Goal: Task Accomplishment & Management: Complete application form

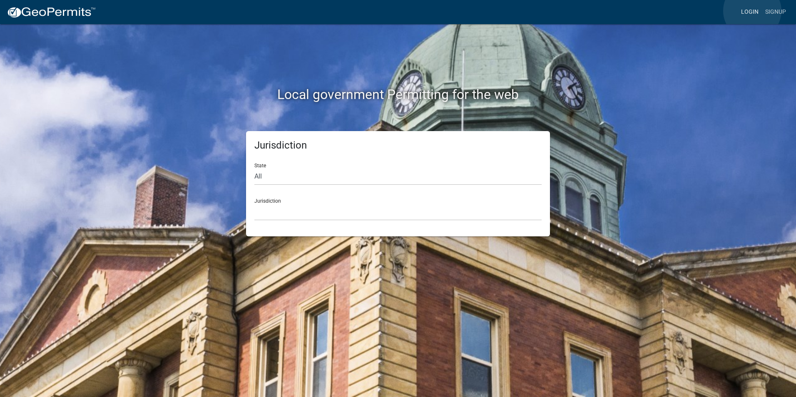
click at [752, 11] on link "Login" at bounding box center [749, 12] width 24 height 16
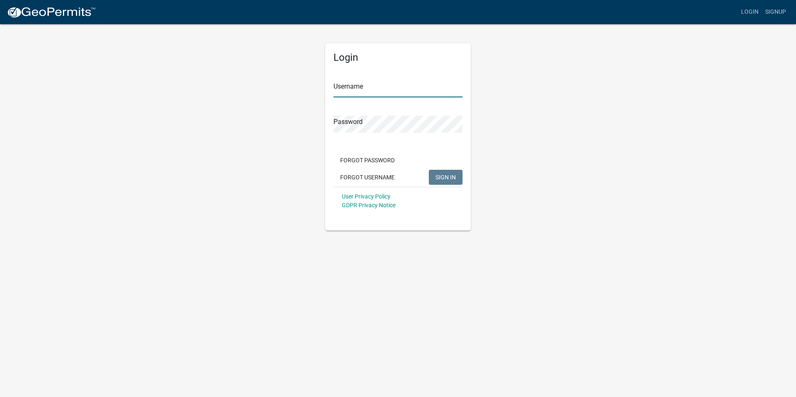
type input "Rockwell2012"
click at [443, 179] on span "SIGN IN" at bounding box center [445, 177] width 20 height 7
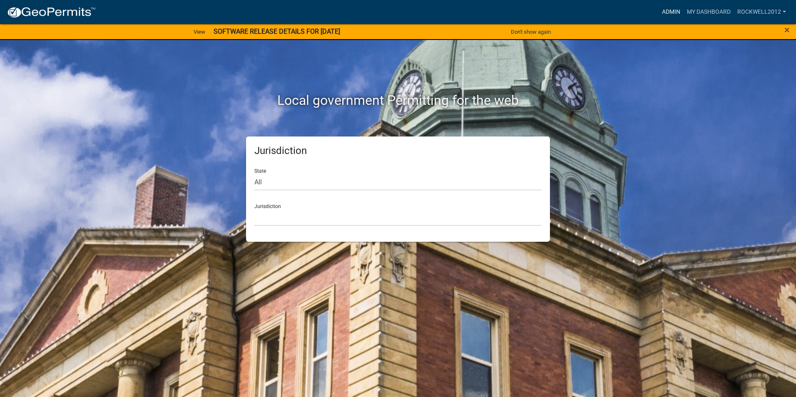
click at [670, 10] on link "Admin" at bounding box center [670, 12] width 25 height 16
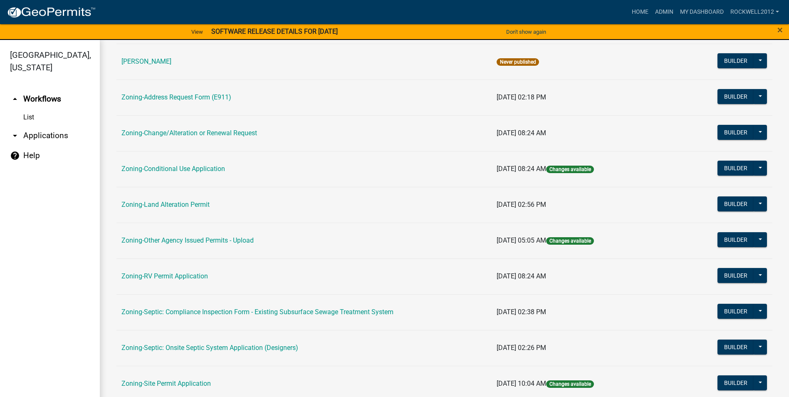
scroll to position [166, 0]
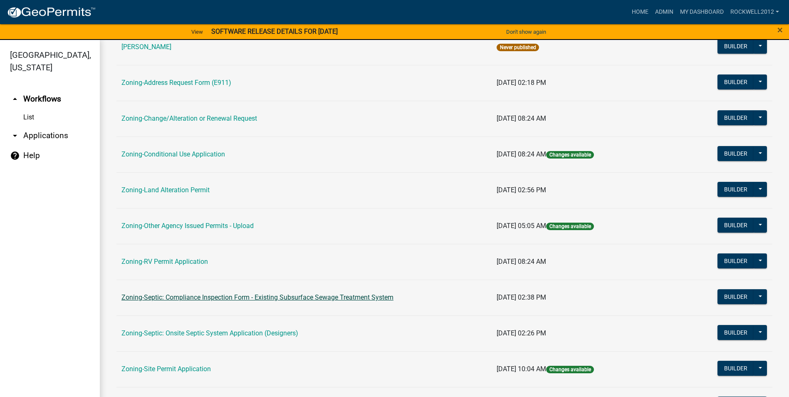
click at [290, 298] on link "Zoning-Septic: Compliance Inspection Form - Existing Subsurface Sewage Treatmen…" at bounding box center [258, 297] width 272 height 8
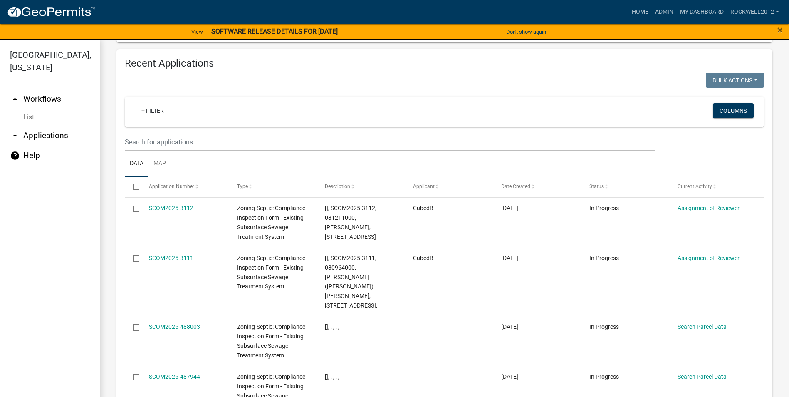
scroll to position [874, 0]
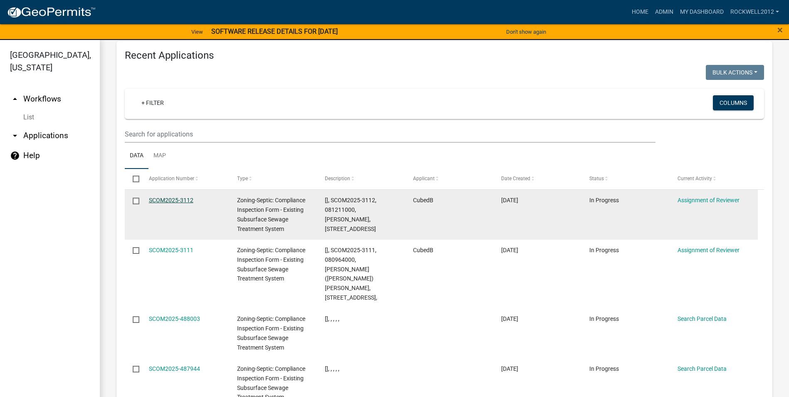
click at [171, 197] on link "SCOM2025-3112" at bounding box center [171, 200] width 45 height 7
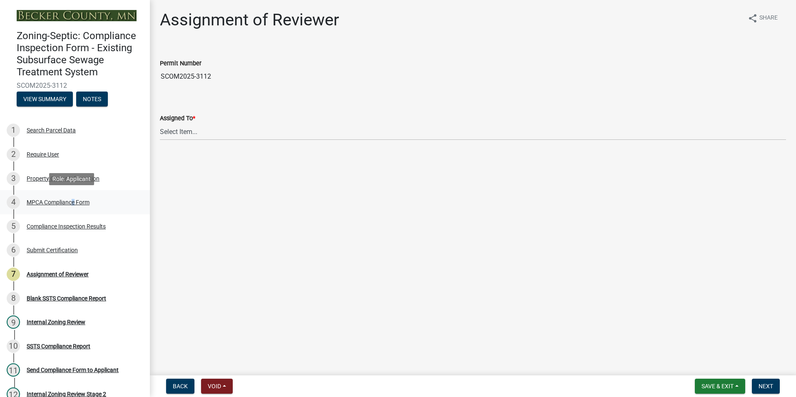
click at [69, 199] on div "MPCA Compliance Form" at bounding box center [58, 202] width 63 height 6
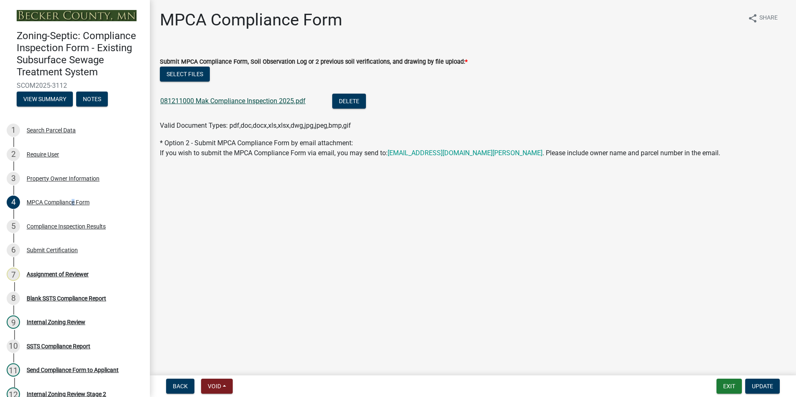
click at [228, 100] on link "081211000 Mak Compliance Inspection 2025.pdf" at bounding box center [232, 101] width 145 height 8
click at [729, 385] on button "Exit" at bounding box center [728, 386] width 25 height 15
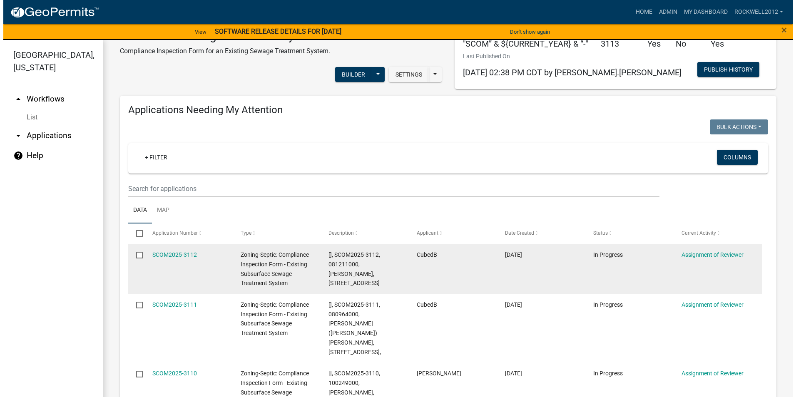
scroll to position [83, 0]
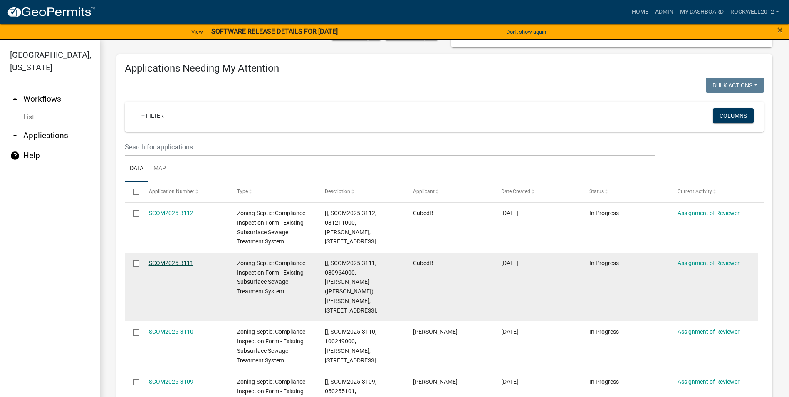
click at [165, 260] on link "SCOM2025-3111" at bounding box center [171, 263] width 45 height 7
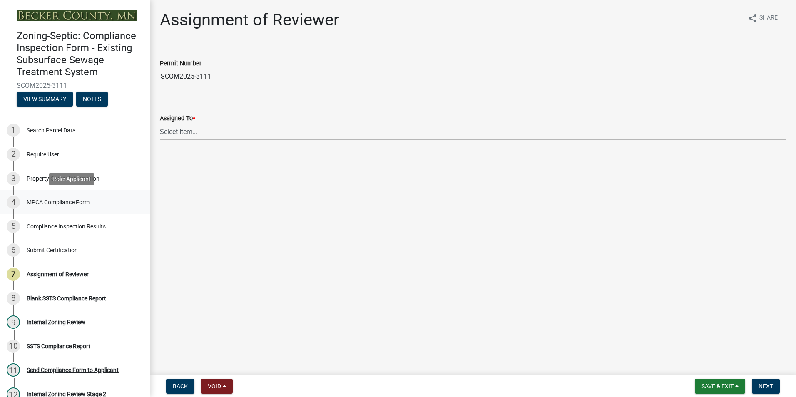
click at [57, 201] on div "MPCA Compliance Form" at bounding box center [58, 202] width 63 height 6
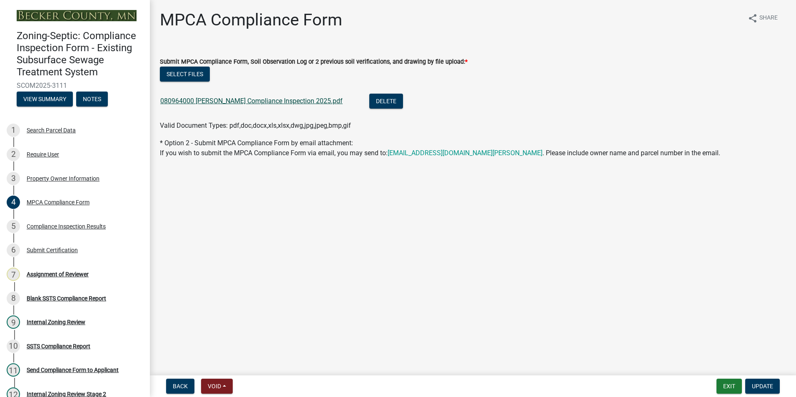
click at [239, 100] on link "080964000 Kasowski Compliance Inspection 2025.pdf" at bounding box center [251, 101] width 182 height 8
click at [60, 274] on div "Assignment of Reviewer" at bounding box center [58, 274] width 62 height 6
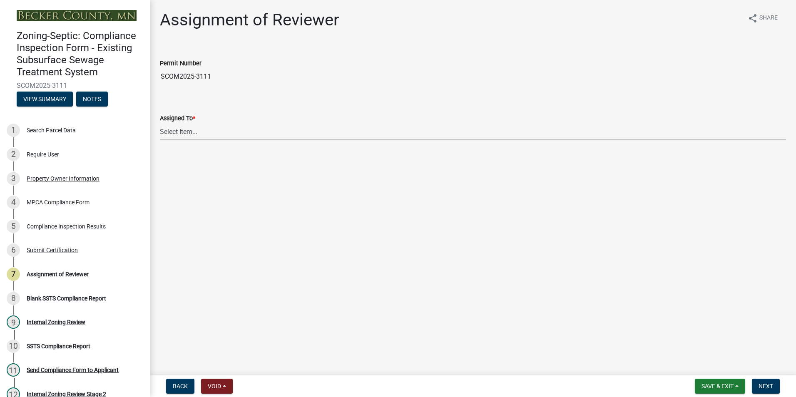
click at [180, 129] on select "Select Item... Jeff Rusness Kyle Vareberg Nicole Bradbury Susan Rockwell Tyler …" at bounding box center [473, 131] width 626 height 17
click at [160, 123] on select "Select Item... Jeff Rusness Kyle Vareberg Nicole Bradbury Susan Rockwell Tyler …" at bounding box center [473, 131] width 626 height 17
select select "0016247d-12af-40d0-8103-934796a3d230"
click at [768, 381] on button "Next" at bounding box center [766, 386] width 28 height 15
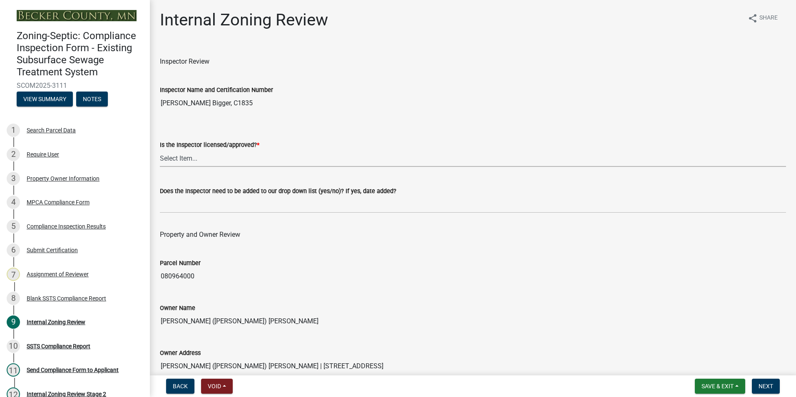
click at [181, 160] on select "Select Item... Yes No" at bounding box center [473, 158] width 626 height 17
click at [160, 150] on select "Select Item... Yes No" at bounding box center [473, 158] width 626 height 17
select select "7beb9ca5-c3cb-47d4-a805-1554d3173259"
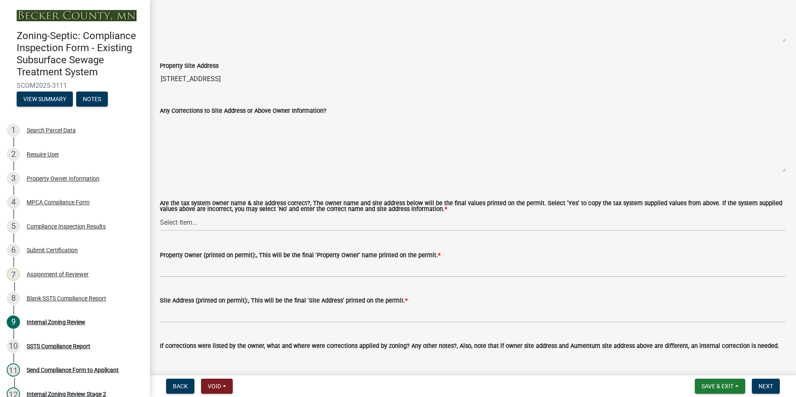
scroll to position [375, 0]
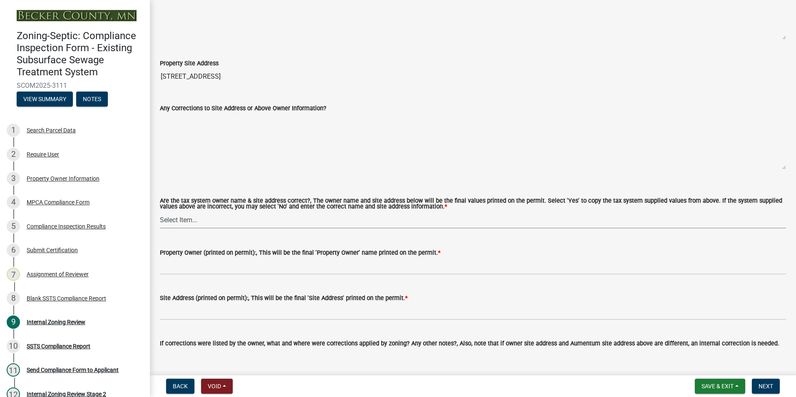
click at [171, 218] on select "Select Item... Yes No" at bounding box center [473, 219] width 626 height 17
click at [160, 212] on select "Select Item... Yes No" at bounding box center [473, 219] width 626 height 17
select select "f9f37200-9fc8-4e5e-9e7f-111cc9077d94"
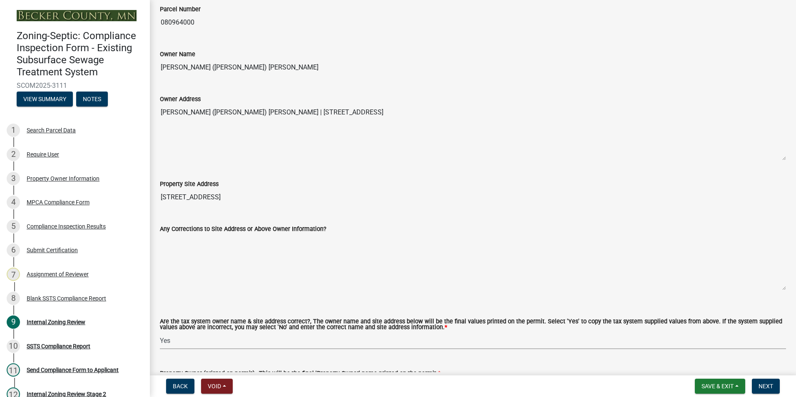
scroll to position [250, 0]
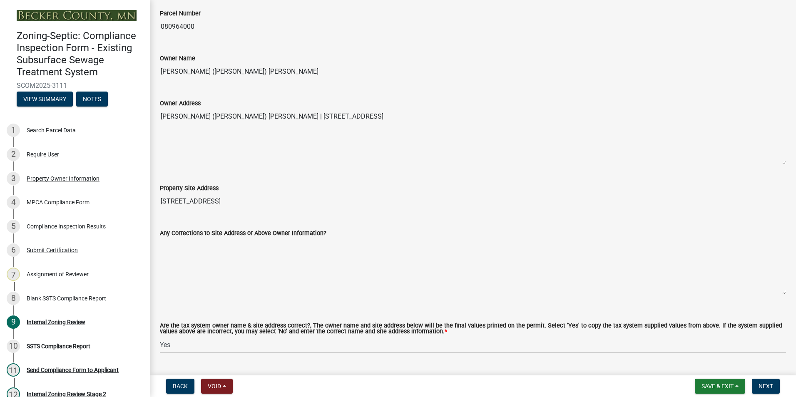
drag, startPoint x: 263, startPoint y: 69, endPoint x: 159, endPoint y: 73, distance: 104.9
click at [159, 73] on div "Owner Name JANICE M (BRODALE) KASOWSKI" at bounding box center [473, 61] width 638 height 38
drag, startPoint x: 159, startPoint y: 73, endPoint x: 178, endPoint y: 71, distance: 19.3
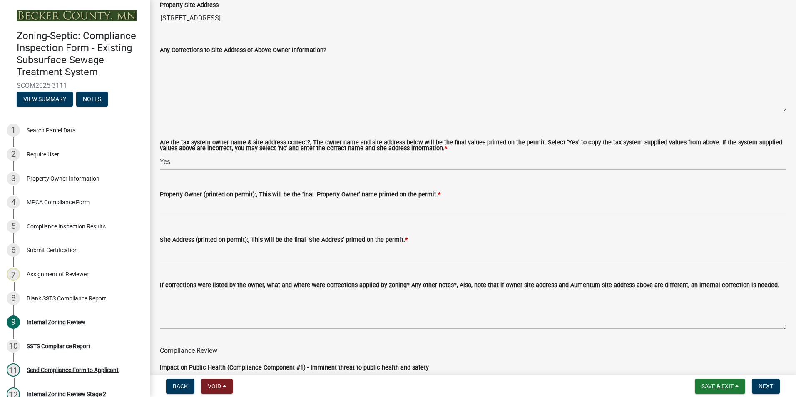
scroll to position [458, 0]
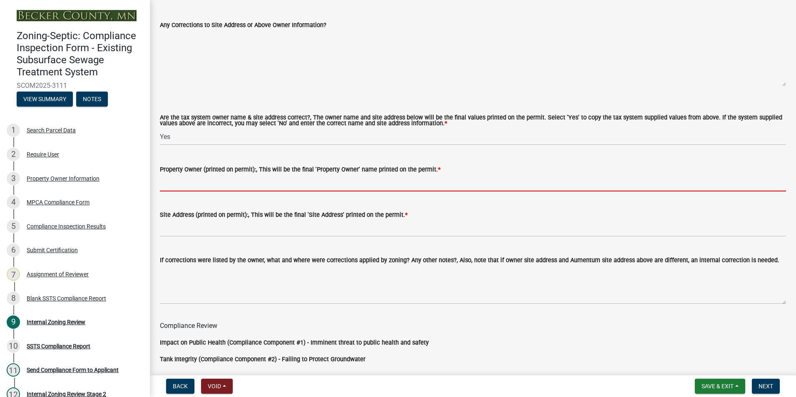
paste input "JANICE M (BRODALE) KASOWSKI"
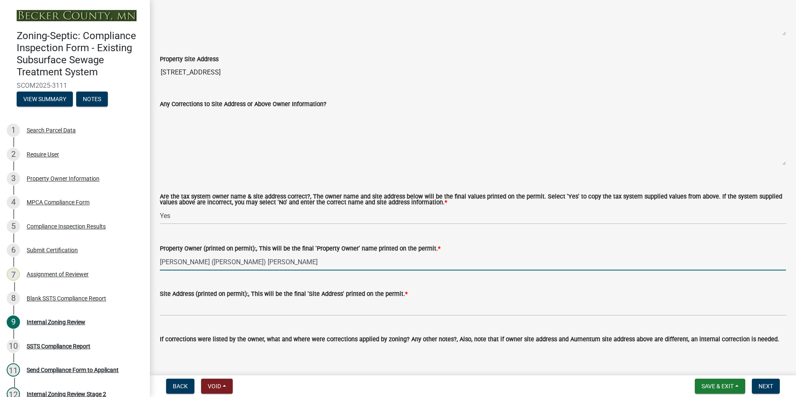
scroll to position [250, 0]
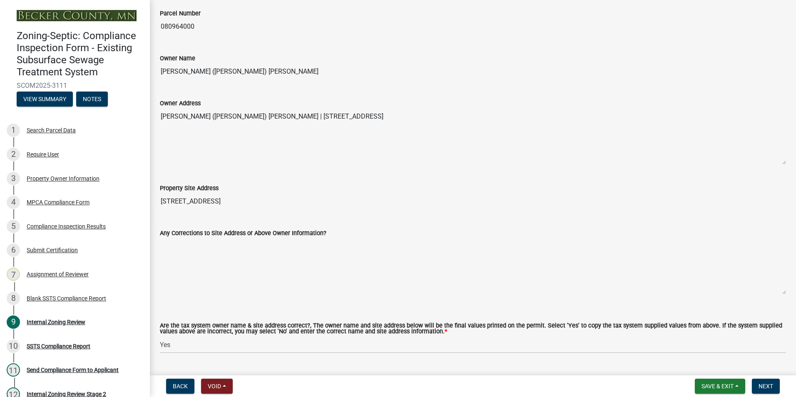
type input "JANICE M (BRODALE) KASOWSKI"
drag, startPoint x: 215, startPoint y: 201, endPoint x: 161, endPoint y: 200, distance: 54.5
click at [161, 200] on input "19770 CO RD 131" at bounding box center [473, 201] width 626 height 17
drag, startPoint x: 161, startPoint y: 200, endPoint x: 176, endPoint y: 199, distance: 15.4
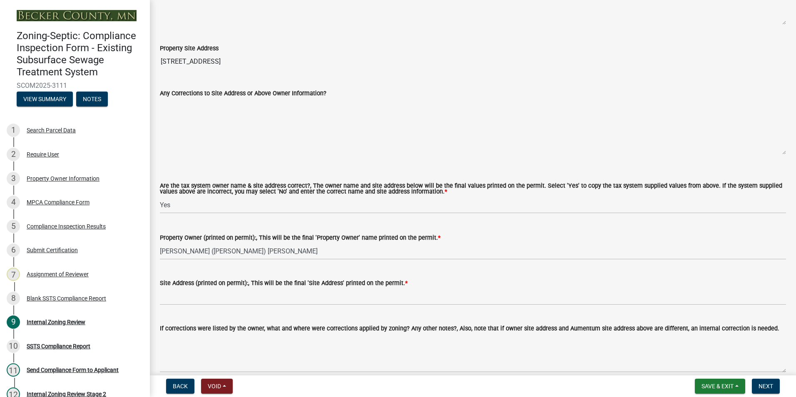
scroll to position [458, 0]
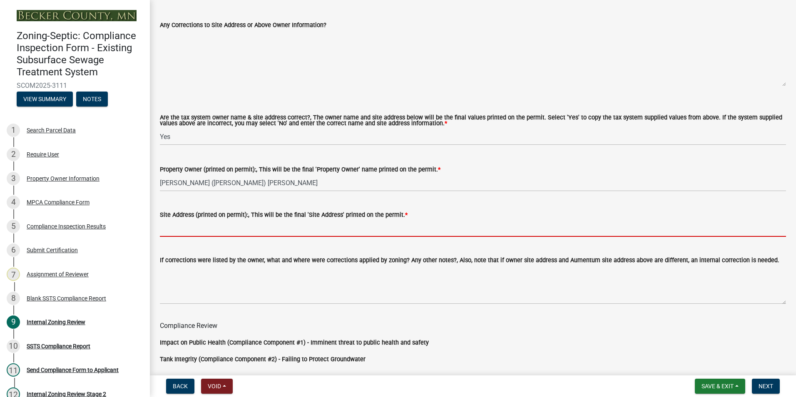
paste input "19770 CO RD 131"
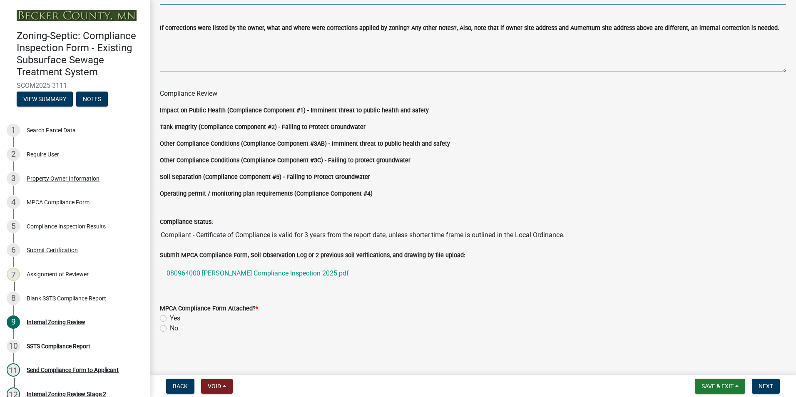
scroll to position [692, 0]
type input "19770 CO RD 131 DETROIT LAKES MN"
click at [170, 314] on label "Yes" at bounding box center [175, 317] width 10 height 10
click at [170, 314] on input "Yes" at bounding box center [172, 314] width 5 height 5
radio input "true"
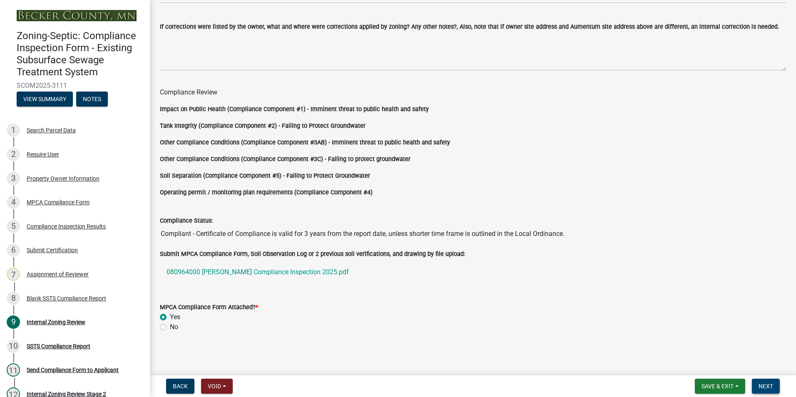
click at [759, 384] on span "Next" at bounding box center [765, 386] width 15 height 7
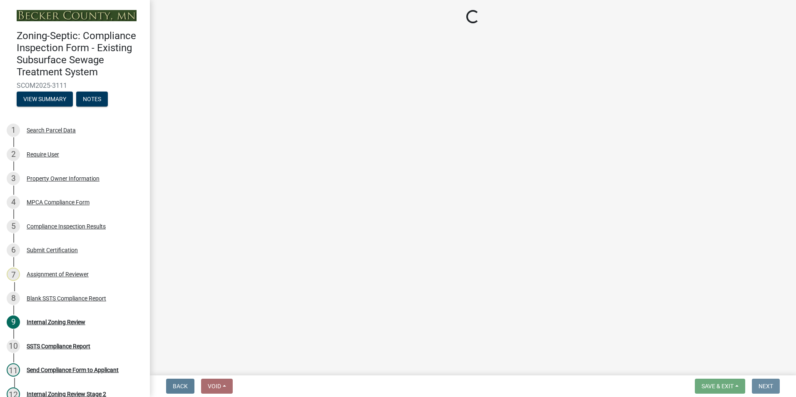
scroll to position [0, 0]
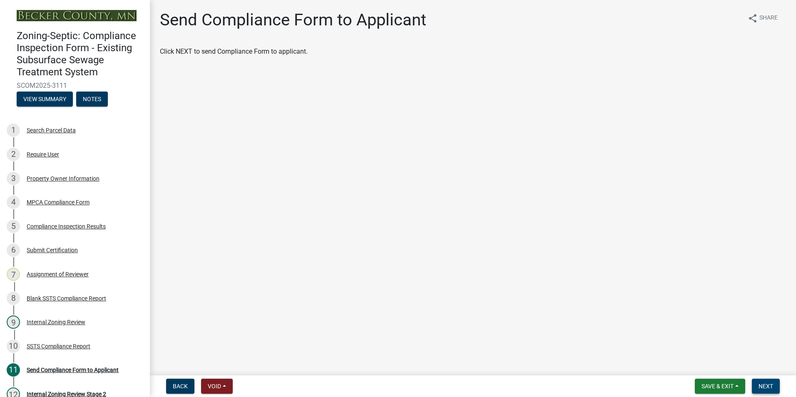
click at [760, 386] on span "Next" at bounding box center [765, 386] width 15 height 7
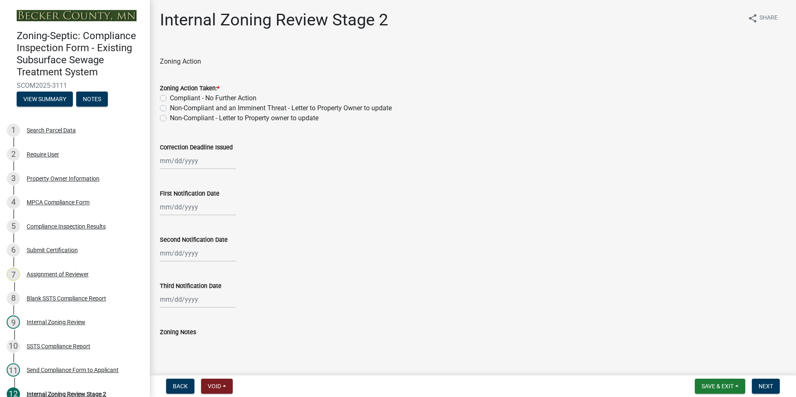
click at [170, 97] on label "Compliant - No Further Action" at bounding box center [213, 98] width 87 height 10
click at [170, 97] on input "Compliant - No Further Action" at bounding box center [172, 95] width 5 height 5
radio input "true"
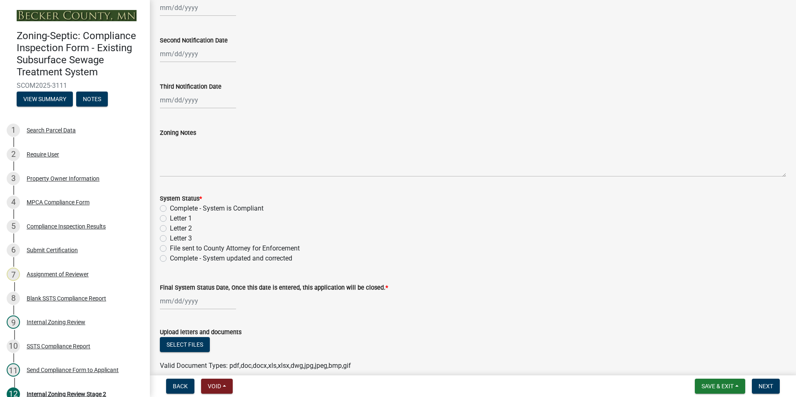
scroll to position [208, 0]
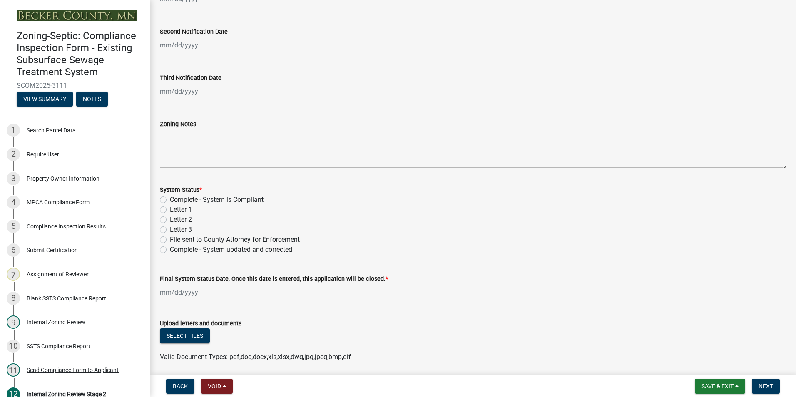
click at [170, 201] on label "Complete - System is Compliant" at bounding box center [217, 200] width 94 height 10
click at [170, 200] on input "Complete - System is Compliant" at bounding box center [172, 197] width 5 height 5
radio input "true"
click at [181, 292] on div at bounding box center [198, 292] width 76 height 17
select select "10"
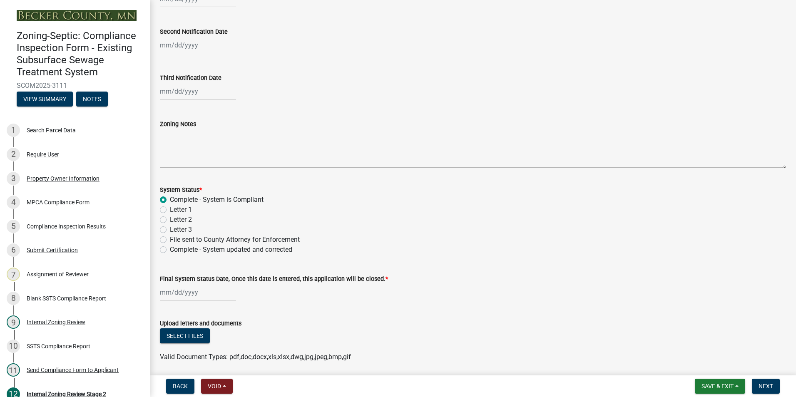
select select "2025"
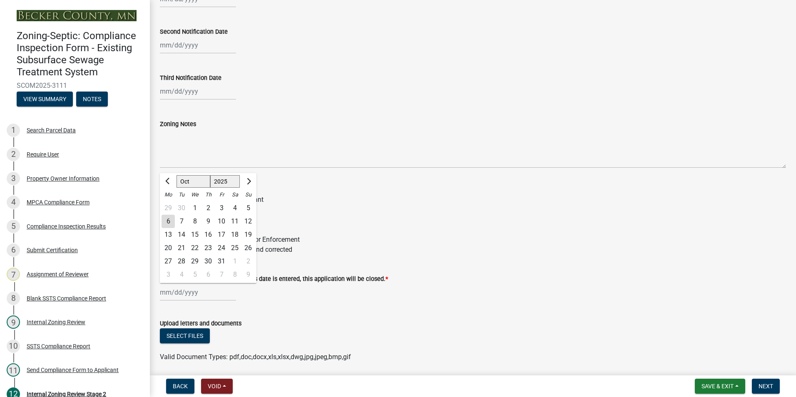
click at [170, 223] on div "6" at bounding box center [167, 221] width 13 height 13
type input "10/06/2025"
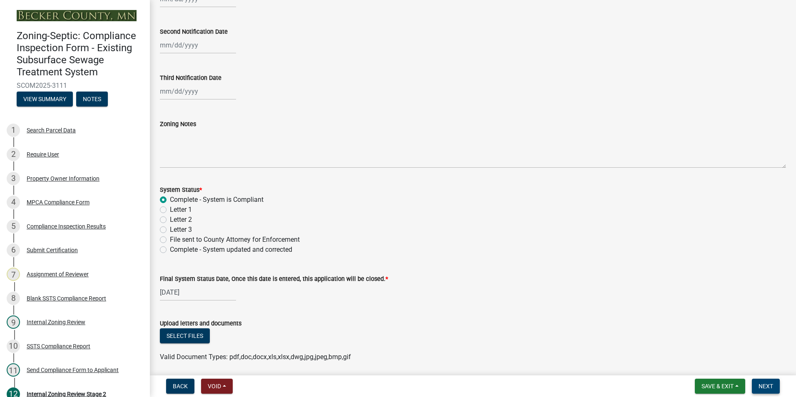
click at [766, 383] on span "Next" at bounding box center [765, 386] width 15 height 7
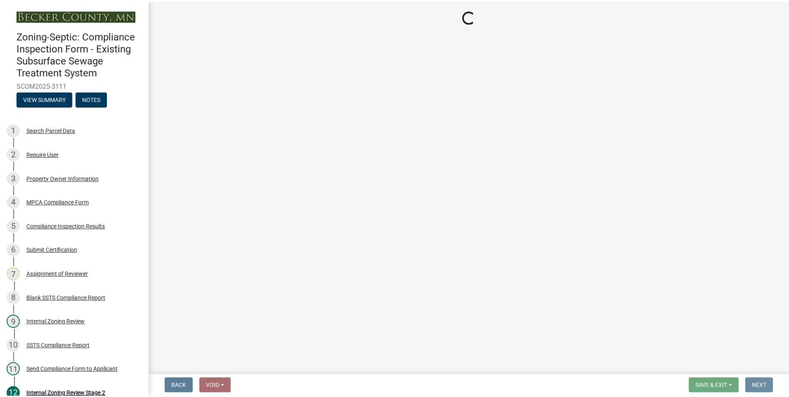
scroll to position [0, 0]
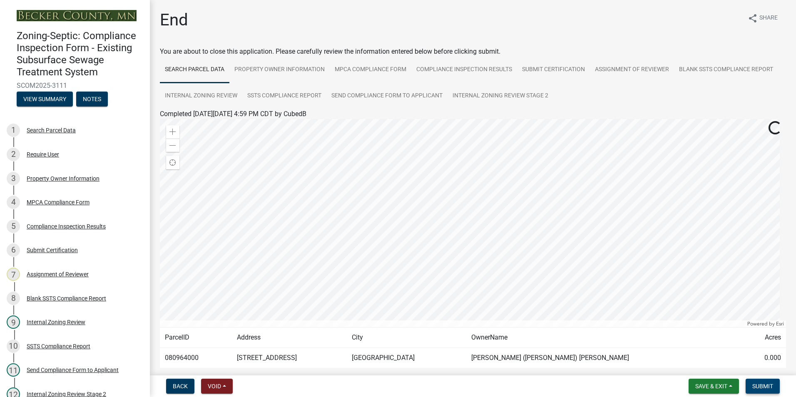
click at [767, 386] on span "Submit" at bounding box center [762, 386] width 21 height 7
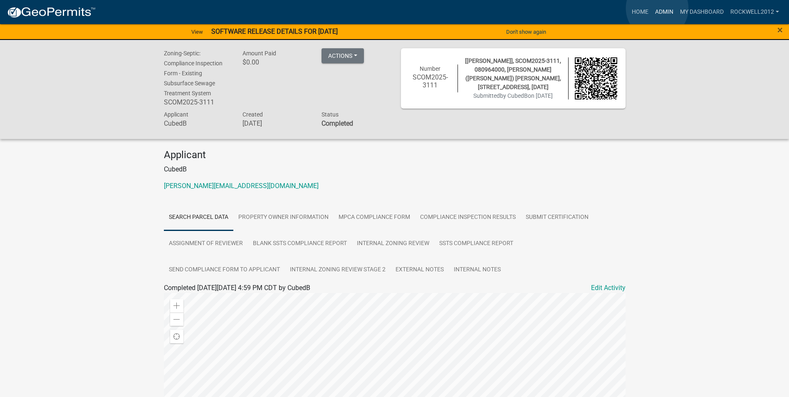
click at [657, 8] on link "Admin" at bounding box center [664, 12] width 25 height 16
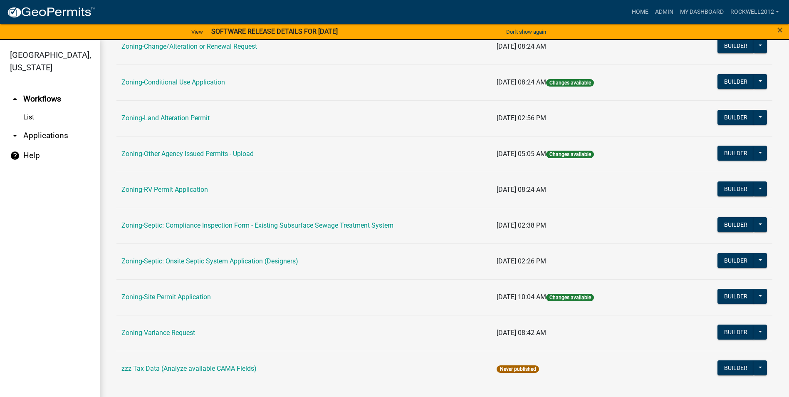
scroll to position [241, 0]
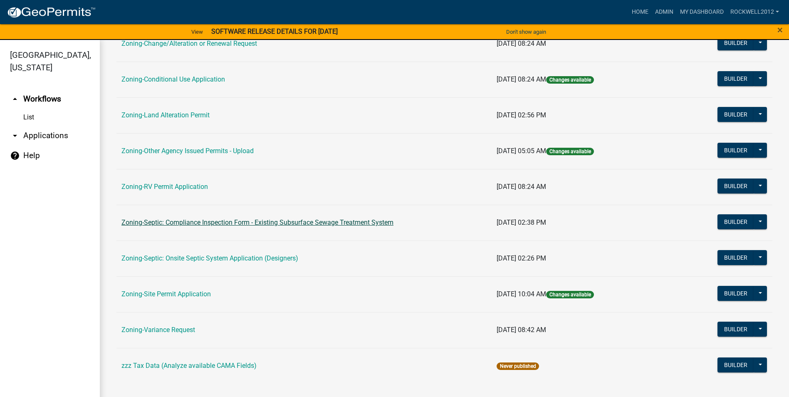
click at [295, 221] on link "Zoning-Septic: Compliance Inspection Form - Existing Subsurface Sewage Treatmen…" at bounding box center [258, 222] width 272 height 8
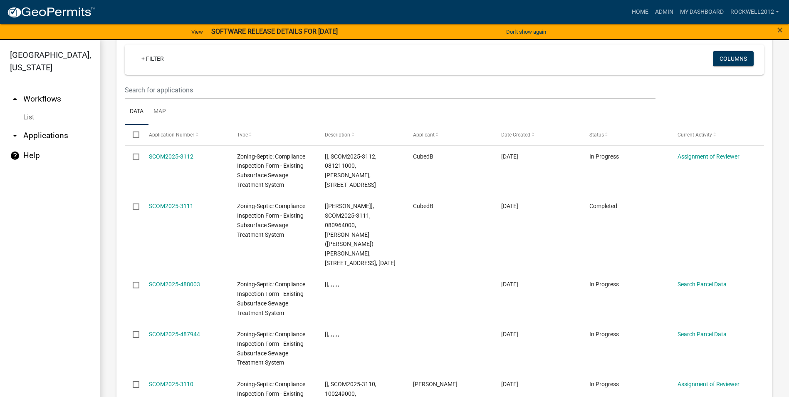
scroll to position [942, 0]
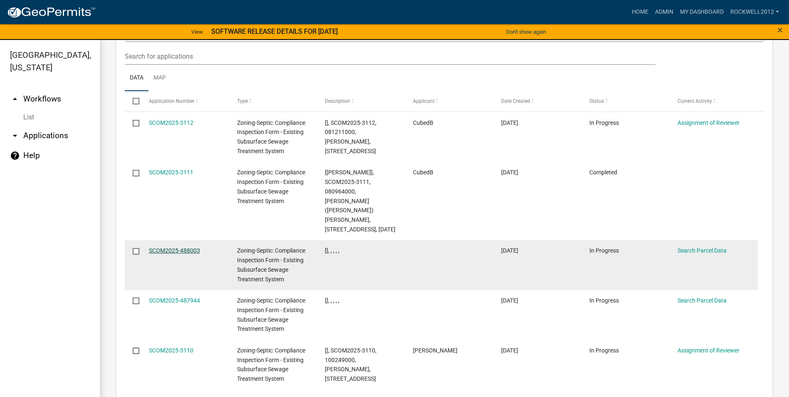
click at [173, 247] on link "SCOM2025-488003" at bounding box center [174, 250] width 51 height 7
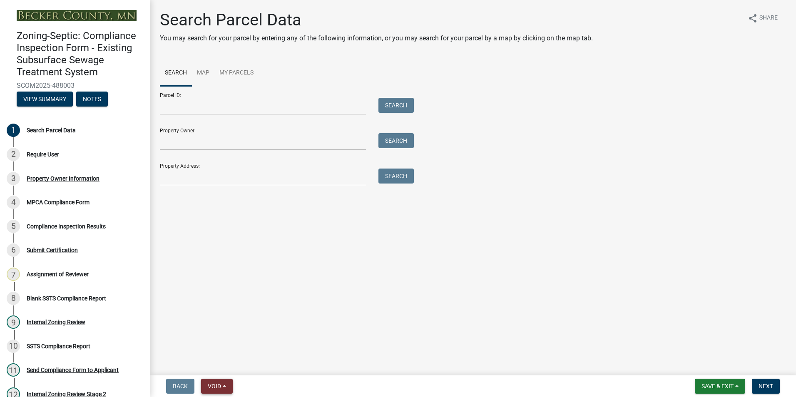
click at [210, 381] on button "Void" at bounding box center [217, 386] width 32 height 15
click at [218, 363] on button "Void" at bounding box center [234, 365] width 67 height 20
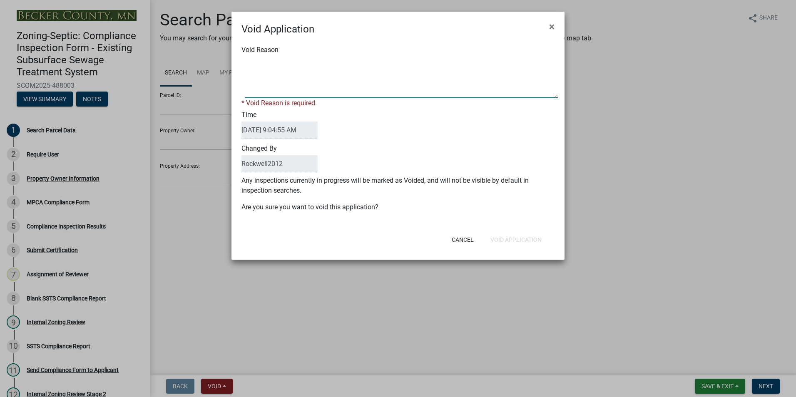
click at [249, 64] on textarea "Void Reason" at bounding box center [401, 78] width 313 height 42
type textarea "d"
type textarea "Duplicate"
click at [512, 236] on button "Void Application" at bounding box center [516, 239] width 65 height 15
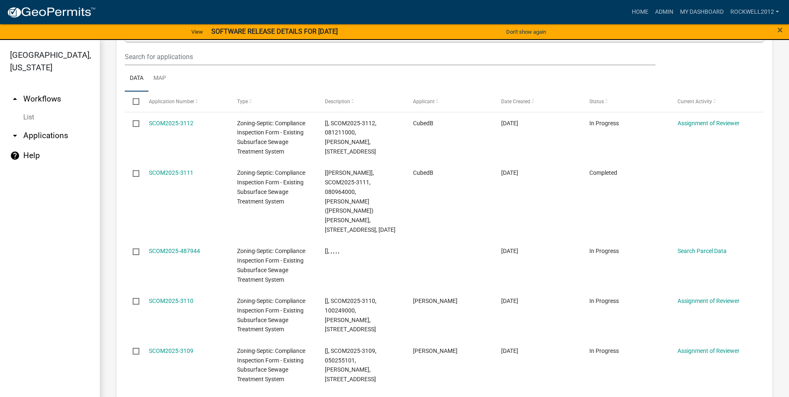
scroll to position [957, 0]
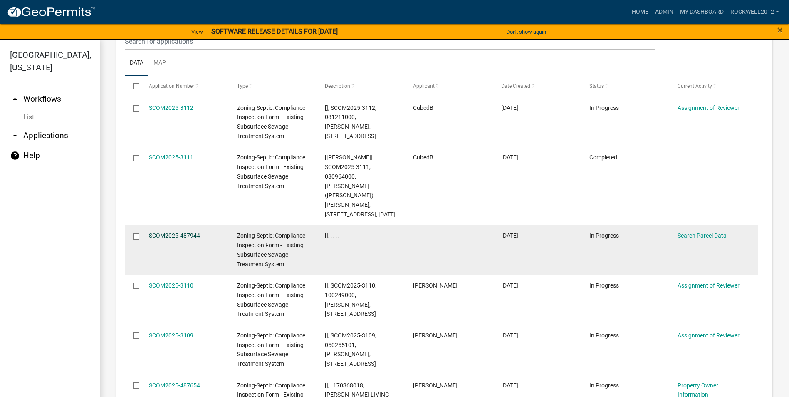
click at [166, 232] on link "SCOM2025-487944" at bounding box center [174, 235] width 51 height 7
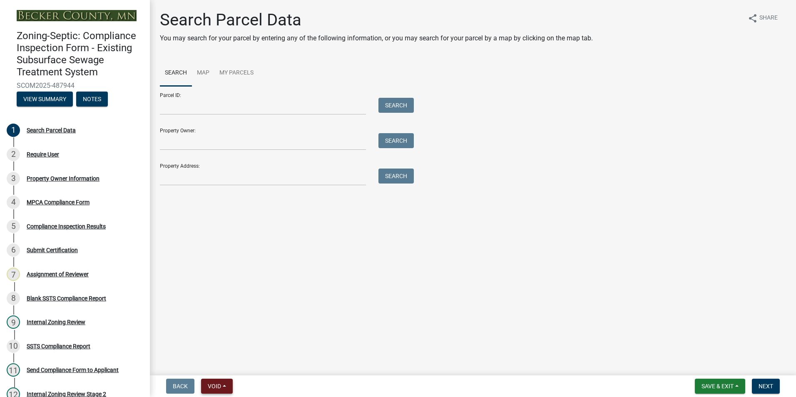
click at [213, 387] on span "Void" at bounding box center [214, 386] width 13 height 7
click at [214, 363] on button "Void" at bounding box center [234, 365] width 67 height 20
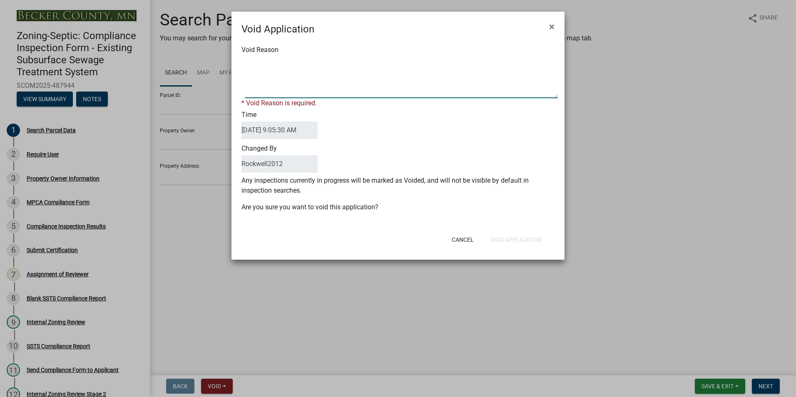
click at [260, 66] on textarea "Void Reason" at bounding box center [401, 78] width 313 height 42
type textarea "Duplicate"
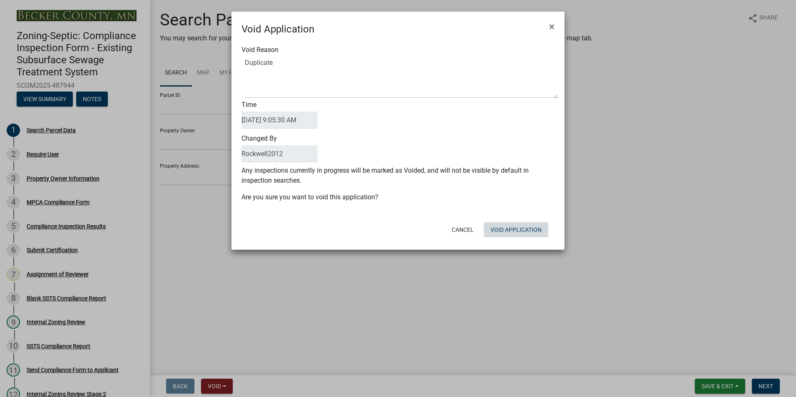
click at [505, 238] on div "Cancel Void Application" at bounding box center [452, 230] width 205 height 22
click at [504, 229] on button "Void Application" at bounding box center [516, 229] width 65 height 15
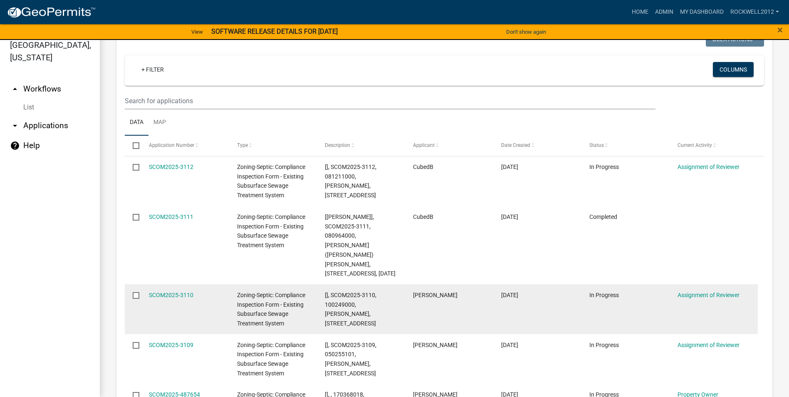
scroll to position [318, 0]
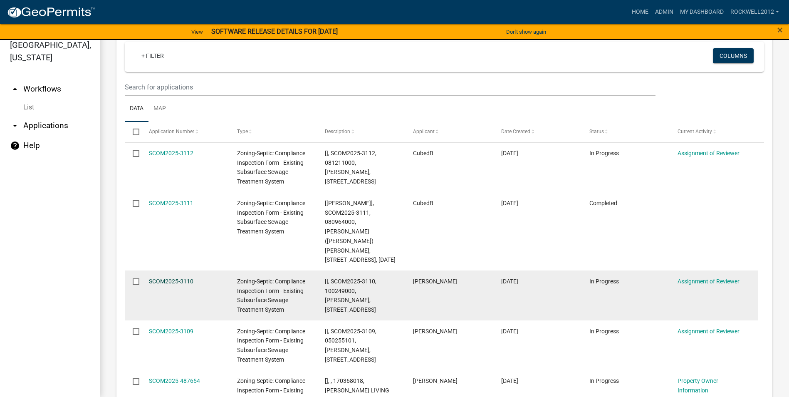
click at [161, 278] on link "SCOM2025-3110" at bounding box center [171, 281] width 45 height 7
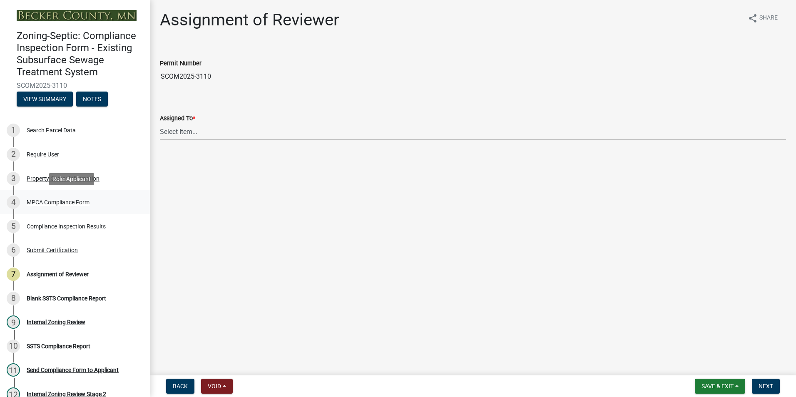
click at [57, 201] on div "MPCA Compliance Form" at bounding box center [58, 202] width 63 height 6
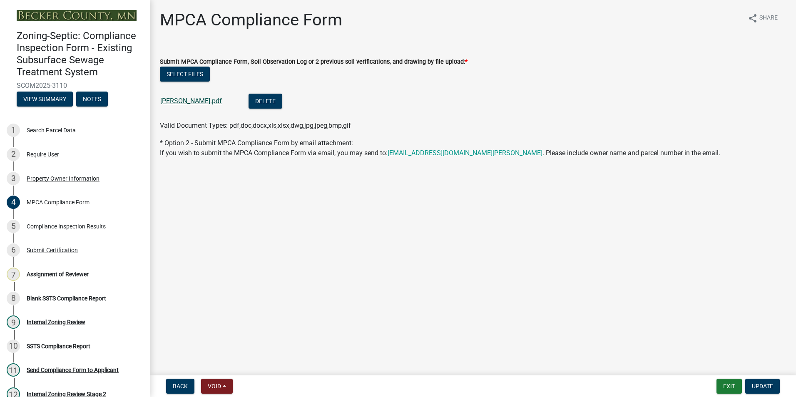
click at [190, 101] on link "Nelson Timothy.pdf" at bounding box center [191, 101] width 62 height 8
click at [65, 275] on div "Assignment of Reviewer" at bounding box center [58, 274] width 62 height 6
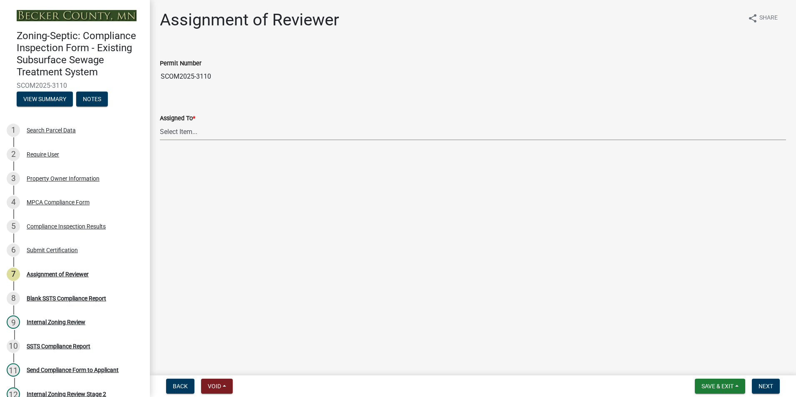
click at [184, 129] on select "Select Item... Jeff Rusness Kyle Vareberg Nicole Bradbury Susan Rockwell Tyler …" at bounding box center [473, 131] width 626 height 17
click at [160, 123] on select "Select Item... Jeff Rusness Kyle Vareberg Nicole Bradbury Susan Rockwell Tyler …" at bounding box center [473, 131] width 626 height 17
select select "0016247d-12af-40d0-8103-934796a3d230"
click at [769, 384] on span "Next" at bounding box center [765, 386] width 15 height 7
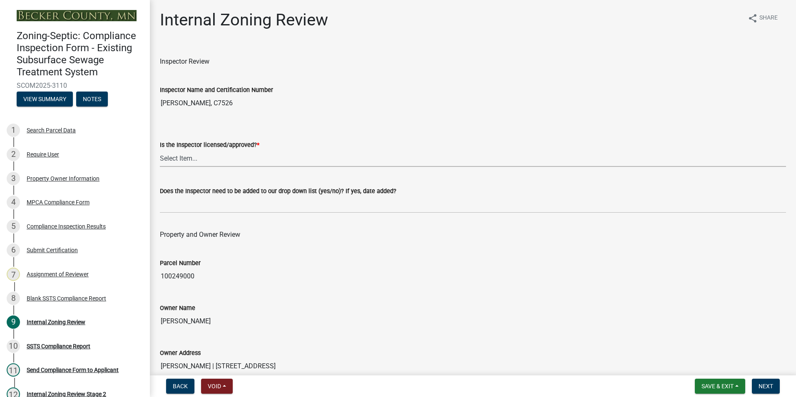
click at [175, 155] on select "Select Item... Yes No" at bounding box center [473, 158] width 626 height 17
click at [160, 150] on select "Select Item... Yes No" at bounding box center [473, 158] width 626 height 17
select select "7beb9ca5-c3cb-47d4-a805-1554d3173259"
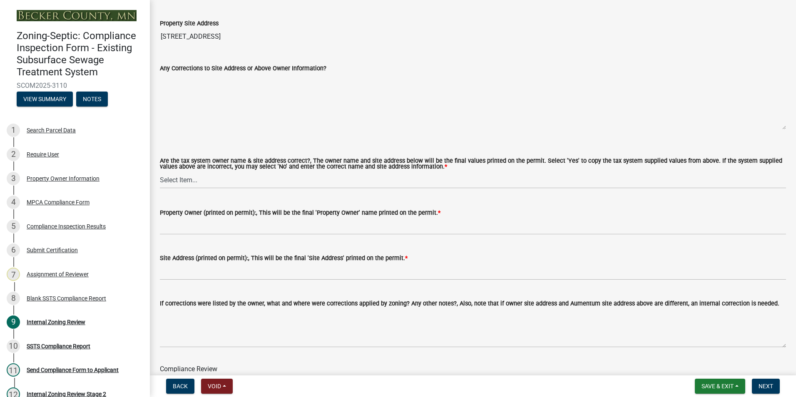
scroll to position [416, 0]
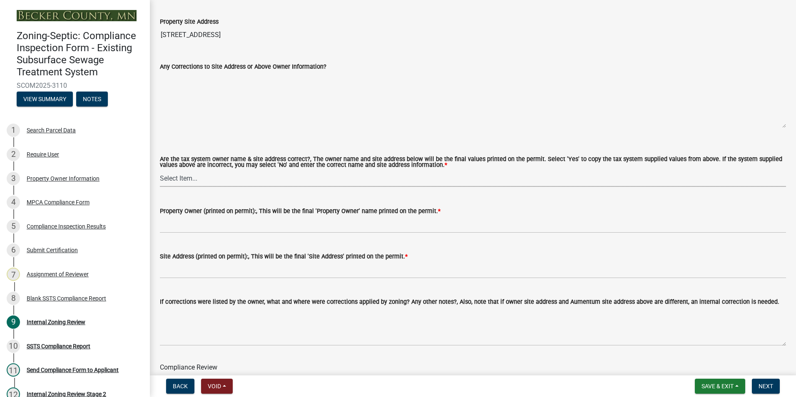
click at [180, 179] on select "Select Item... Yes No" at bounding box center [473, 178] width 626 height 17
click at [160, 170] on select "Select Item... Yes No" at bounding box center [473, 178] width 626 height 17
select select "f9f37200-9fc8-4e5e-9e7f-111cc9077d94"
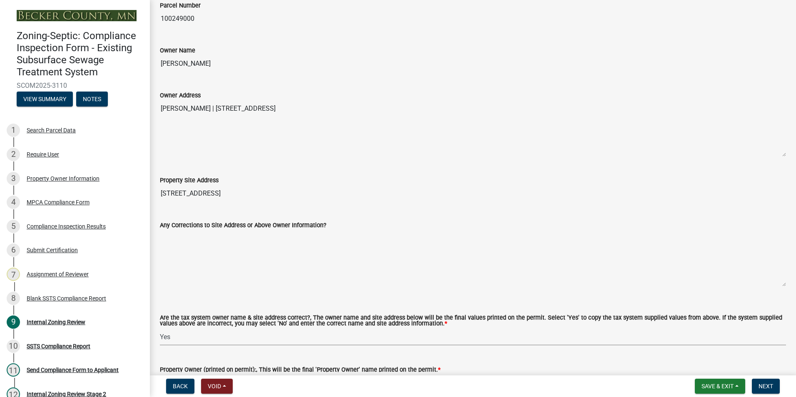
scroll to position [250, 0]
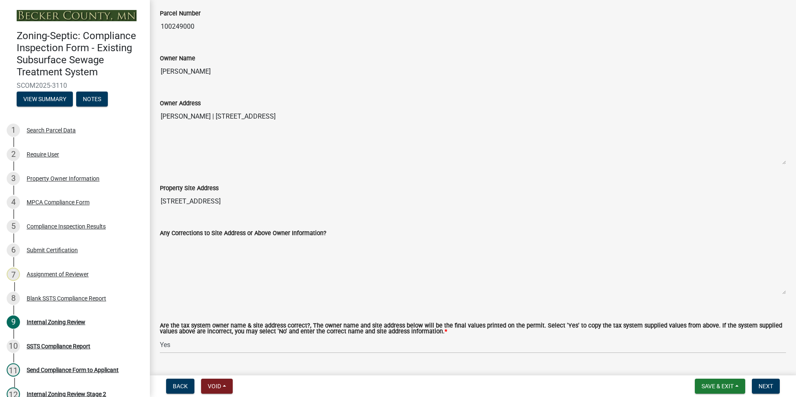
drag, startPoint x: 224, startPoint y: 69, endPoint x: 167, endPoint y: 64, distance: 56.9
click at [167, 64] on input "TIMOTHY E NELSON" at bounding box center [473, 71] width 626 height 17
drag, startPoint x: 167, startPoint y: 64, endPoint x: 203, endPoint y: 69, distance: 36.5
click at [201, 70] on input "TIMOTHY E NELSON" at bounding box center [473, 71] width 626 height 17
drag, startPoint x: 226, startPoint y: 72, endPoint x: 161, endPoint y: 77, distance: 65.9
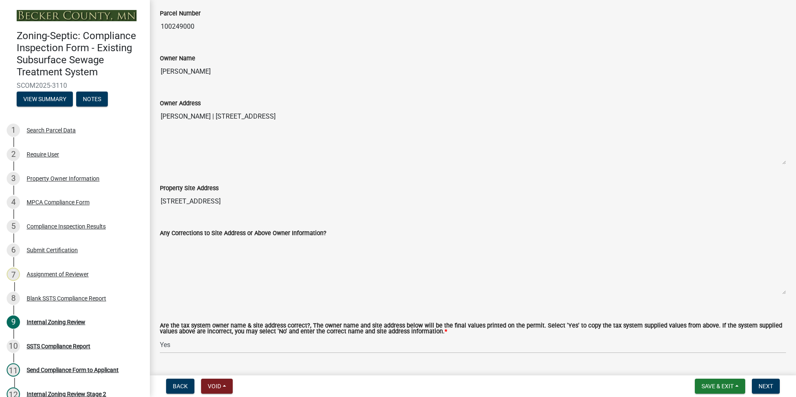
click at [161, 77] on input "TIMOTHY E NELSON" at bounding box center [473, 71] width 626 height 17
drag, startPoint x: 161, startPoint y: 77, endPoint x: 181, endPoint y: 70, distance: 21.7
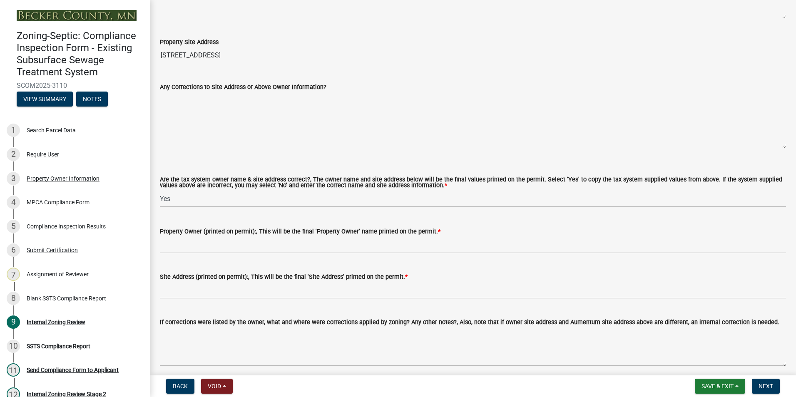
scroll to position [499, 0]
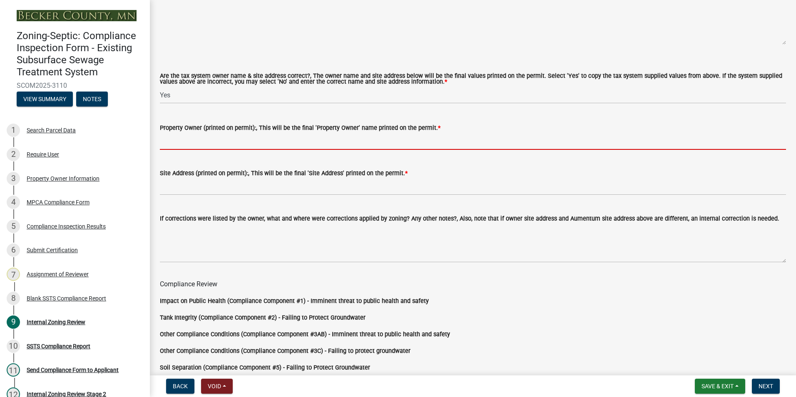
paste input "TIMOTHY E NELSON"
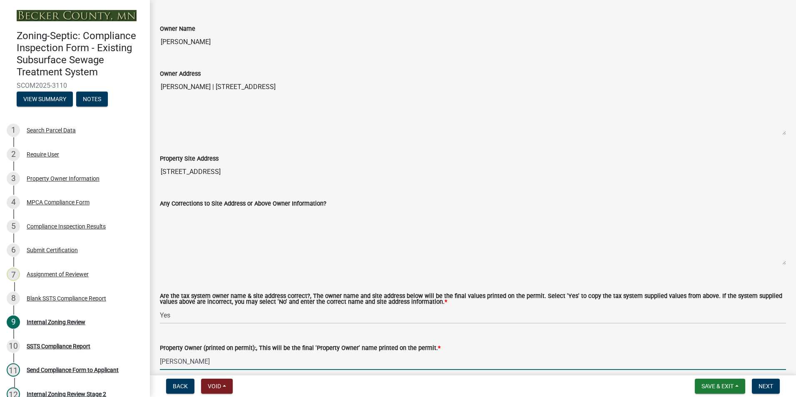
scroll to position [250, 0]
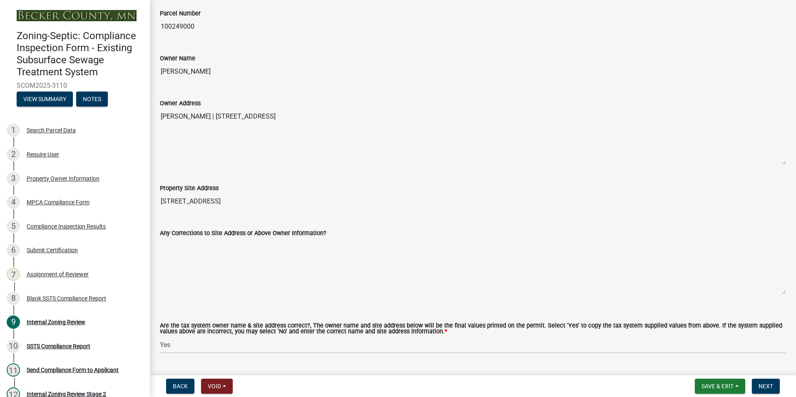
type input "TIMOTHY E NELSON"
drag, startPoint x: 365, startPoint y: 113, endPoint x: 226, endPoint y: 125, distance: 139.1
click at [226, 125] on textarea "TIMOTHY E NELSON | 34739 HUBBLE POND RD | ROCHERT MN 56578" at bounding box center [473, 136] width 626 height 57
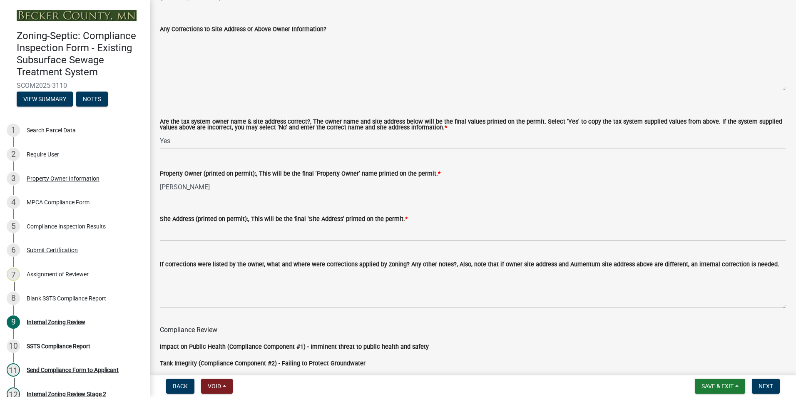
scroll to position [458, 0]
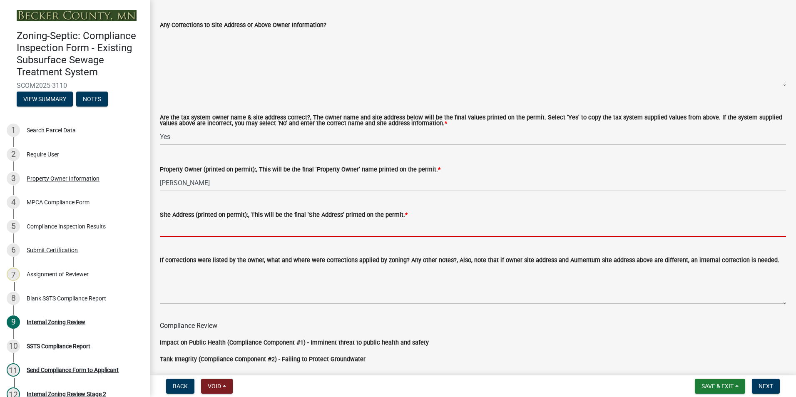
paste input "34739 HUBBLE POND RD | ROCHERT MN 56578"
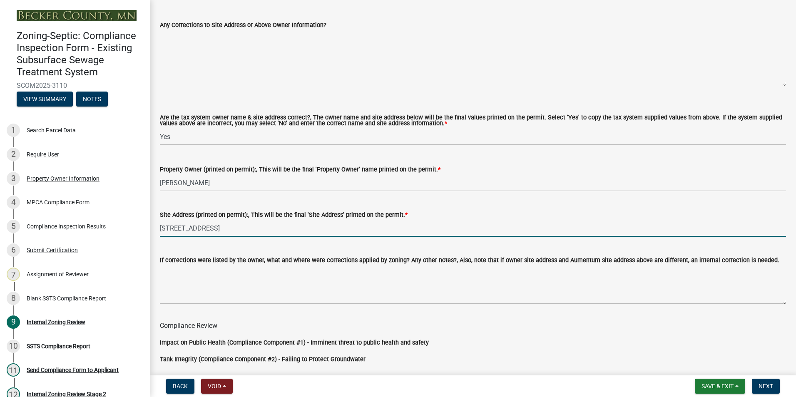
click at [239, 228] on input "34739 HUBBLE POND RD | ROCHERT MN 56578" at bounding box center [473, 228] width 626 height 17
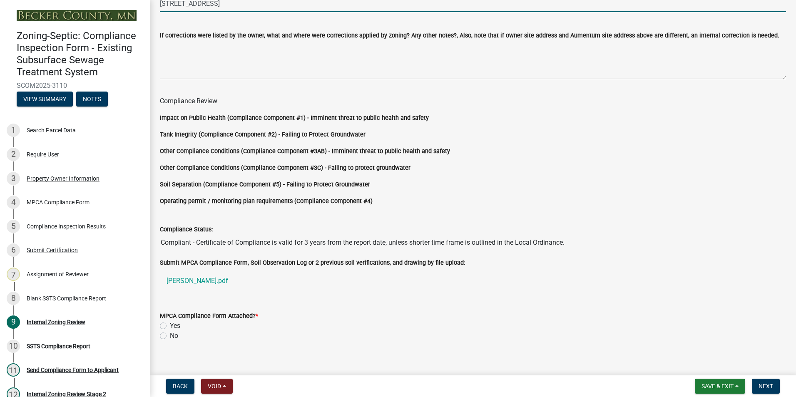
scroll to position [692, 0]
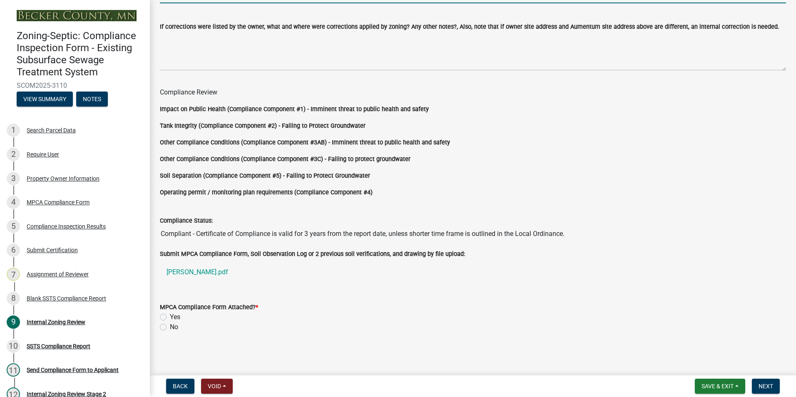
type input "34739 HUBBLE POND RD ROCHERT MN 56578"
click at [170, 316] on label "Yes" at bounding box center [175, 317] width 10 height 10
click at [170, 316] on input "Yes" at bounding box center [172, 314] width 5 height 5
radio input "true"
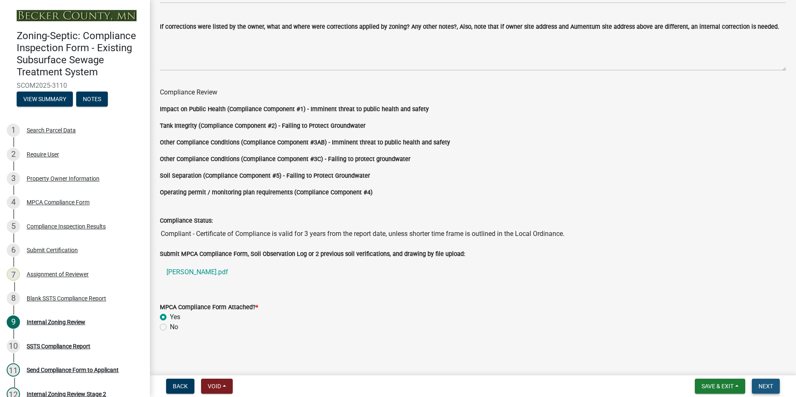
click at [762, 383] on span "Next" at bounding box center [765, 386] width 15 height 7
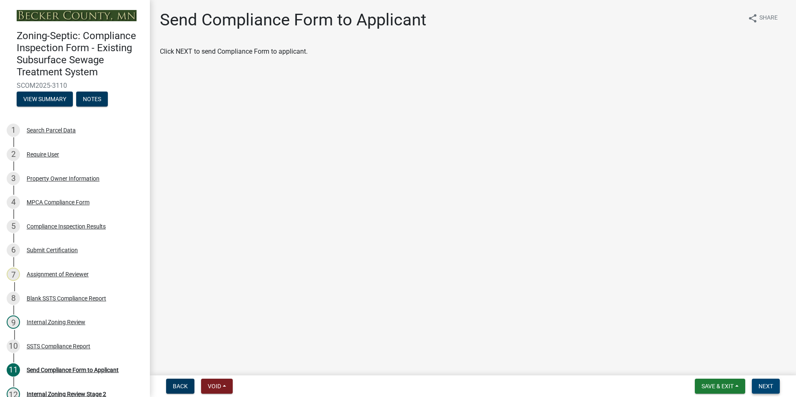
click at [762, 383] on span "Next" at bounding box center [765, 386] width 15 height 7
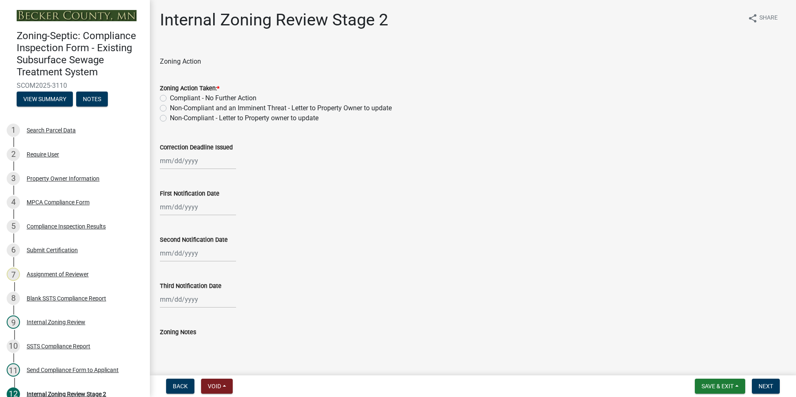
click at [170, 98] on label "Compliant - No Further Action" at bounding box center [213, 98] width 87 height 10
click at [170, 98] on input "Compliant - No Further Action" at bounding box center [172, 95] width 5 height 5
radio input "true"
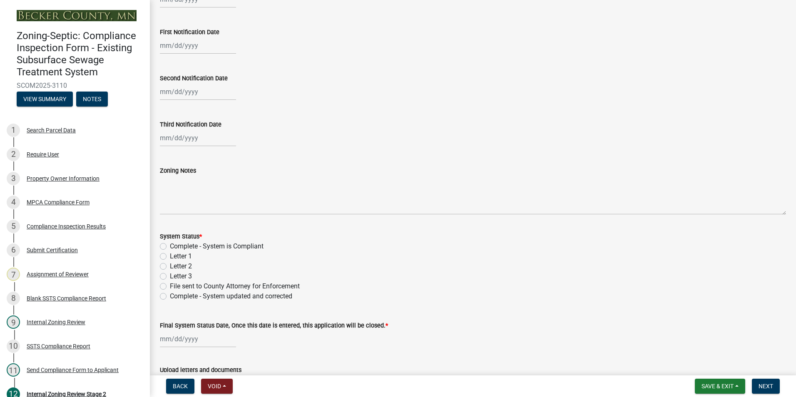
scroll to position [166, 0]
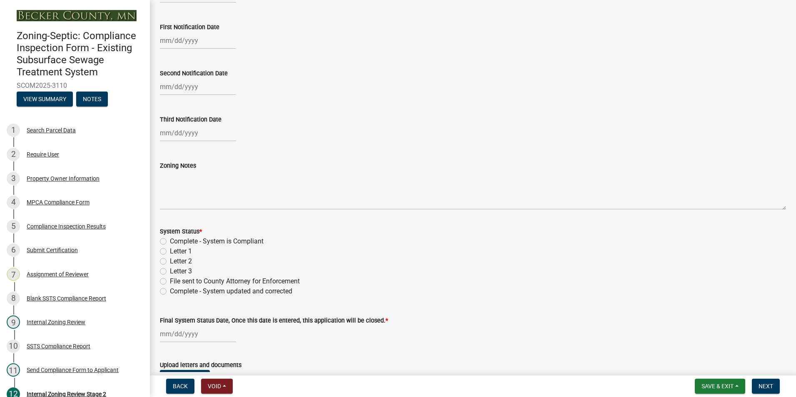
drag, startPoint x: 162, startPoint y: 241, endPoint x: 202, endPoint y: 235, distance: 40.4
click at [170, 241] on label "Complete - System is Compliant" at bounding box center [217, 241] width 94 height 10
click at [170, 241] on input "Complete - System is Compliant" at bounding box center [172, 238] width 5 height 5
radio input "true"
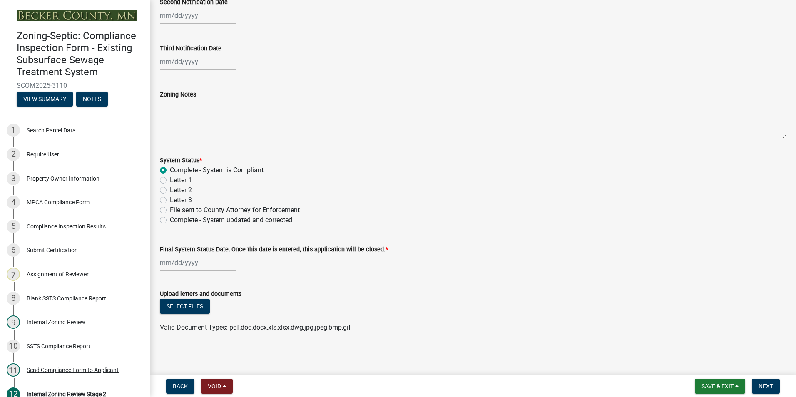
scroll to position [238, 0]
select select "10"
select select "2025"
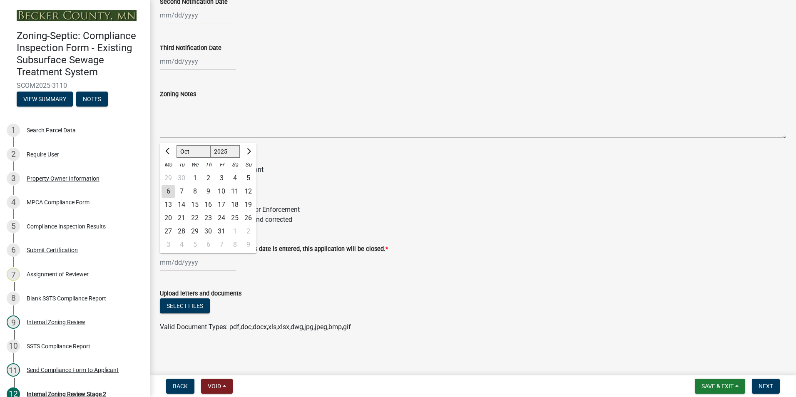
click at [175, 262] on div "Jan Feb Mar Apr May Jun Jul Aug Sep Oct Nov Dec 1525 1526 1527 1528 1529 1530 1…" at bounding box center [198, 262] width 76 height 17
click at [169, 189] on div "6" at bounding box center [167, 191] width 13 height 13
type input "10/06/2025"
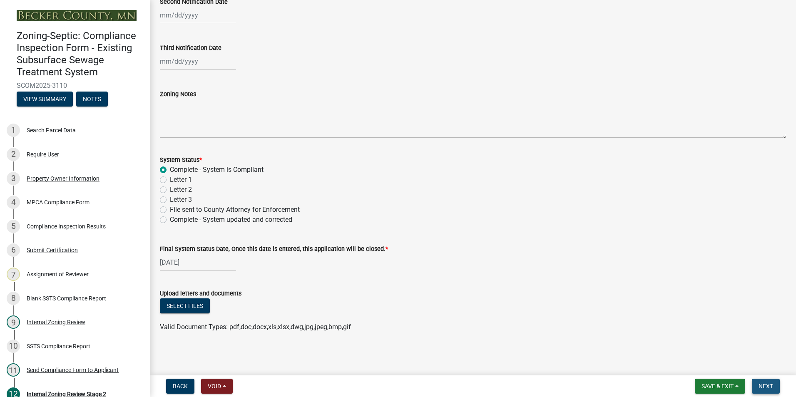
click at [761, 387] on span "Next" at bounding box center [765, 386] width 15 height 7
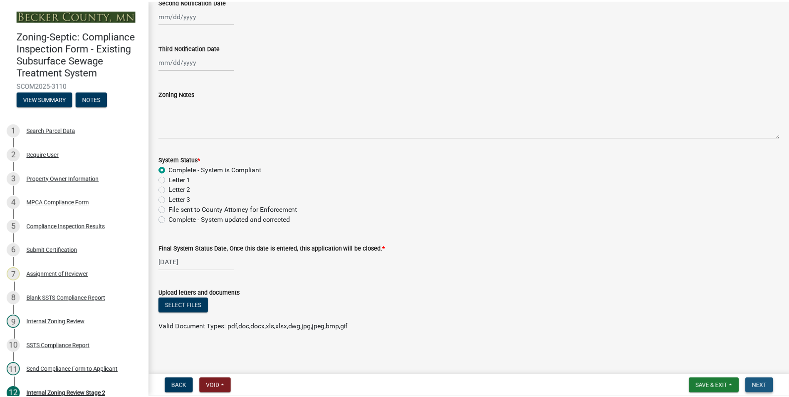
scroll to position [0, 0]
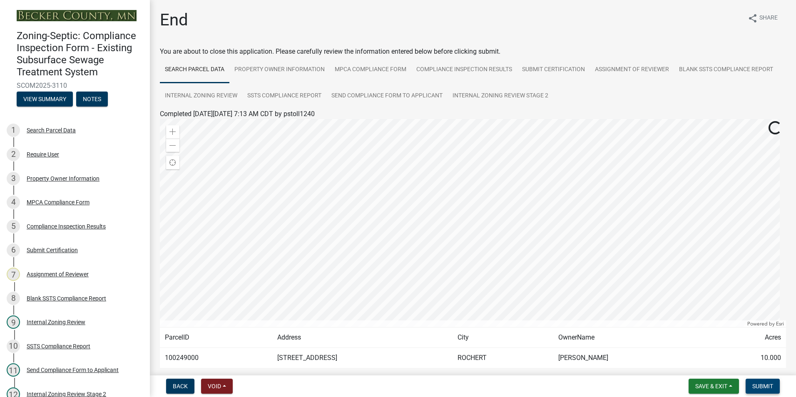
click at [760, 385] on span "Submit" at bounding box center [762, 386] width 21 height 7
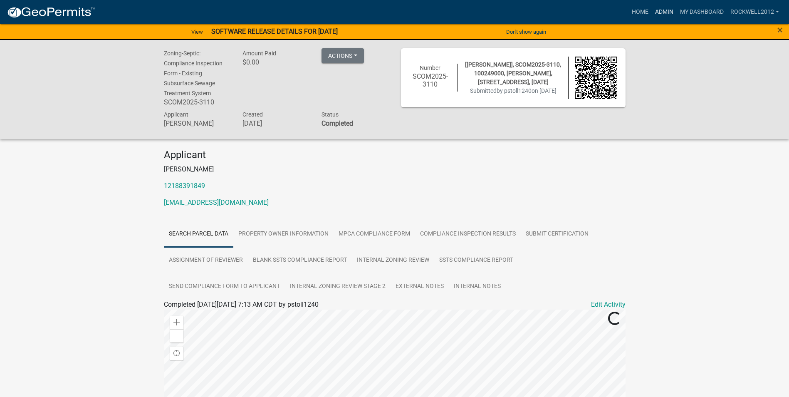
click at [667, 9] on link "Admin" at bounding box center [664, 12] width 25 height 16
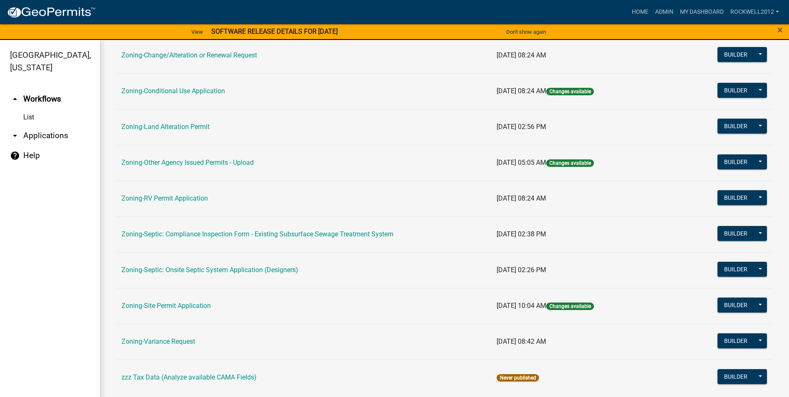
scroll to position [241, 0]
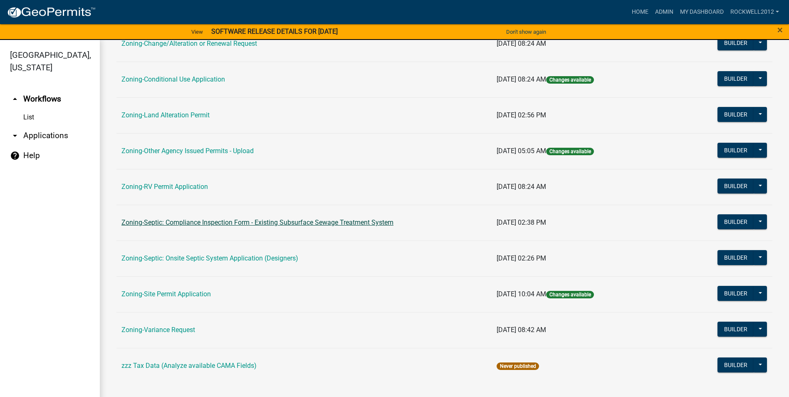
click at [296, 223] on link "Zoning-Septic: Compliance Inspection Form - Existing Subsurface Sewage Treatmen…" at bounding box center [258, 222] width 272 height 8
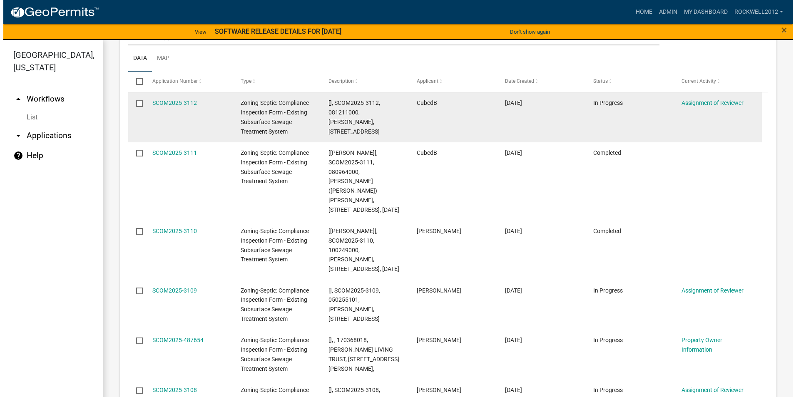
scroll to position [985, 0]
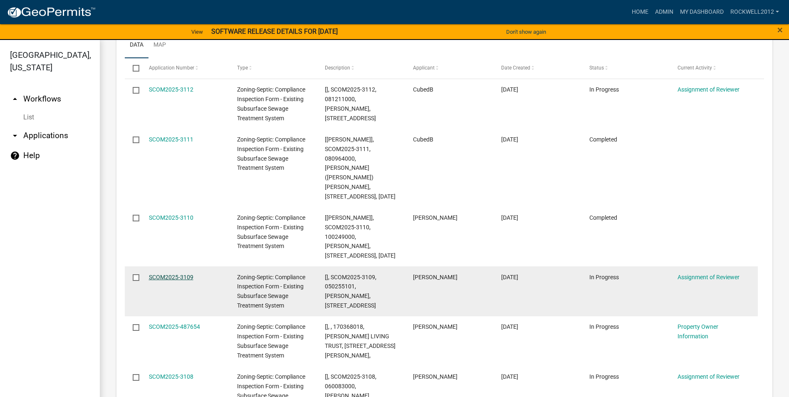
click at [164, 274] on link "SCOM2025-3109" at bounding box center [171, 277] width 45 height 7
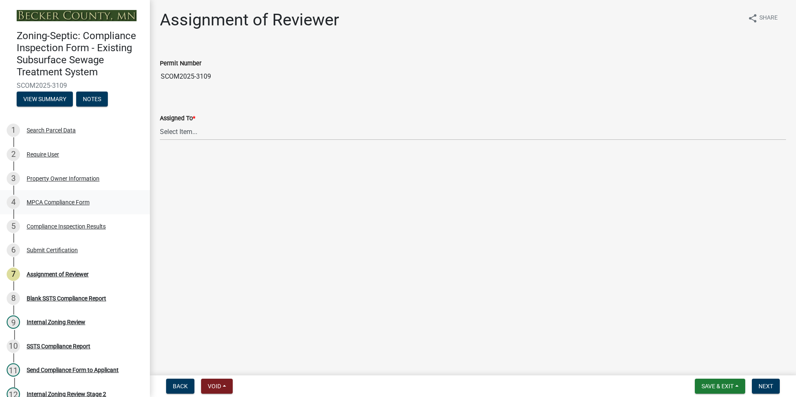
click at [63, 201] on div "MPCA Compliance Form" at bounding box center [58, 202] width 63 height 6
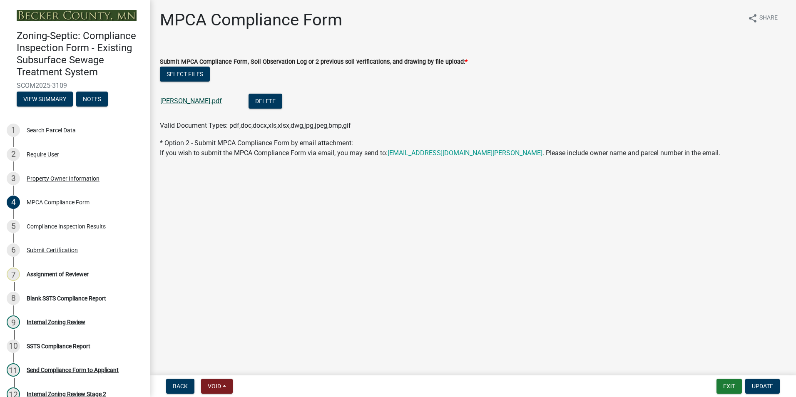
click at [174, 101] on link "Kuechle Nickolas.pdf" at bounding box center [191, 101] width 62 height 8
click at [64, 276] on div "Assignment of Reviewer" at bounding box center [58, 274] width 62 height 6
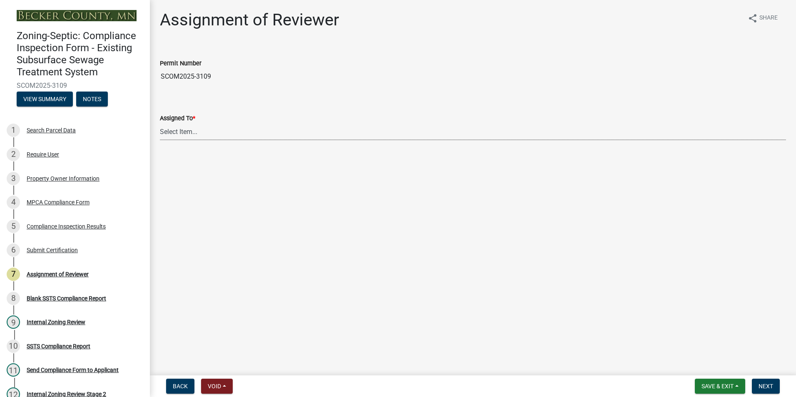
click at [176, 131] on select "Select Item... Jeff Rusness Kyle Vareberg Nicole Bradbury Susan Rockwell Tyler …" at bounding box center [473, 131] width 626 height 17
click at [160, 123] on select "Select Item... Jeff Rusness Kyle Vareberg Nicole Bradbury Susan Rockwell Tyler …" at bounding box center [473, 131] width 626 height 17
select select "0016247d-12af-40d0-8103-934796a3d230"
click at [769, 384] on span "Next" at bounding box center [765, 386] width 15 height 7
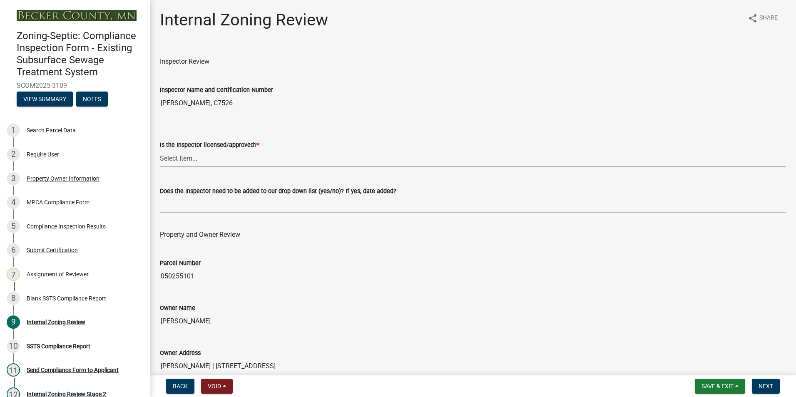
click at [174, 159] on select "Select Item... Yes No" at bounding box center [473, 158] width 626 height 17
click at [160, 150] on select "Select Item... Yes No" at bounding box center [473, 158] width 626 height 17
select select "7beb9ca5-c3cb-47d4-a805-1554d3173259"
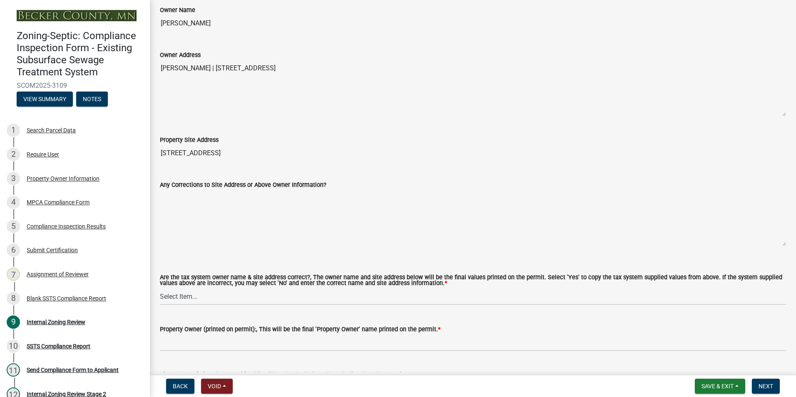
scroll to position [375, 0]
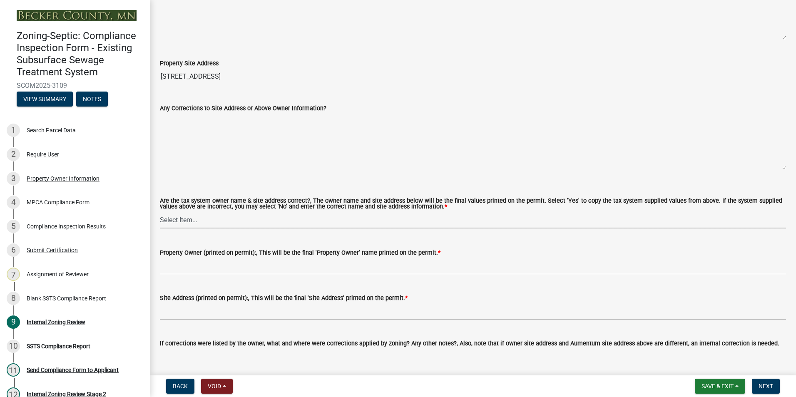
click at [171, 219] on select "Select Item... Yes No" at bounding box center [473, 219] width 626 height 17
click at [160, 212] on select "Select Item... Yes No" at bounding box center [473, 219] width 626 height 17
select select "f9f37200-9fc8-4e5e-9e7f-111cc9077d94"
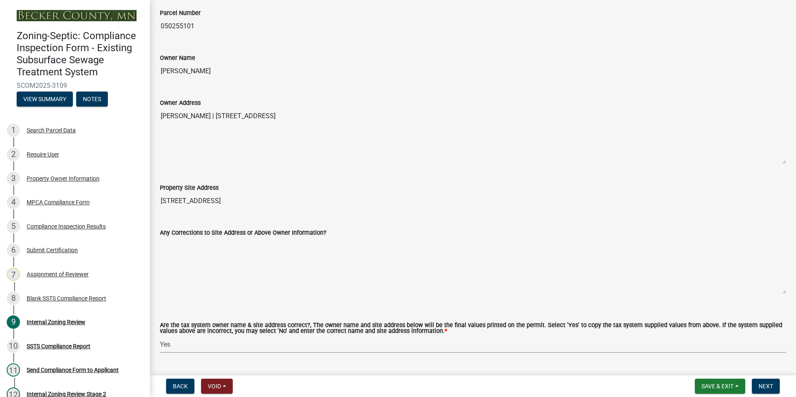
scroll to position [250, 0]
drag, startPoint x: 224, startPoint y: 71, endPoint x: 162, endPoint y: 74, distance: 62.5
click at [162, 74] on input "NICHOLAS KUECHLE" at bounding box center [473, 71] width 626 height 17
drag, startPoint x: 162, startPoint y: 74, endPoint x: 185, endPoint y: 72, distance: 23.4
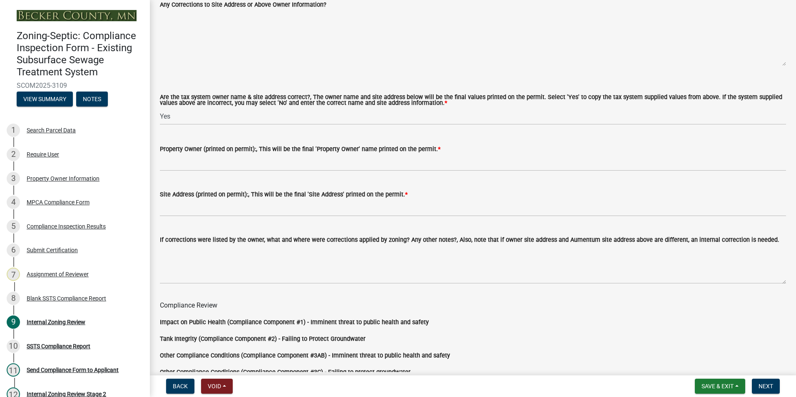
scroll to position [499, 0]
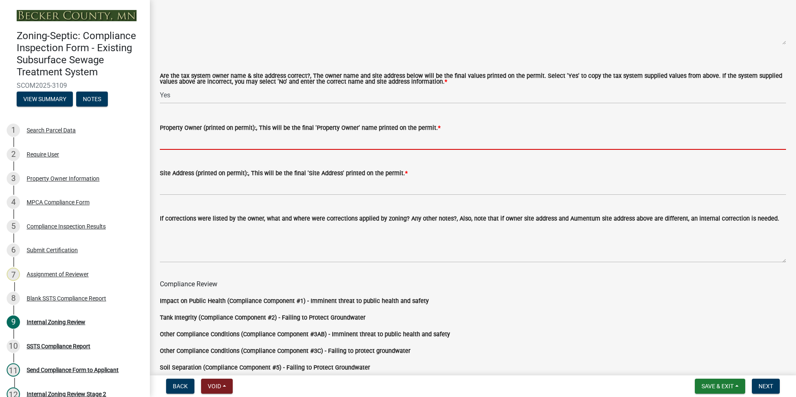
paste input "NICHOLAS KUECHLE"
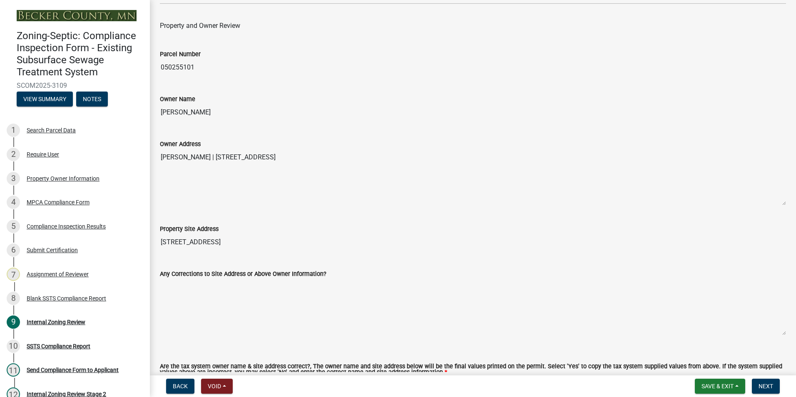
scroll to position [208, 0]
type input "NICHOLAS KUECHLE"
drag, startPoint x: 350, startPoint y: 157, endPoint x: 227, endPoint y: 155, distance: 122.8
click at [227, 155] on textarea "NICHOLAS KUECHLE | 23941 OLD MILL RD | OSAGE MN 56570" at bounding box center [473, 178] width 626 height 57
drag, startPoint x: 227, startPoint y: 155, endPoint x: 233, endPoint y: 155, distance: 6.2
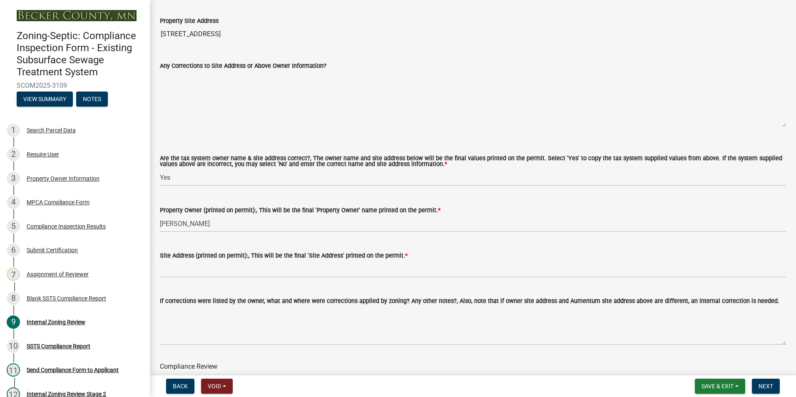
scroll to position [541, 0]
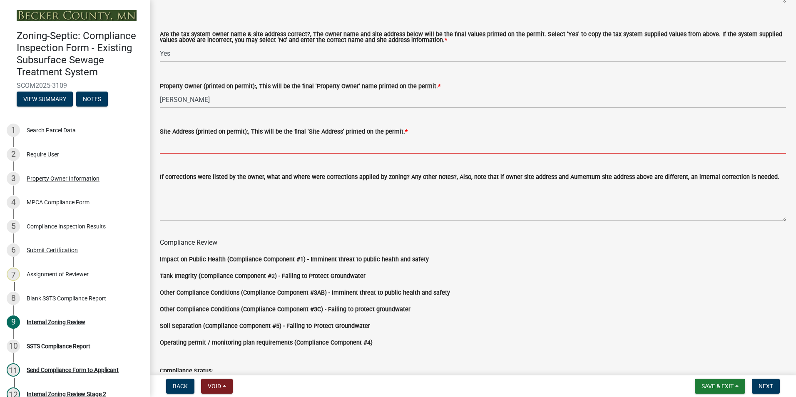
paste input "23941 OLD MILL RD | OSAGE MN 56570"
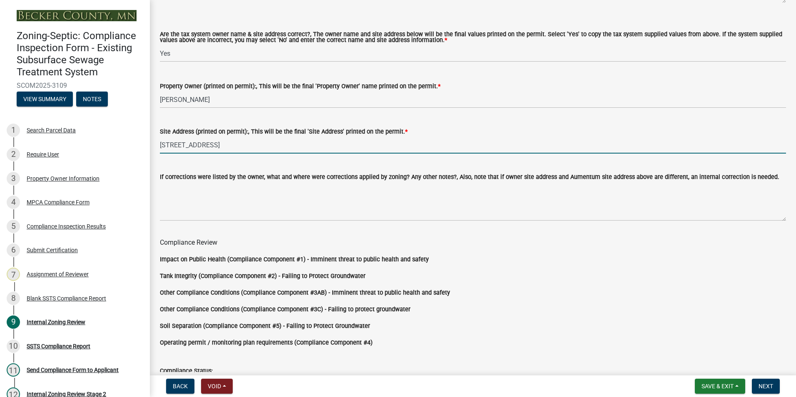
click at [224, 144] on input "23941 OLD MILL RD | OSAGE MN 56570" at bounding box center [473, 144] width 626 height 17
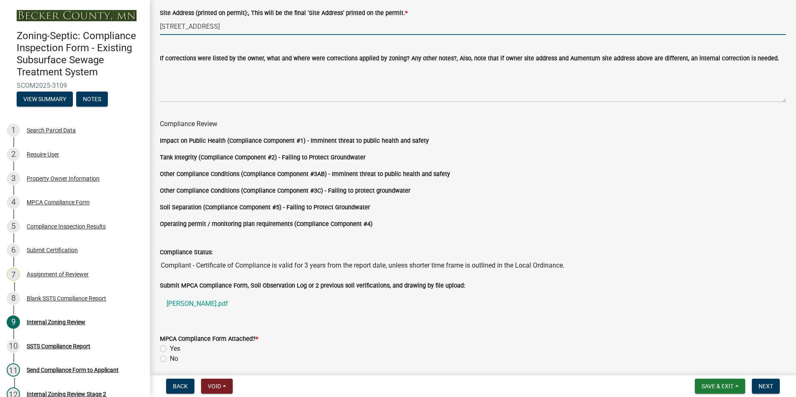
scroll to position [692, 0]
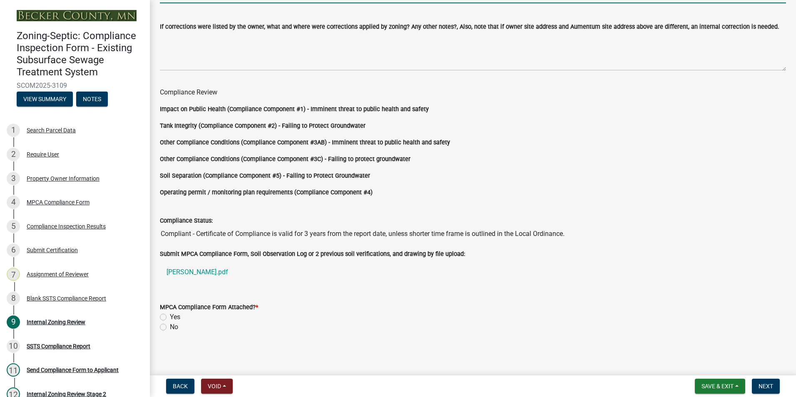
type input "23941 OLD MILL RD OSAGE MN 56570"
click at [170, 315] on label "Yes" at bounding box center [175, 317] width 10 height 10
click at [170, 315] on input "Yes" at bounding box center [172, 314] width 5 height 5
radio input "true"
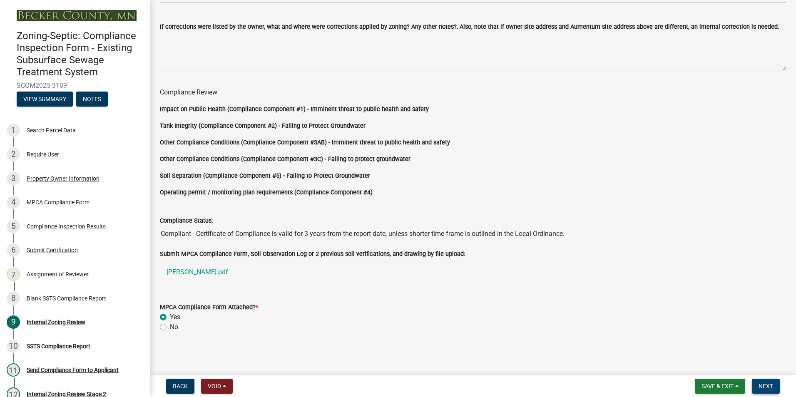
click at [766, 384] on span "Next" at bounding box center [765, 386] width 15 height 7
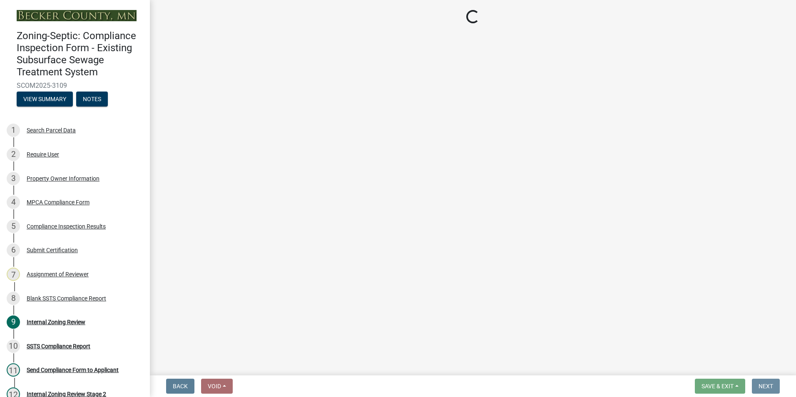
scroll to position [0, 0]
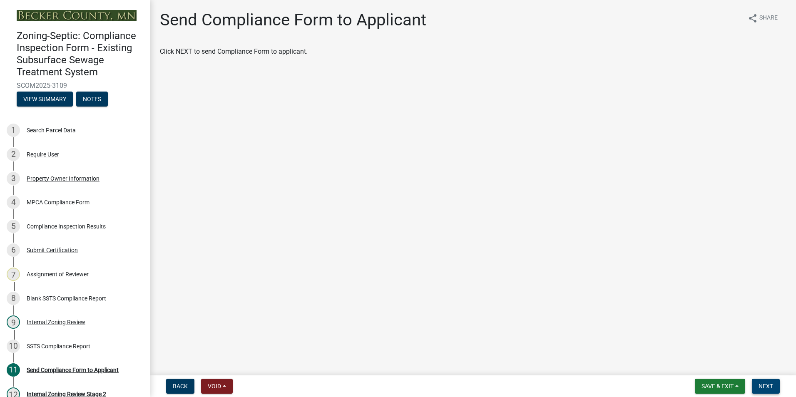
click at [766, 384] on span "Next" at bounding box center [765, 386] width 15 height 7
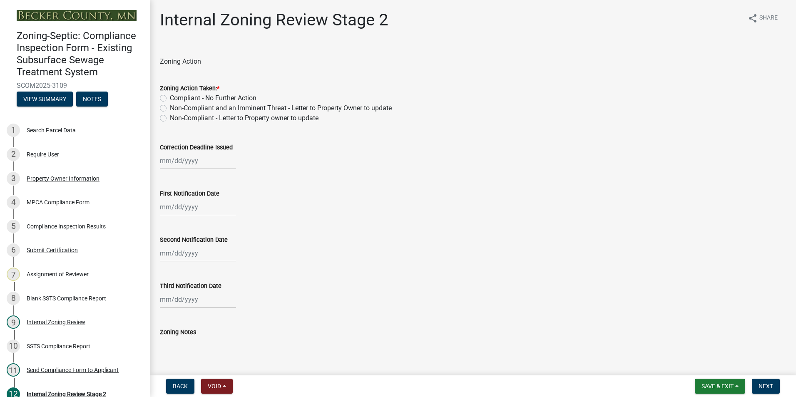
click at [170, 100] on label "Compliant - No Further Action" at bounding box center [213, 98] width 87 height 10
click at [170, 99] on input "Compliant - No Further Action" at bounding box center [172, 95] width 5 height 5
radio input "true"
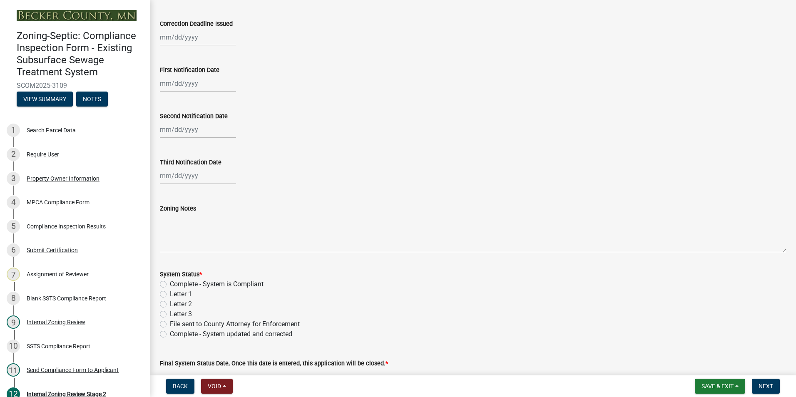
scroll to position [166, 0]
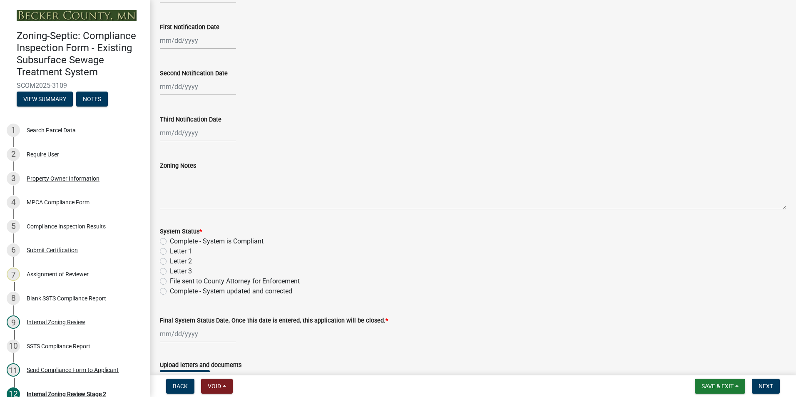
click at [170, 243] on label "Complete - System is Compliant" at bounding box center [217, 241] width 94 height 10
click at [170, 242] on input "Complete - System is Compliant" at bounding box center [172, 238] width 5 height 5
radio input "true"
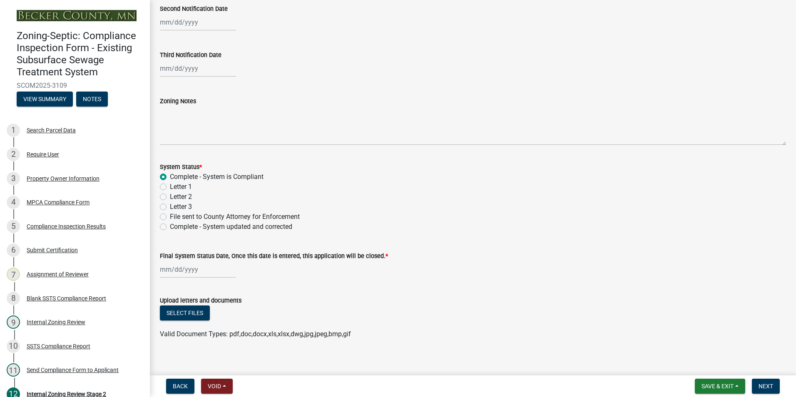
scroll to position [238, 0]
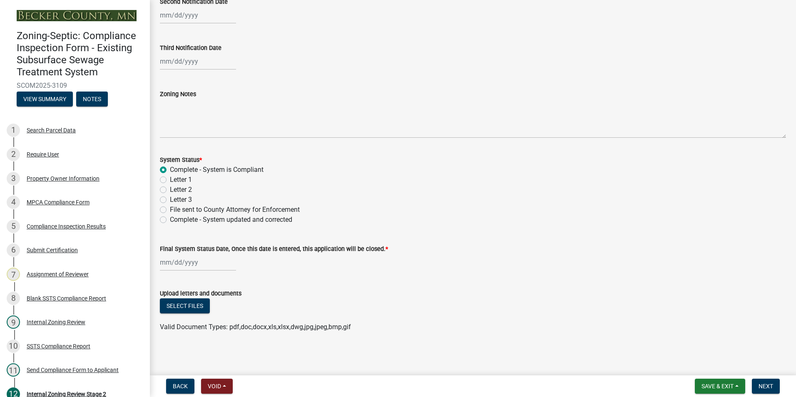
select select "10"
select select "2025"
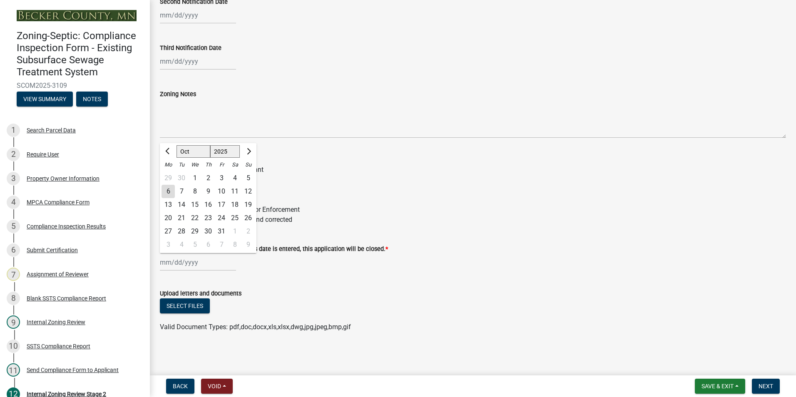
click at [168, 259] on div "Jan Feb Mar Apr May Jun Jul Aug Sep Oct Nov Dec 1525 1526 1527 1528 1529 1530 1…" at bounding box center [198, 262] width 76 height 17
click at [166, 192] on div "6" at bounding box center [167, 191] width 13 height 13
type input "10/06/2025"
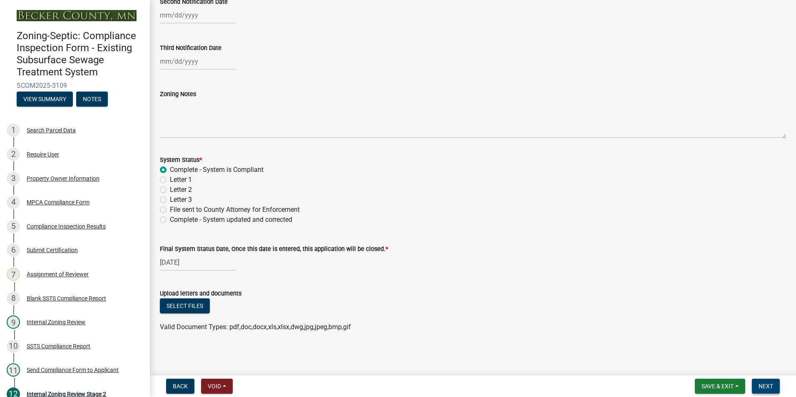
click at [769, 384] on span "Next" at bounding box center [765, 386] width 15 height 7
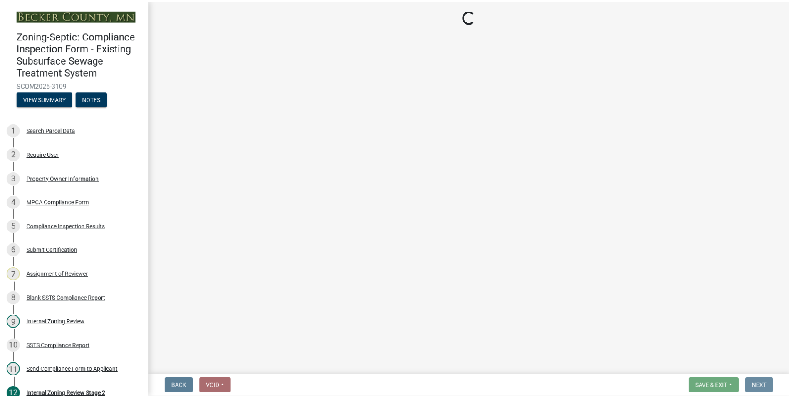
scroll to position [0, 0]
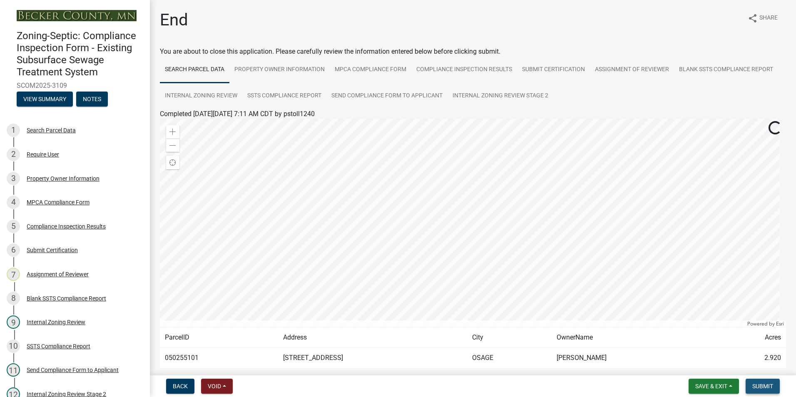
click at [759, 384] on span "Submit" at bounding box center [762, 386] width 21 height 7
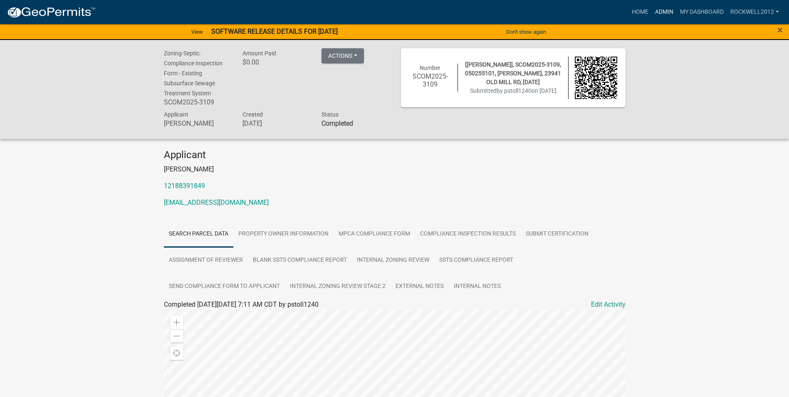
click at [664, 10] on link "Admin" at bounding box center [664, 12] width 25 height 16
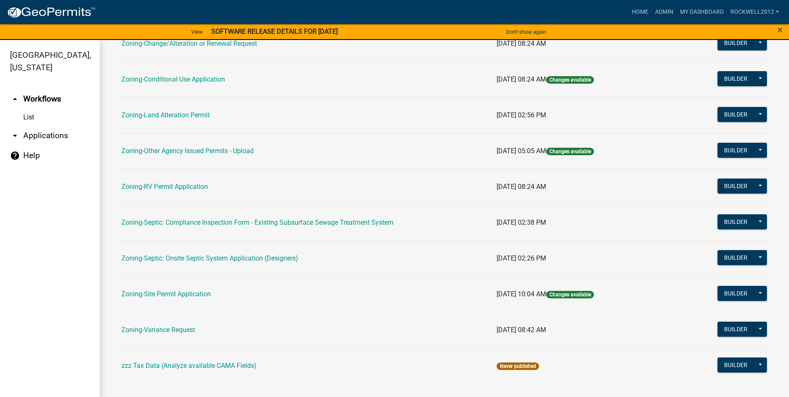
scroll to position [10, 0]
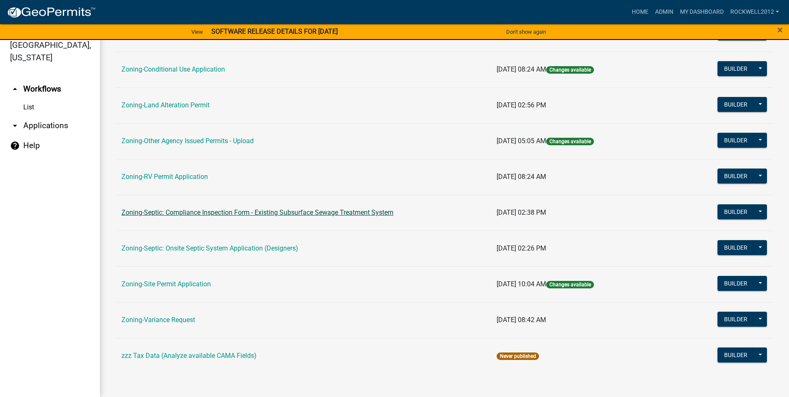
click at [319, 210] on link "Zoning-Septic: Compliance Inspection Form - Existing Subsurface Sewage Treatmen…" at bounding box center [258, 212] width 272 height 8
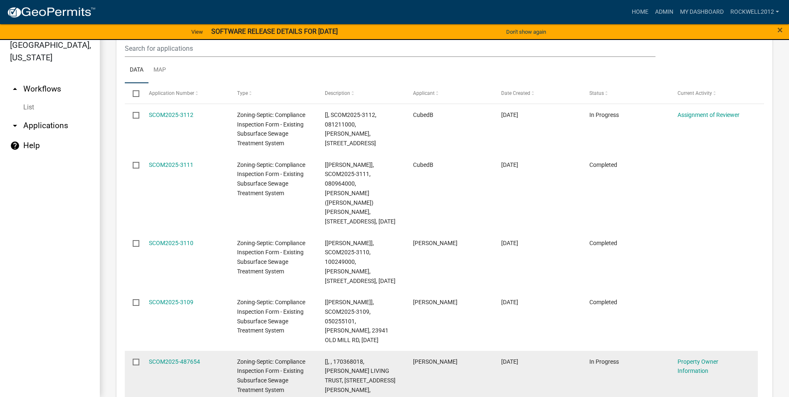
scroll to position [968, 0]
click at [164, 359] on link "SCOM2025-487654" at bounding box center [174, 362] width 51 height 7
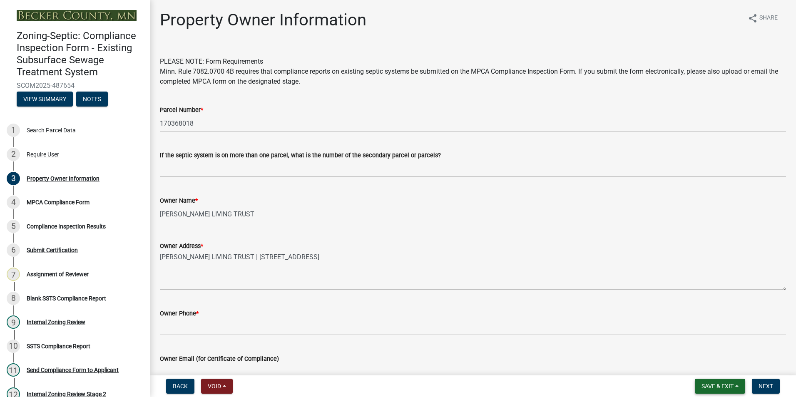
click at [719, 387] on span "Save & Exit" at bounding box center [717, 386] width 32 height 7
click at [707, 367] on button "Save & Exit" at bounding box center [711, 365] width 67 height 20
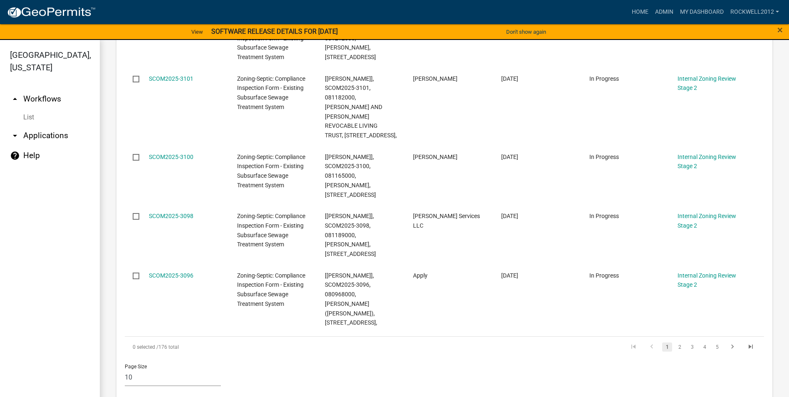
scroll to position [1134, 0]
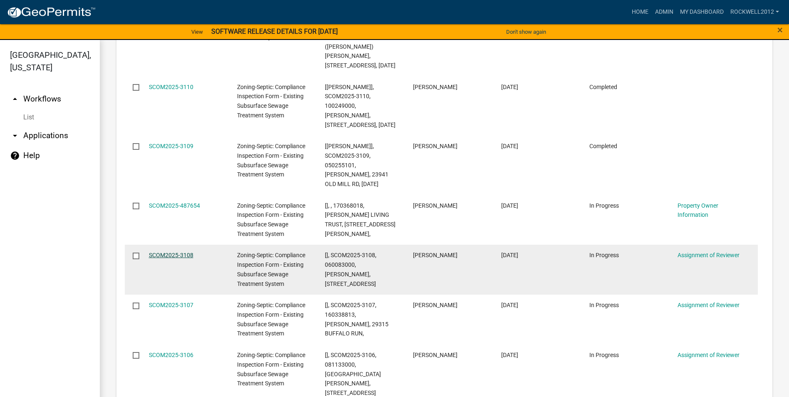
click at [161, 252] on link "SCOM2025-3108" at bounding box center [171, 255] width 45 height 7
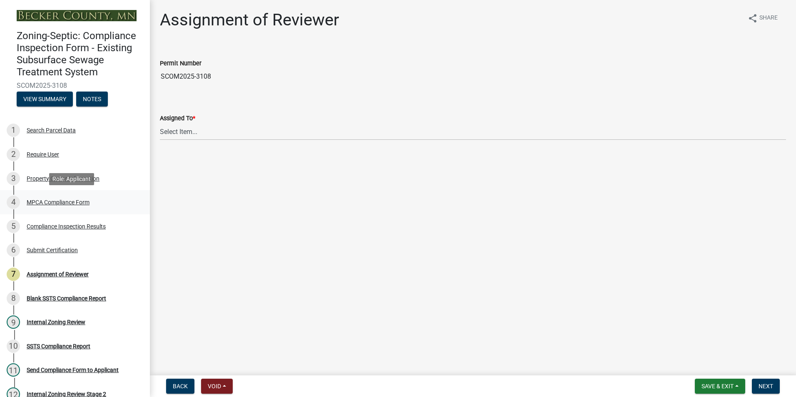
click at [51, 199] on div "MPCA Compliance Form" at bounding box center [58, 202] width 63 height 6
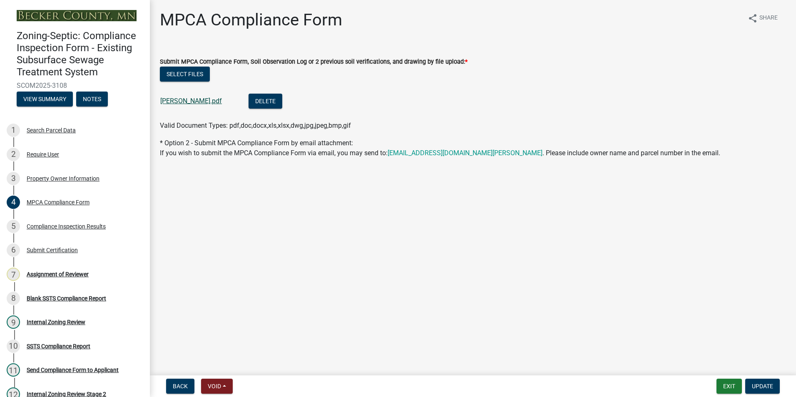
click at [189, 102] on link "Buhaug Lori.pdf" at bounding box center [191, 101] width 62 height 8
click at [727, 384] on button "Exit" at bounding box center [728, 386] width 25 height 15
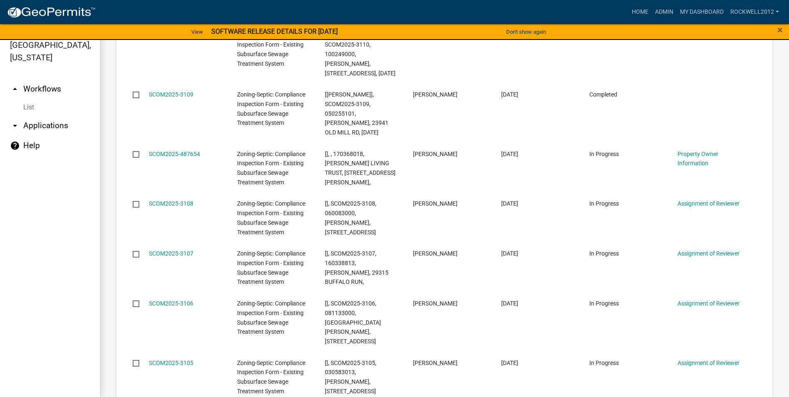
scroll to position [1244, 0]
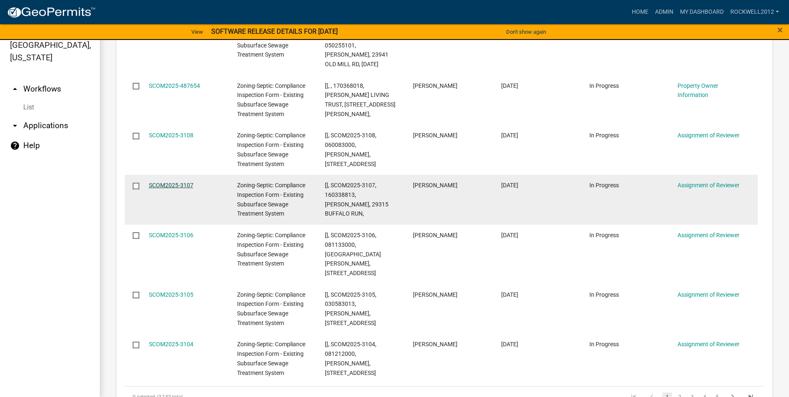
click at [167, 182] on link "SCOM2025-3107" at bounding box center [171, 185] width 45 height 7
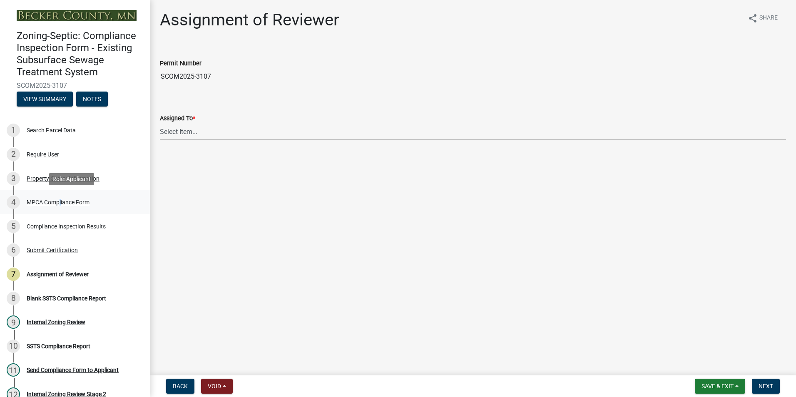
click at [59, 201] on div "MPCA Compliance Form" at bounding box center [58, 202] width 63 height 6
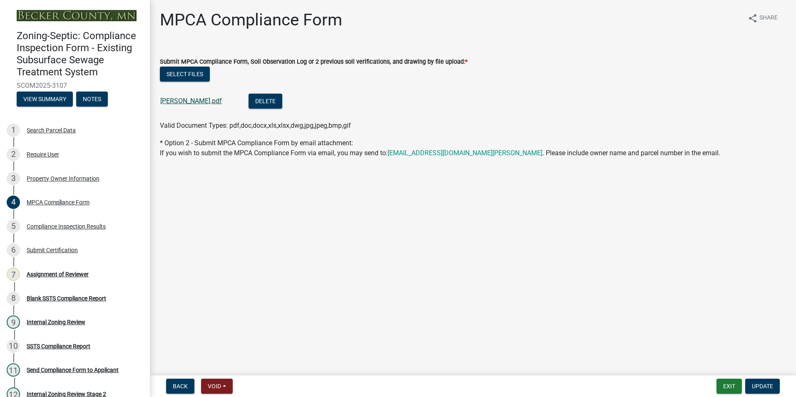
click at [197, 99] on link "Swenson Nathaniel.pdf" at bounding box center [191, 101] width 62 height 8
click at [66, 273] on div "Assignment of Reviewer" at bounding box center [58, 274] width 62 height 6
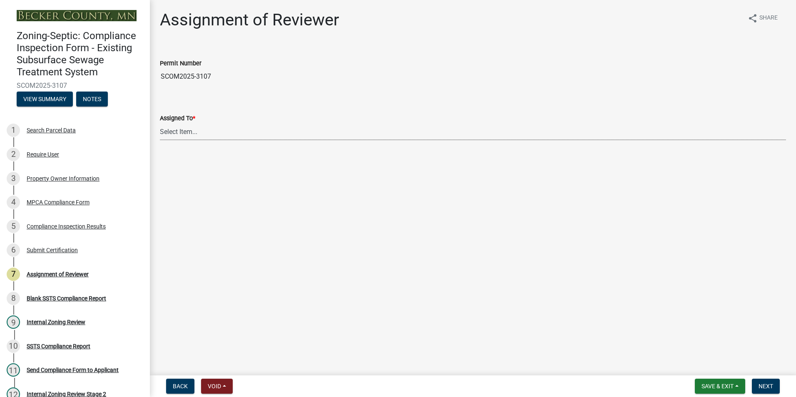
click at [174, 134] on select "Select Item... Jeff Rusness Kyle Vareberg Nicole Bradbury Susan Rockwell Tyler …" at bounding box center [473, 131] width 626 height 17
click at [160, 123] on select "Select Item... Jeff Rusness Kyle Vareberg Nicole Bradbury Susan Rockwell Tyler …" at bounding box center [473, 131] width 626 height 17
select select "0016247d-12af-40d0-8103-934796a3d230"
click at [762, 385] on span "Next" at bounding box center [765, 386] width 15 height 7
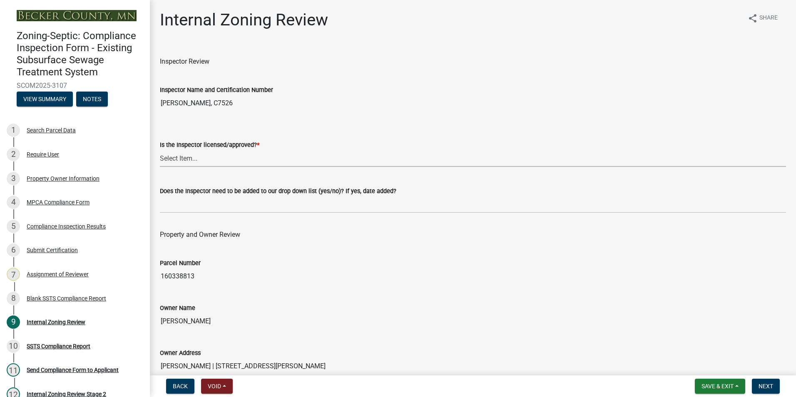
click at [173, 153] on select "Select Item... Yes No" at bounding box center [473, 158] width 626 height 17
click at [160, 150] on select "Select Item... Yes No" at bounding box center [473, 158] width 626 height 17
select select "7beb9ca5-c3cb-47d4-a805-1554d3173259"
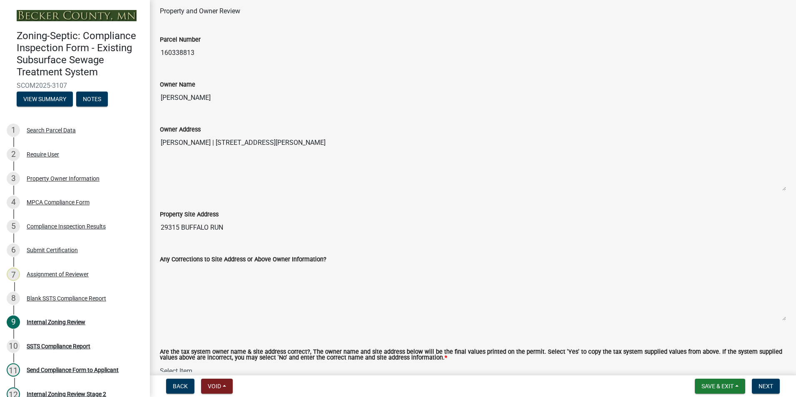
scroll to position [291, 0]
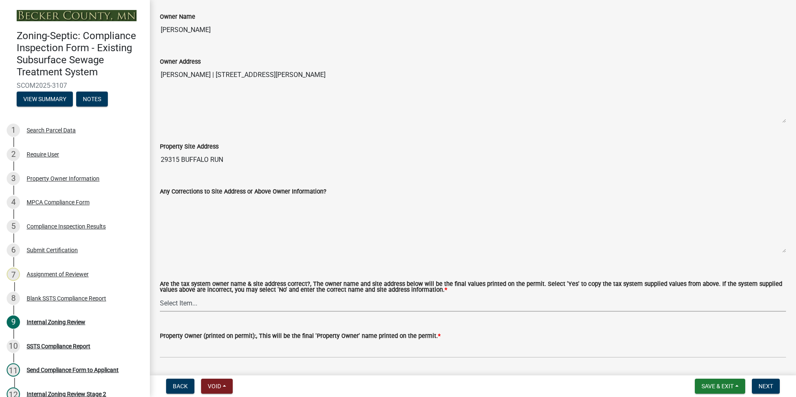
click at [178, 303] on select "Select Item... Yes No" at bounding box center [473, 303] width 626 height 17
click at [160, 295] on select "Select Item... Yes No" at bounding box center [473, 303] width 626 height 17
select select "f9f37200-9fc8-4e5e-9e7f-111cc9077d94"
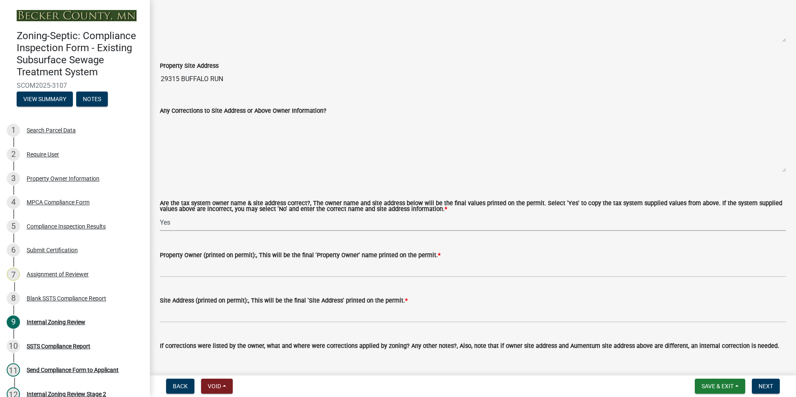
scroll to position [250, 0]
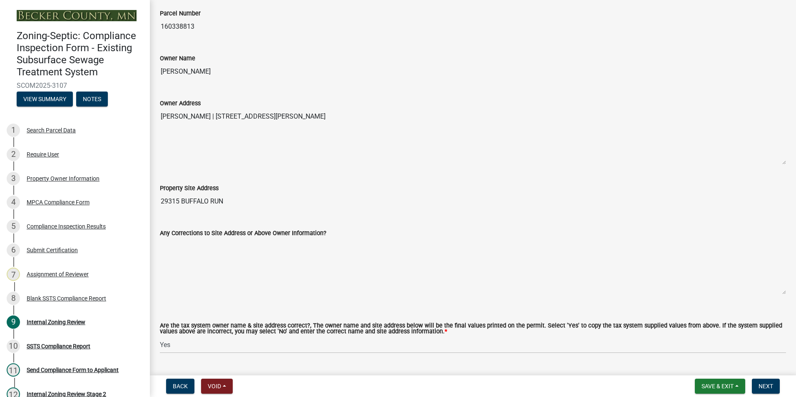
drag, startPoint x: 234, startPoint y: 71, endPoint x: 161, endPoint y: 81, distance: 73.9
click at [161, 81] on wm-data-entity-input "Owner Name NATHANIEL SWENSON" at bounding box center [473, 64] width 626 height 45
drag, startPoint x: 161, startPoint y: 81, endPoint x: 201, endPoint y: 71, distance: 41.3
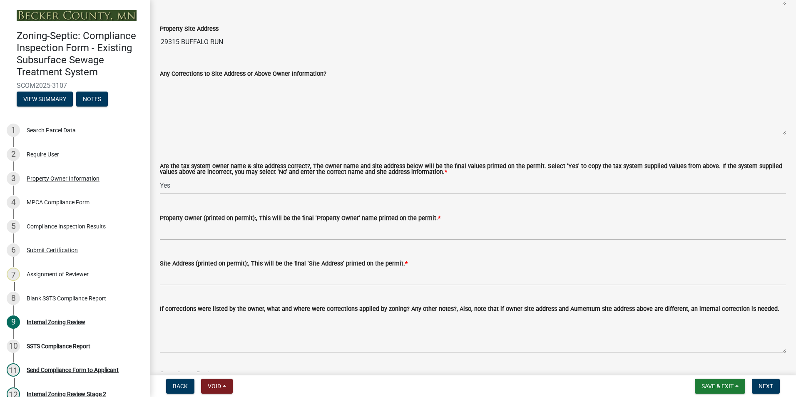
scroll to position [416, 0]
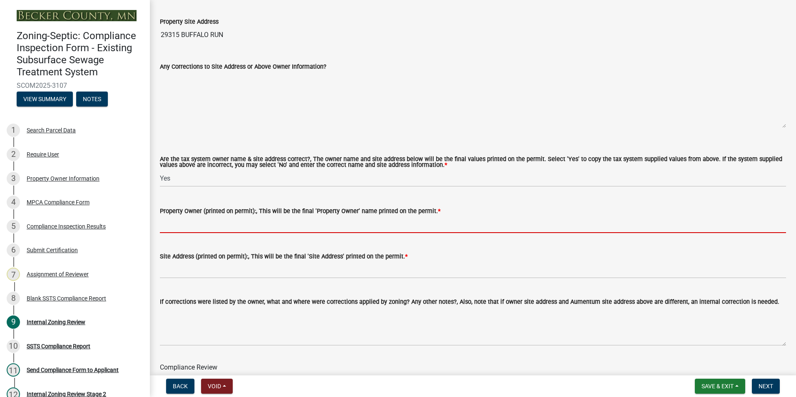
paste input "NATHANIEL SWENSON"
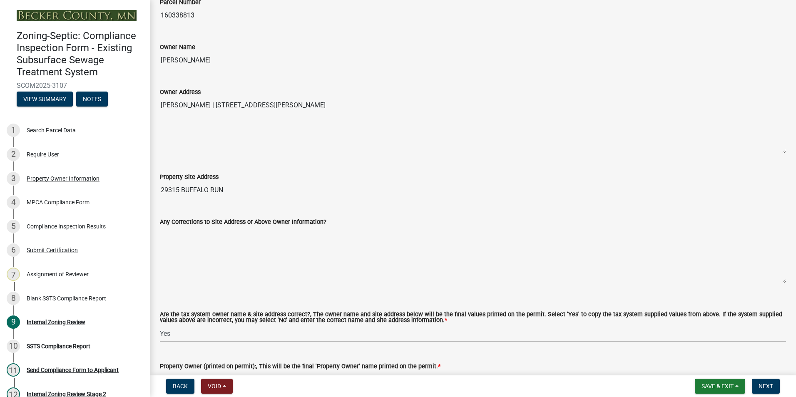
scroll to position [250, 0]
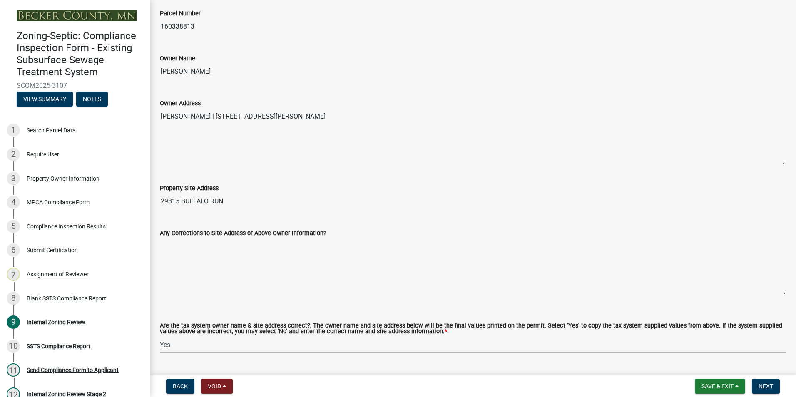
type input "NATHANIEL SWENSON"
drag, startPoint x: 228, startPoint y: 203, endPoint x: 159, endPoint y: 203, distance: 69.1
click at [159, 204] on div "Property Site Address 29315 BUFFALO RUN" at bounding box center [473, 190] width 638 height 38
drag, startPoint x: 159, startPoint y: 203, endPoint x: 181, endPoint y: 198, distance: 22.1
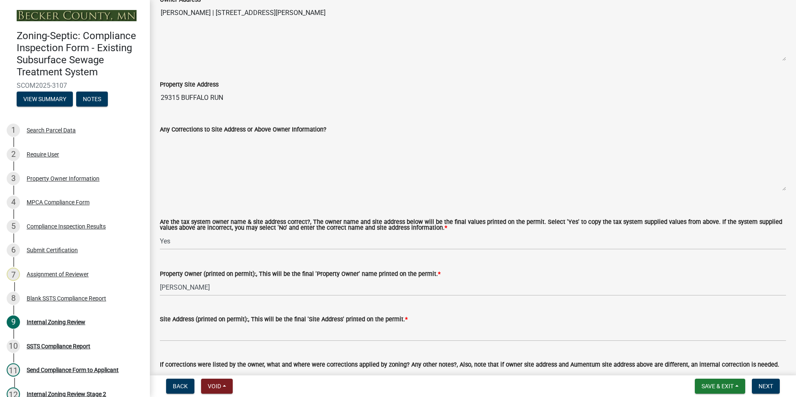
scroll to position [458, 0]
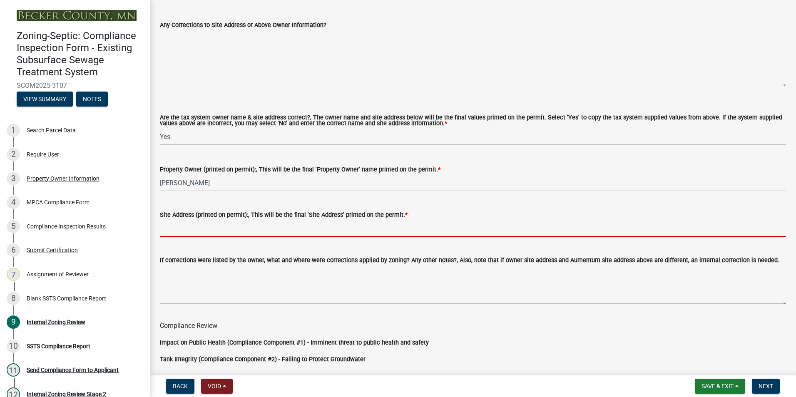
paste input "29315 BUFFALO RUN"
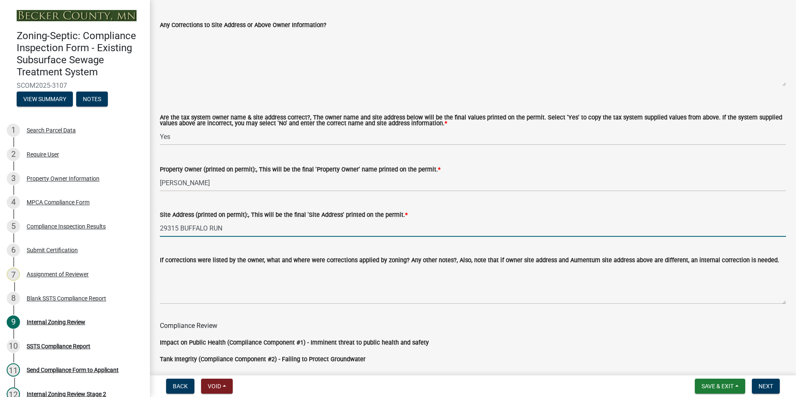
click at [228, 227] on input "29315 BUFFALO RUN" at bounding box center [473, 228] width 626 height 17
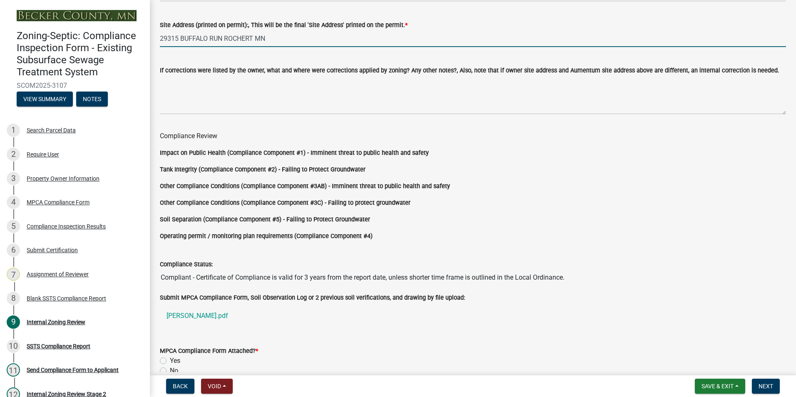
scroll to position [666, 0]
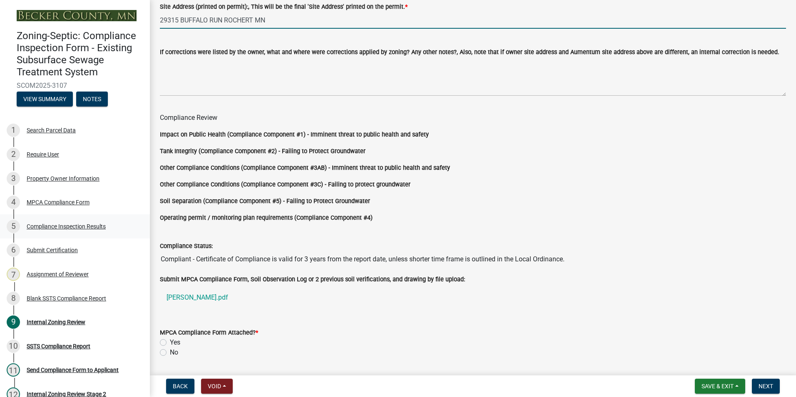
type input "29315 BUFFALO RUN ROCHERT MN"
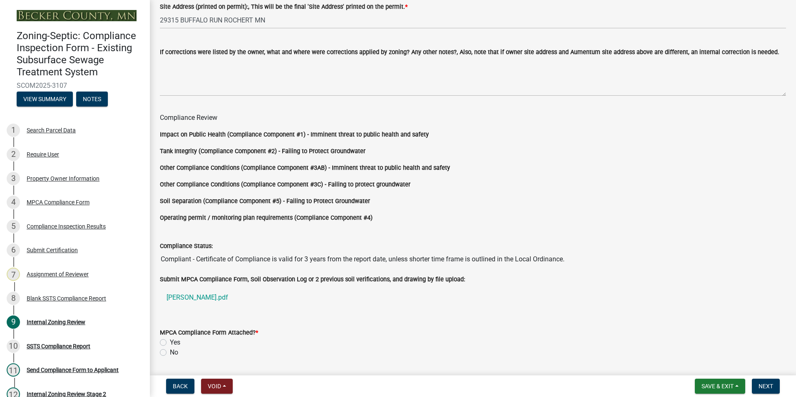
click at [170, 342] on label "Yes" at bounding box center [175, 342] width 10 height 10
click at [170, 342] on input "Yes" at bounding box center [172, 339] width 5 height 5
radio input "true"
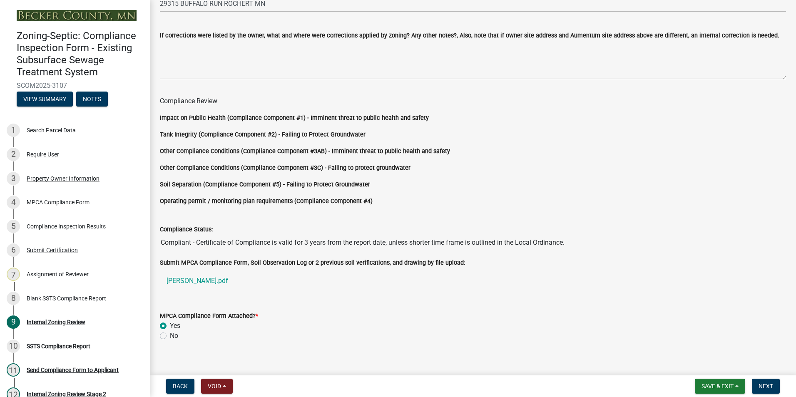
scroll to position [692, 0]
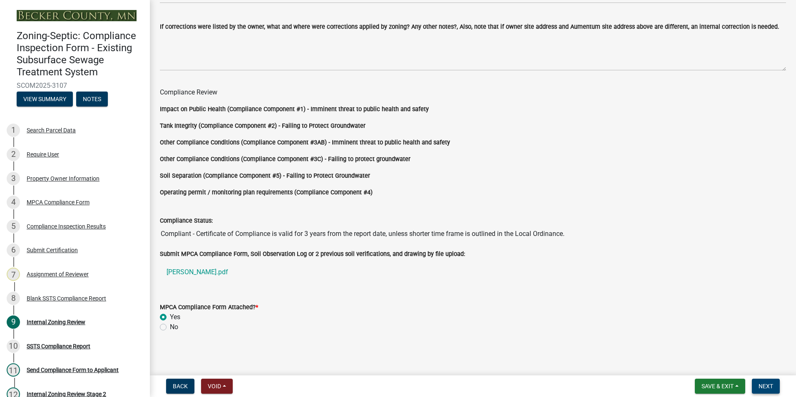
click at [772, 385] on span "Next" at bounding box center [765, 386] width 15 height 7
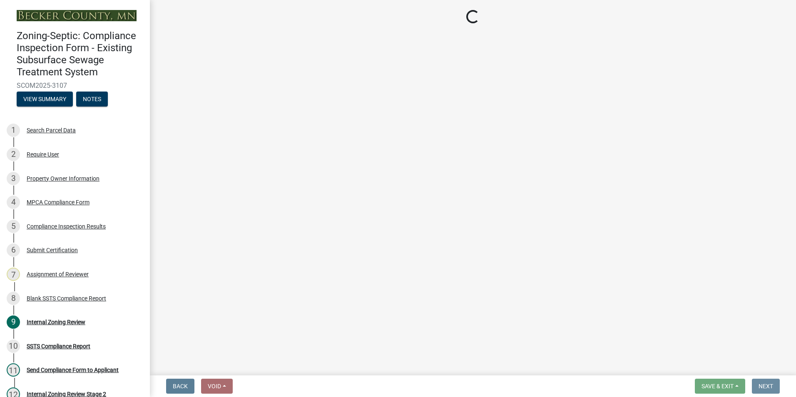
scroll to position [0, 0]
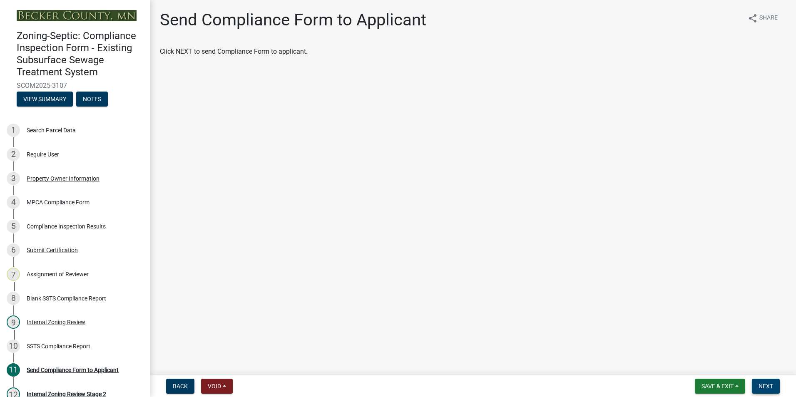
click at [767, 383] on span "Next" at bounding box center [765, 386] width 15 height 7
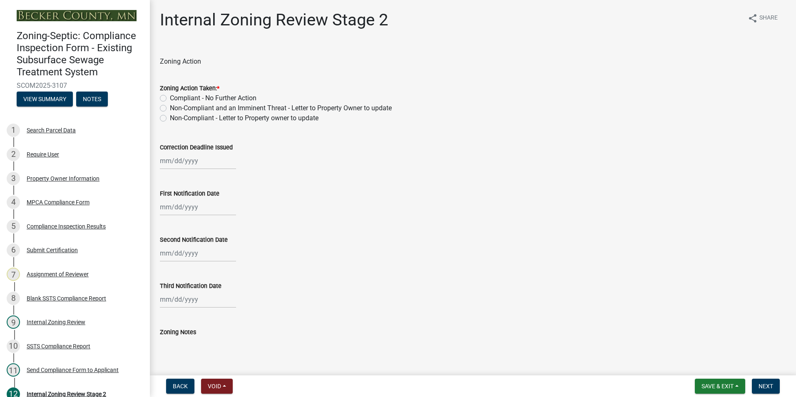
click at [170, 99] on label "Compliant - No Further Action" at bounding box center [213, 98] width 87 height 10
click at [170, 99] on input "Compliant - No Further Action" at bounding box center [172, 95] width 5 height 5
radio input "true"
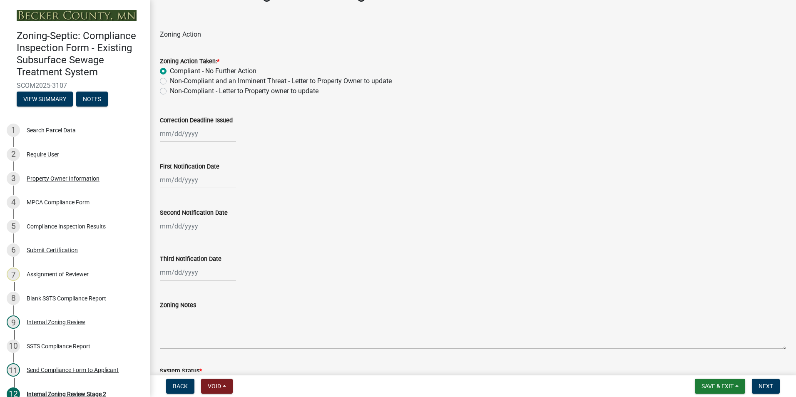
scroll to position [166, 0]
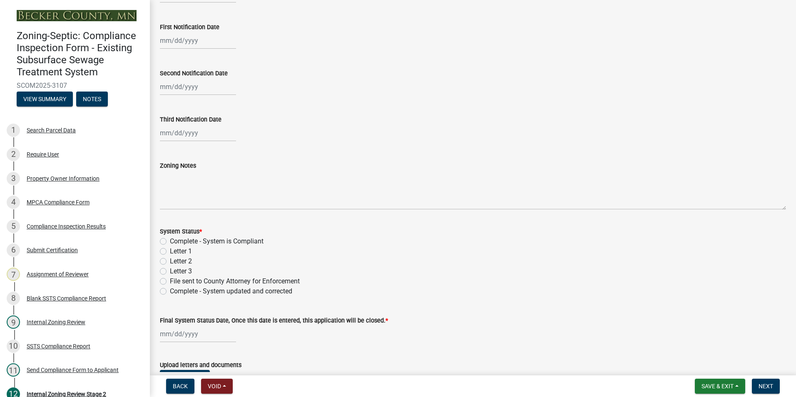
click at [170, 241] on label "Complete - System is Compliant" at bounding box center [217, 241] width 94 height 10
click at [170, 241] on input "Complete - System is Compliant" at bounding box center [172, 238] width 5 height 5
radio input "true"
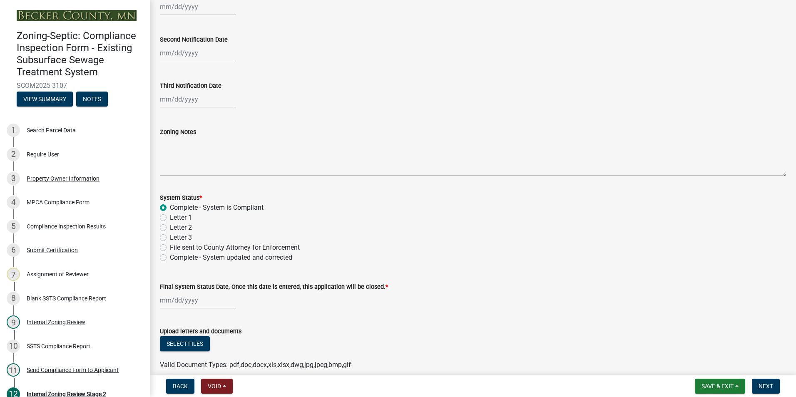
scroll to position [238, 0]
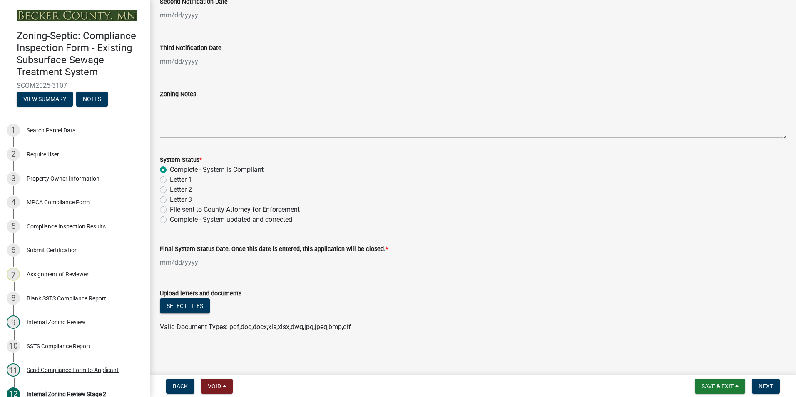
select select "10"
select select "2025"
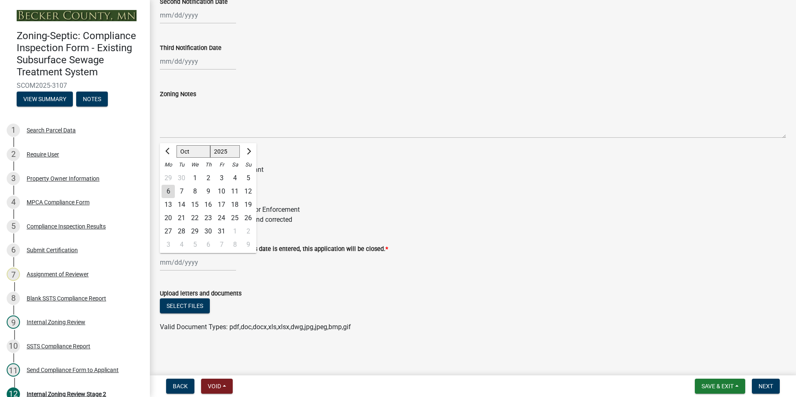
click at [166, 256] on div "Jan Feb Mar Apr May Jun Jul Aug Sep Oct Nov Dec 1525 1526 1527 1528 1529 1530 1…" at bounding box center [198, 262] width 76 height 17
click at [169, 191] on div "6" at bounding box center [167, 191] width 13 height 13
type input "10/06/2025"
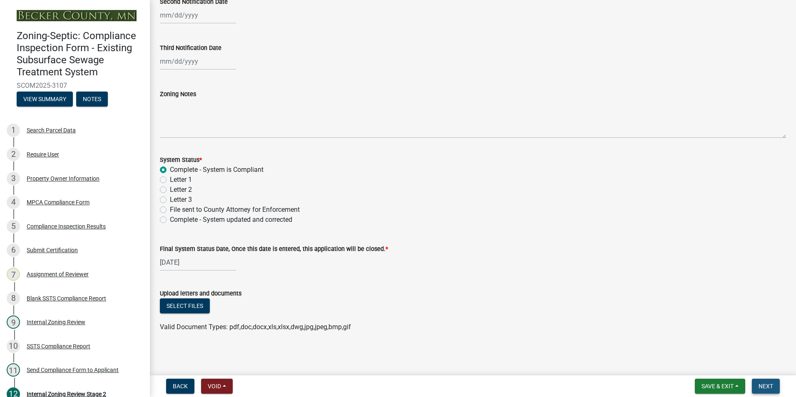
click at [761, 387] on span "Next" at bounding box center [765, 386] width 15 height 7
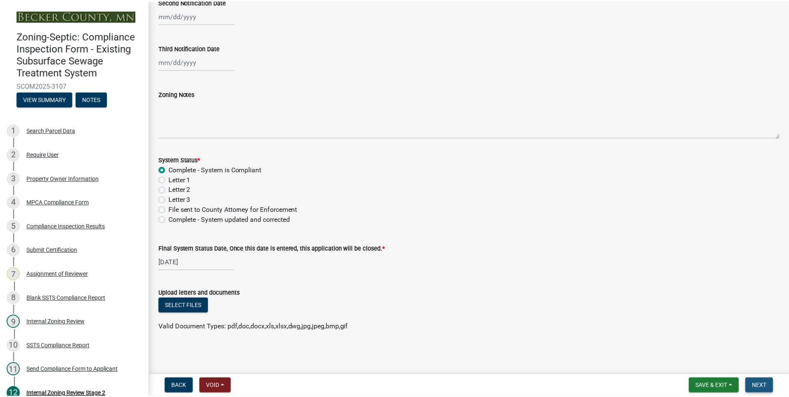
scroll to position [0, 0]
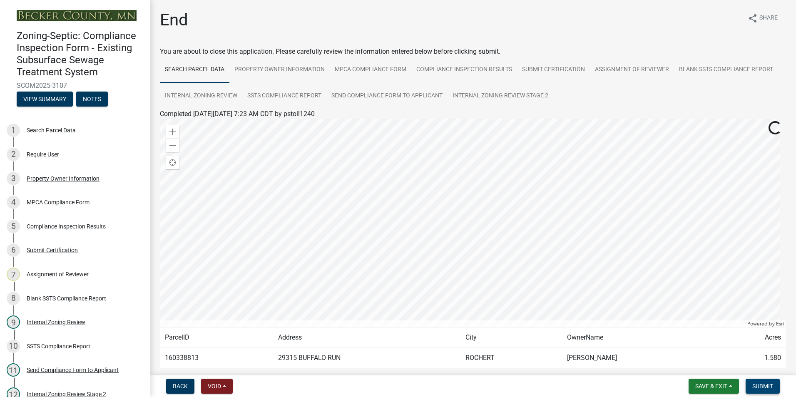
click at [761, 387] on span "Submit" at bounding box center [762, 386] width 21 height 7
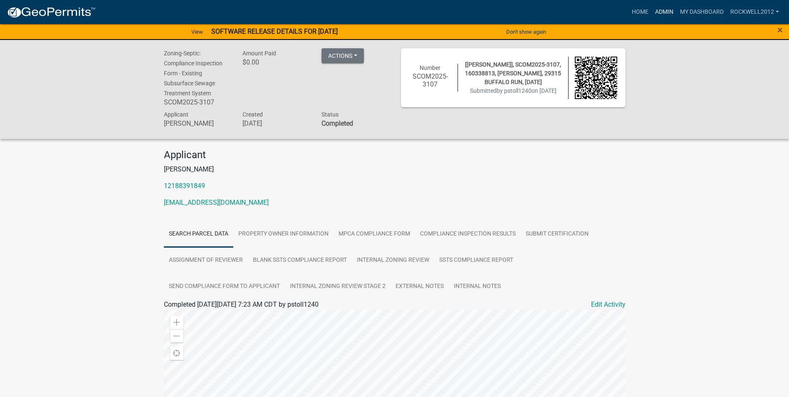
click at [662, 8] on link "Admin" at bounding box center [664, 12] width 25 height 16
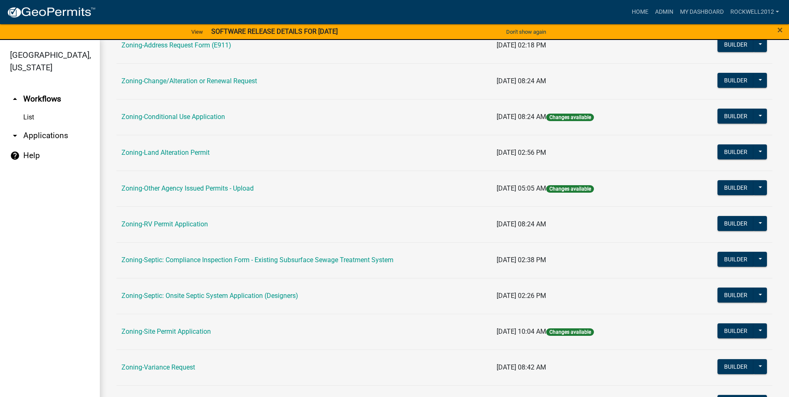
scroll to position [208, 0]
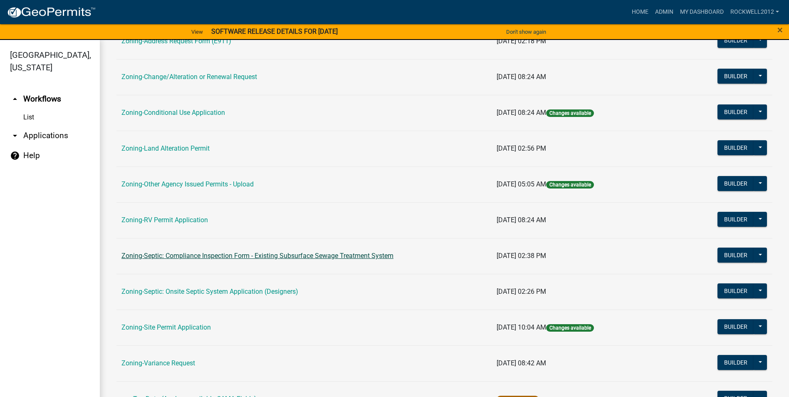
click at [300, 257] on link "Zoning-Septic: Compliance Inspection Form - Existing Subsurface Sewage Treatmen…" at bounding box center [258, 256] width 272 height 8
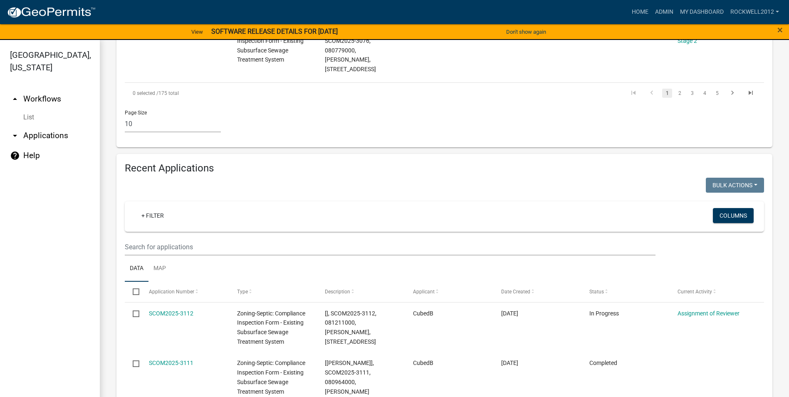
scroll to position [874, 0]
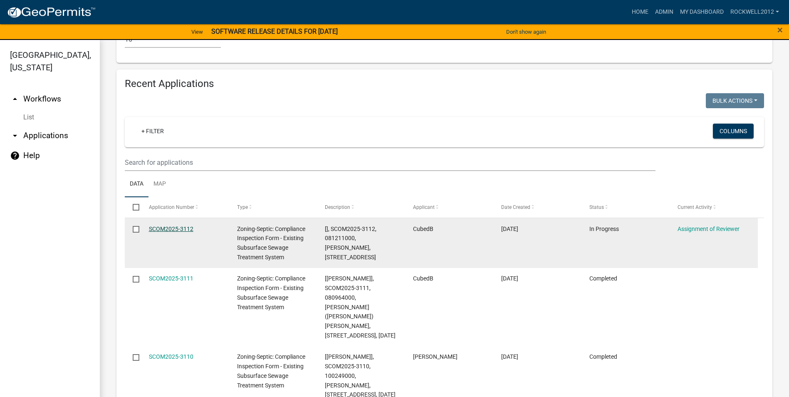
click at [174, 226] on link "SCOM2025-3112" at bounding box center [171, 229] width 45 height 7
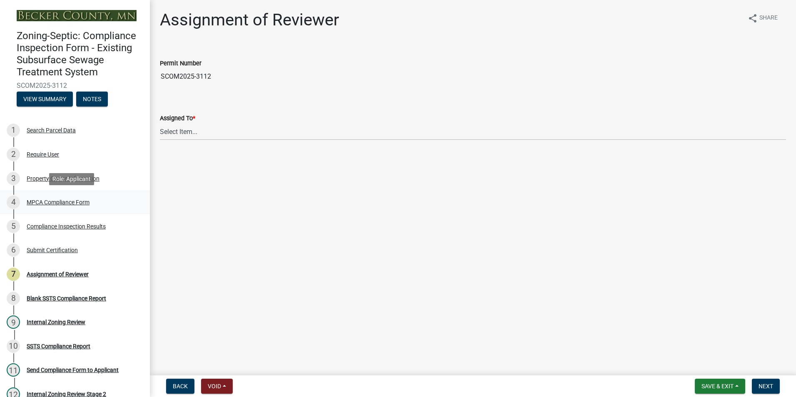
click at [60, 201] on div "MPCA Compliance Form" at bounding box center [58, 202] width 63 height 6
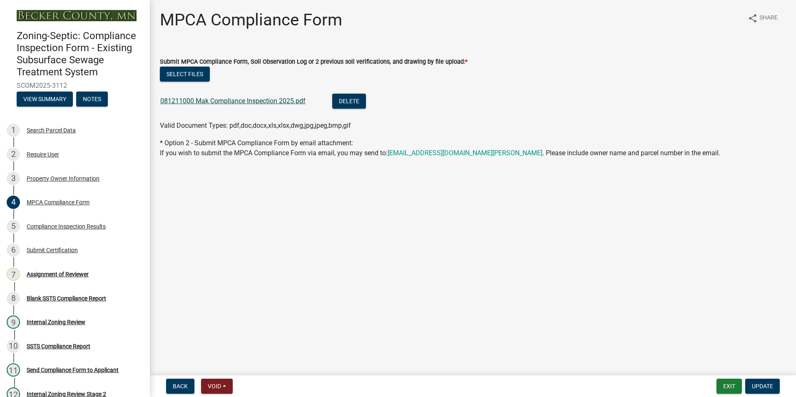
click at [232, 101] on link "081211000 Mak Compliance Inspection 2025.pdf" at bounding box center [232, 101] width 145 height 8
click at [730, 383] on button "Exit" at bounding box center [728, 386] width 25 height 15
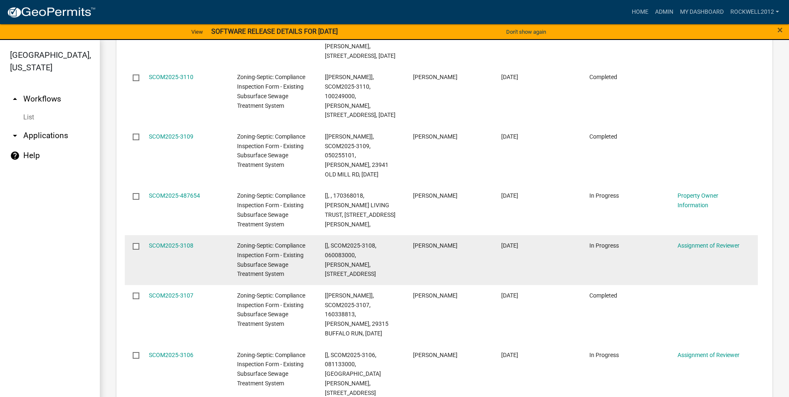
scroll to position [1165, 0]
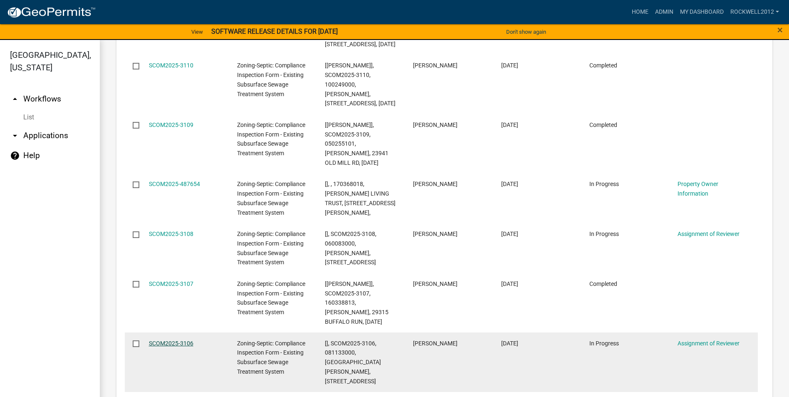
click at [175, 340] on link "SCOM2025-3106" at bounding box center [171, 343] width 45 height 7
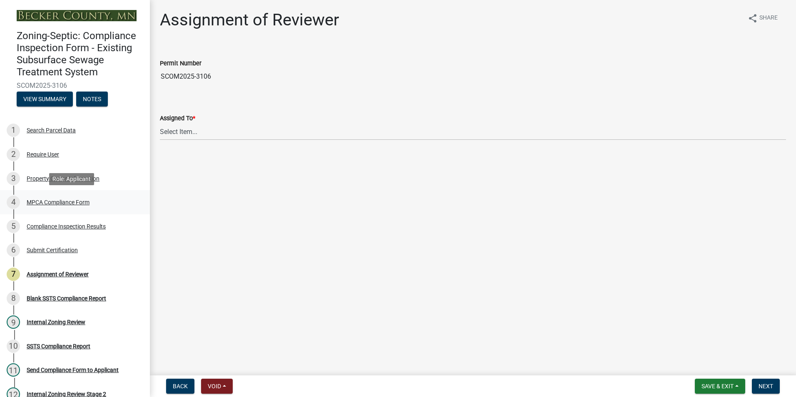
click at [62, 201] on div "MPCA Compliance Form" at bounding box center [58, 202] width 63 height 6
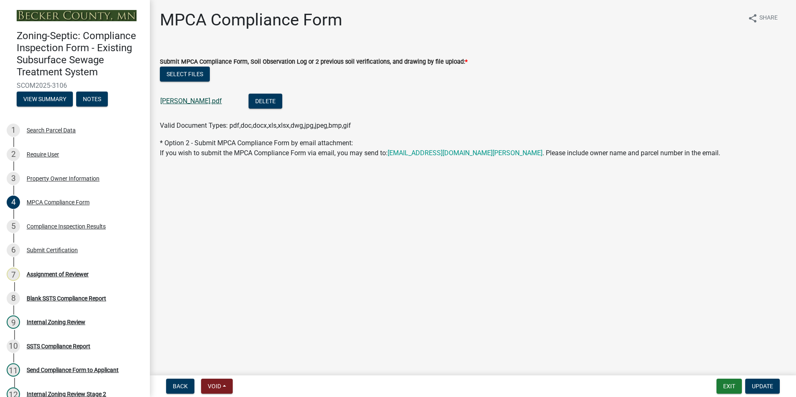
click at [195, 103] on link "Larson LaMae.pdf" at bounding box center [191, 101] width 62 height 8
click at [731, 385] on button "Exit" at bounding box center [728, 386] width 25 height 15
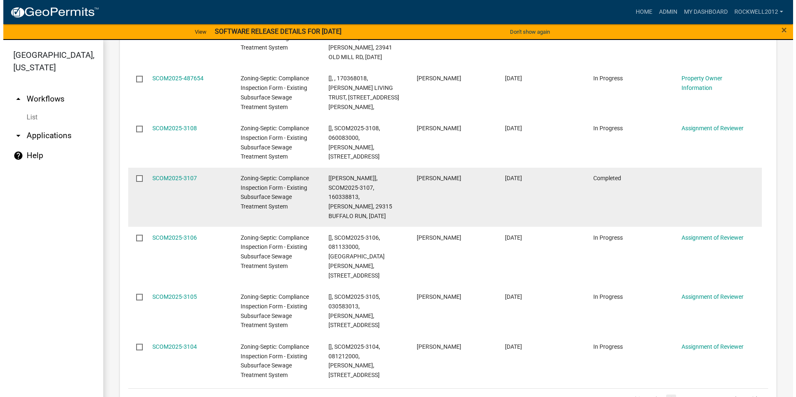
scroll to position [1286, 0]
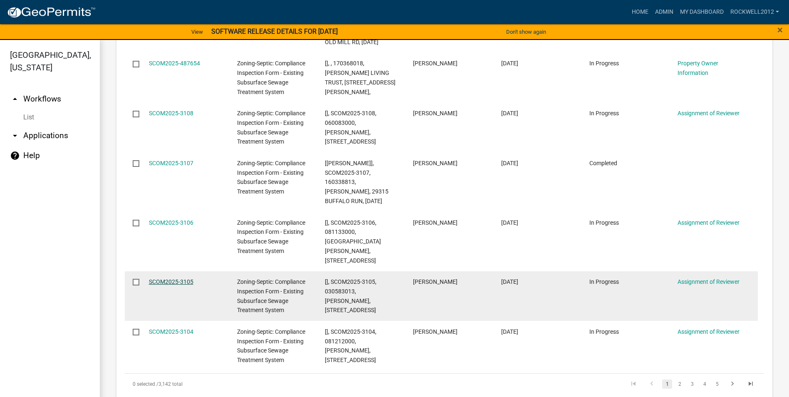
click at [161, 278] on link "SCOM2025-3105" at bounding box center [171, 281] width 45 height 7
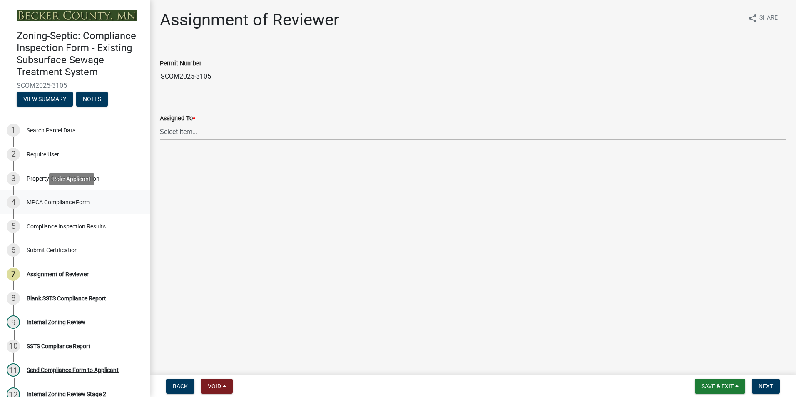
click at [58, 202] on div "MPCA Compliance Form" at bounding box center [58, 202] width 63 height 6
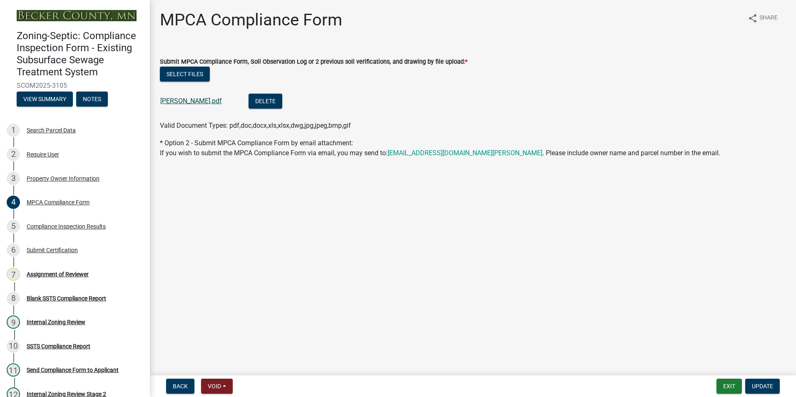
click at [186, 103] on link "McConkey Monica.pdf" at bounding box center [191, 101] width 62 height 8
click at [61, 273] on div "Assignment of Reviewer" at bounding box center [58, 274] width 62 height 6
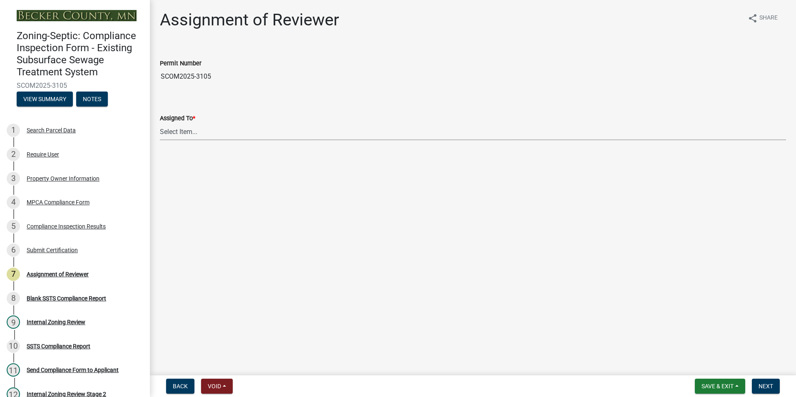
click at [184, 130] on select "Select Item... Jeff Rusness Kyle Vareberg Nicole Bradbury Susan Rockwell Tyler …" at bounding box center [473, 131] width 626 height 17
click at [160, 123] on select "Select Item... Jeff Rusness Kyle Vareberg Nicole Bradbury Susan Rockwell Tyler …" at bounding box center [473, 131] width 626 height 17
select select "0016247d-12af-40d0-8103-934796a3d230"
click at [764, 386] on span "Next" at bounding box center [765, 386] width 15 height 7
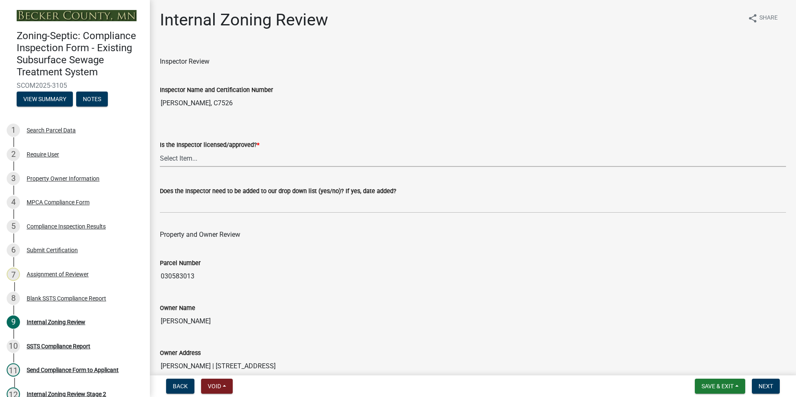
click at [170, 155] on select "Select Item... Yes No" at bounding box center [473, 158] width 626 height 17
click at [160, 150] on select "Select Item... Yes No" at bounding box center [473, 158] width 626 height 17
select select "7beb9ca5-c3cb-47d4-a805-1554d3173259"
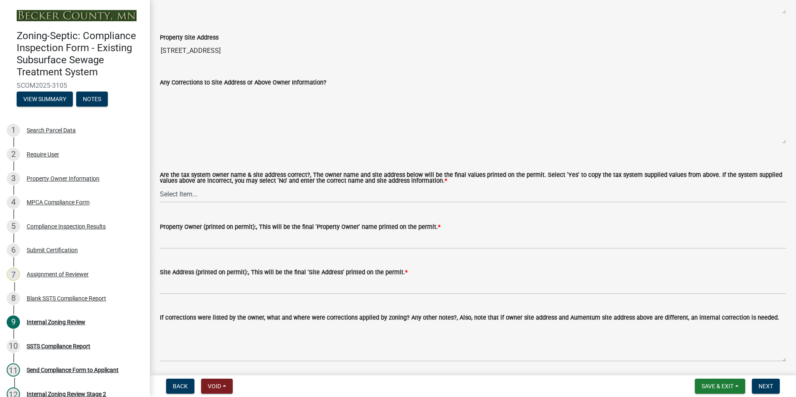
scroll to position [416, 0]
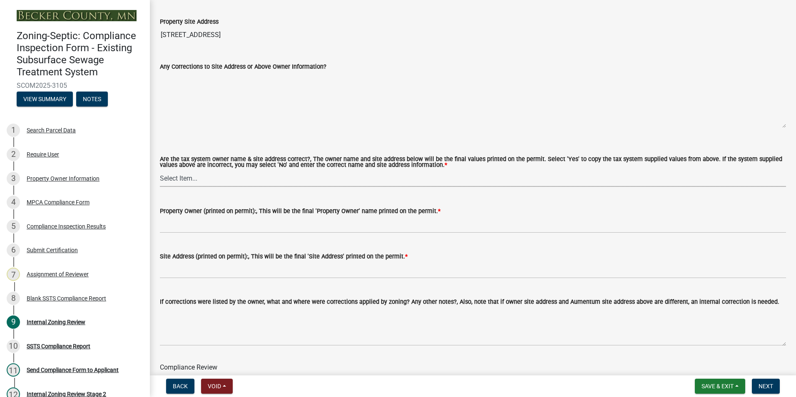
click at [176, 176] on select "Select Item... Yes No" at bounding box center [473, 178] width 626 height 17
click at [160, 170] on select "Select Item... Yes No" at bounding box center [473, 178] width 626 height 17
select select "f9f37200-9fc8-4e5e-9e7f-111cc9077d94"
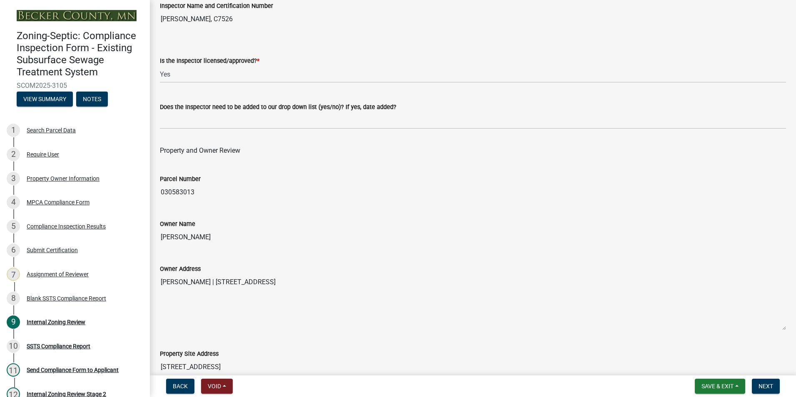
scroll to position [83, 0]
drag, startPoint x: 231, startPoint y: 236, endPoint x: 163, endPoint y: 229, distance: 68.2
click at [163, 229] on div "Owner Name MONICA MCCONKEY" at bounding box center [473, 227] width 626 height 38
drag, startPoint x: 163, startPoint y: 229, endPoint x: 192, endPoint y: 237, distance: 30.5
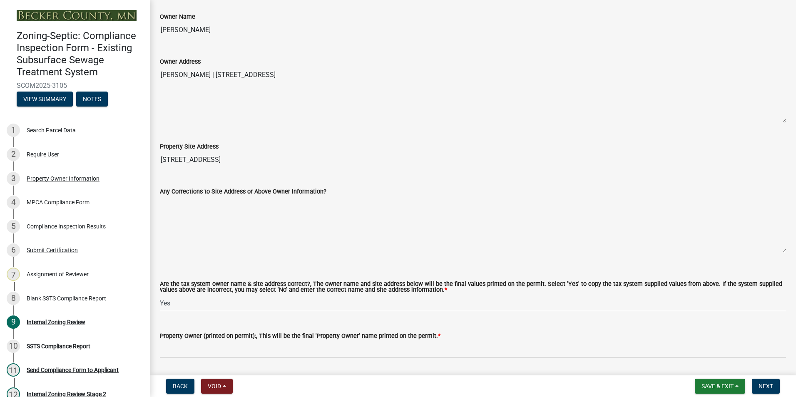
scroll to position [458, 0]
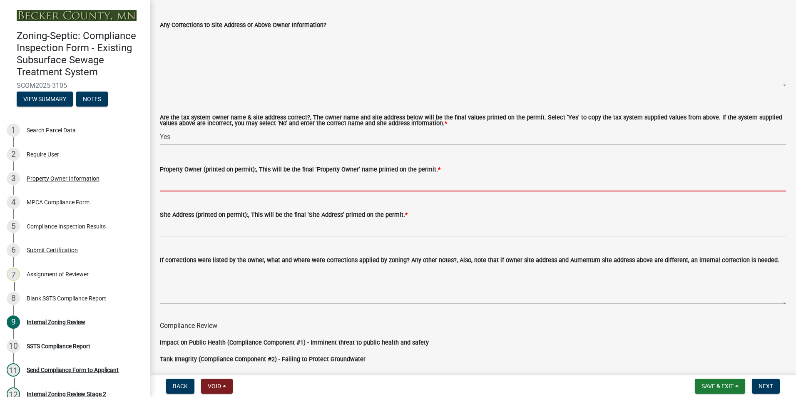
paste input "MONICA MCCONKEY"
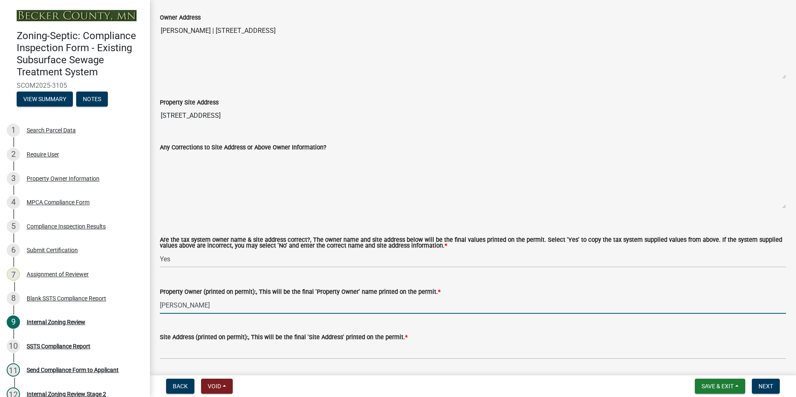
scroll to position [291, 0]
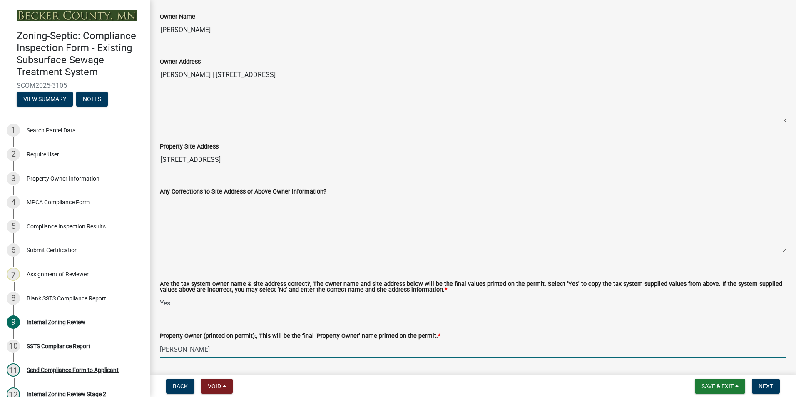
type input "MONICA MCCONKEY"
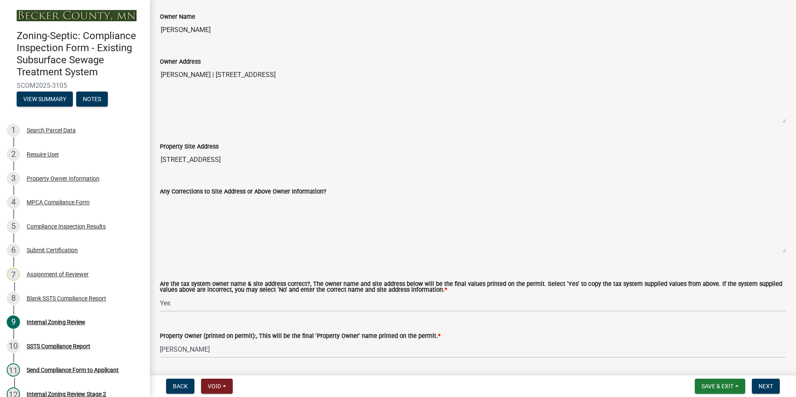
drag, startPoint x: 378, startPoint y: 72, endPoint x: 227, endPoint y: 70, distance: 150.6
click at [227, 70] on textarea "MONICA MCCONKEY | 30101 OAKLAND DR | DETROIT LAKES MN 56501" at bounding box center [473, 95] width 626 height 57
drag, startPoint x: 227, startPoint y: 70, endPoint x: 247, endPoint y: 76, distance: 20.7
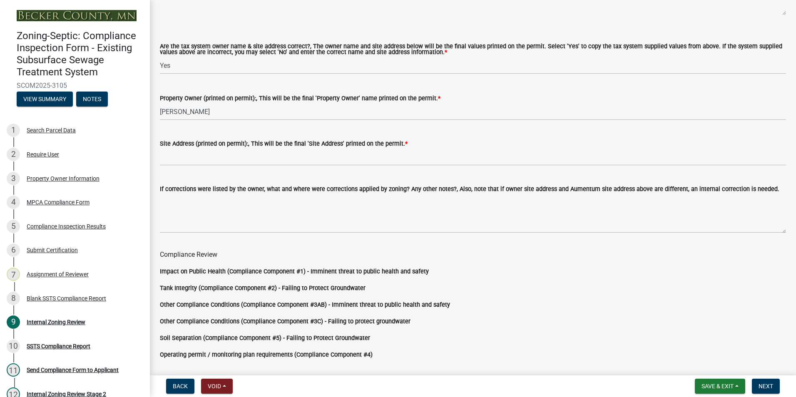
scroll to position [541, 0]
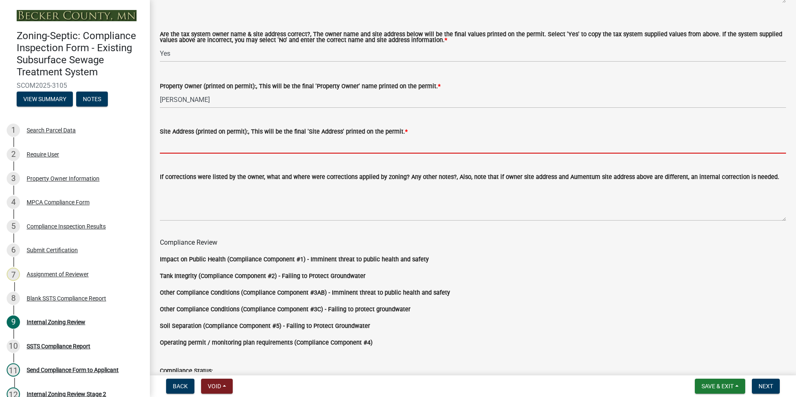
paste input "30101 OAKLAND DR | DETROIT LAKES MN 56501"
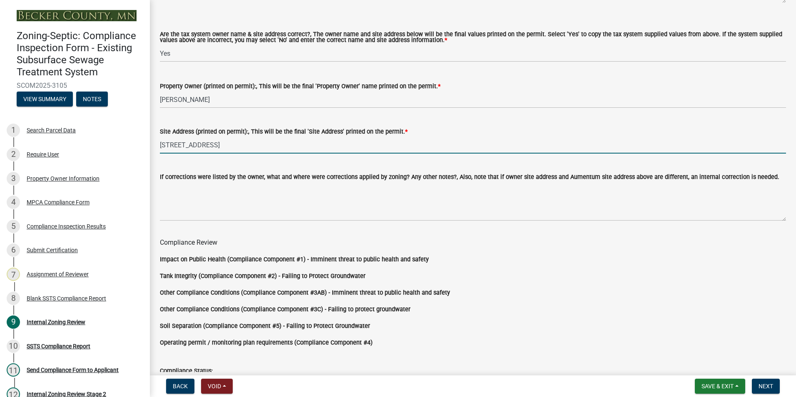
click at [226, 144] on input "30101 OAKLAND DR | DETROIT LAKES MN 56501" at bounding box center [473, 144] width 626 height 17
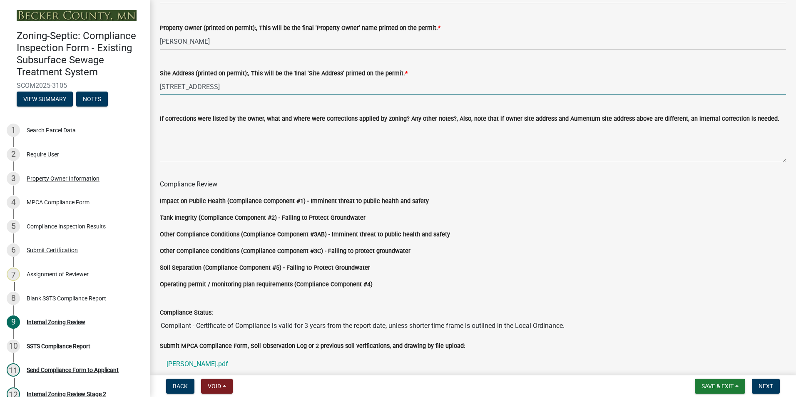
scroll to position [692, 0]
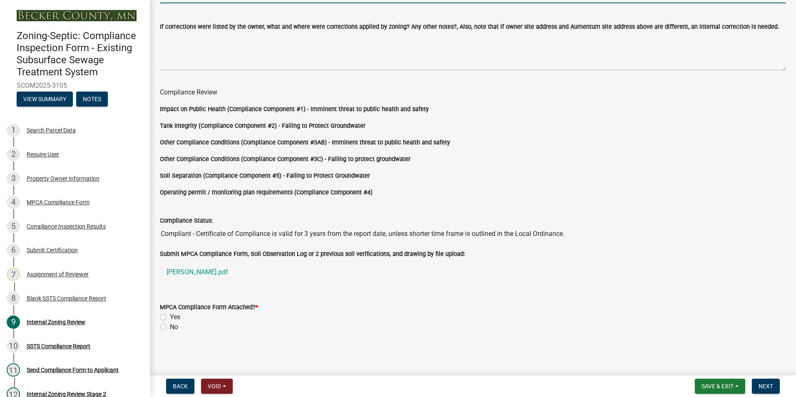
type input "30101 OAKLAND DR DETROIT LAKES MN 56501"
click at [170, 316] on label "Yes" at bounding box center [175, 317] width 10 height 10
click at [170, 316] on input "Yes" at bounding box center [172, 314] width 5 height 5
radio input "true"
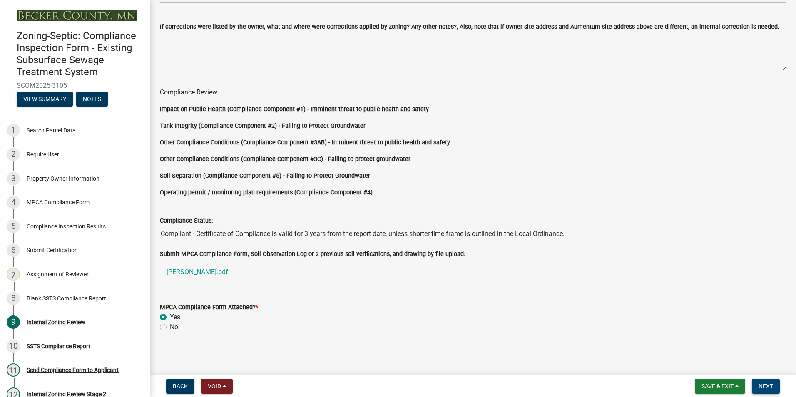
click at [762, 385] on span "Next" at bounding box center [765, 386] width 15 height 7
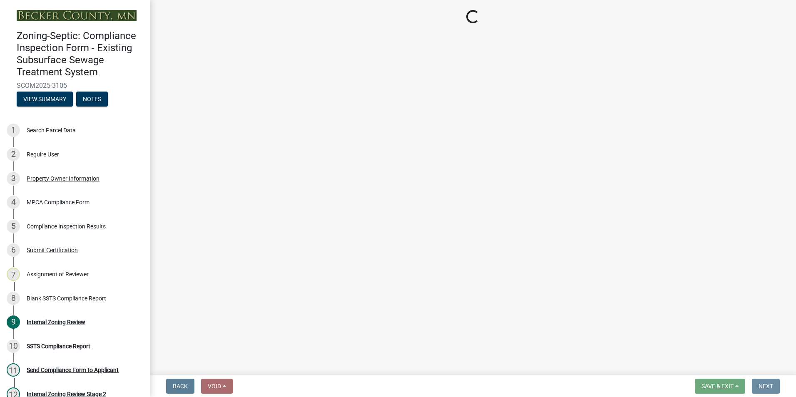
scroll to position [0, 0]
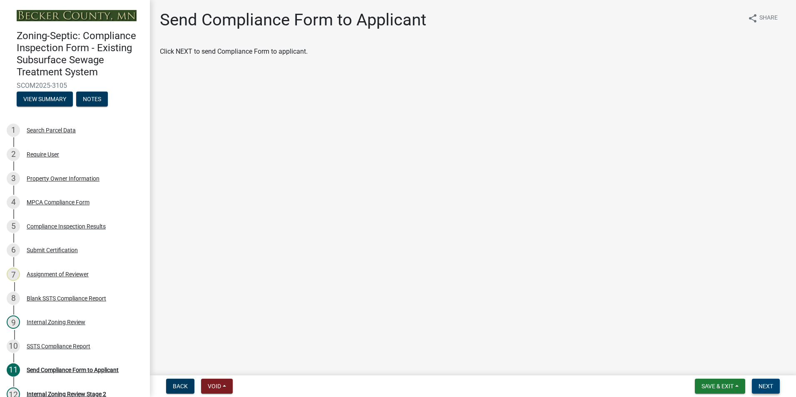
click at [762, 385] on span "Next" at bounding box center [765, 386] width 15 height 7
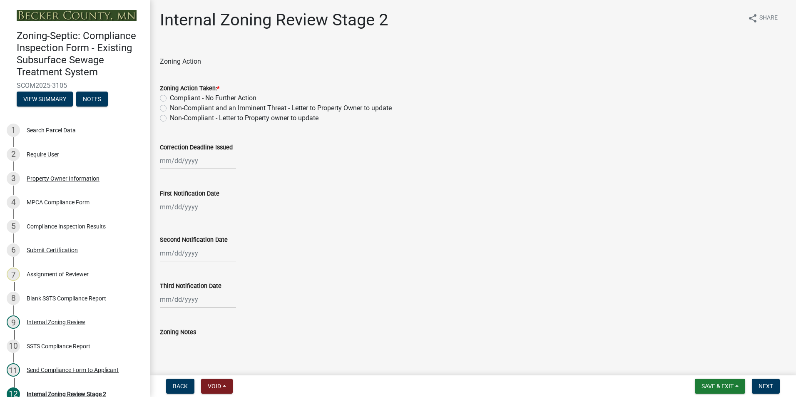
click at [170, 96] on label "Compliant - No Further Action" at bounding box center [213, 98] width 87 height 10
click at [170, 96] on input "Compliant - No Further Action" at bounding box center [172, 95] width 5 height 5
radio input "true"
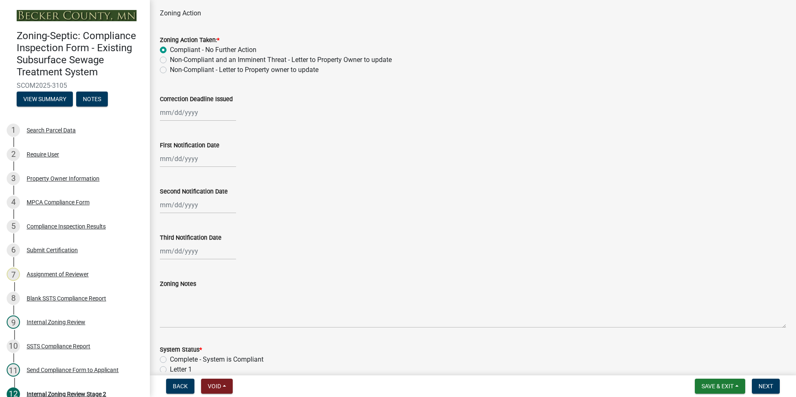
scroll to position [166, 0]
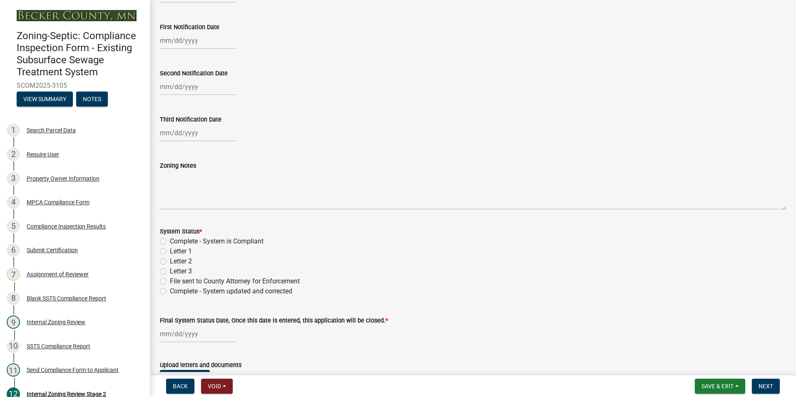
click at [170, 241] on label "Complete - System is Compliant" at bounding box center [217, 241] width 94 height 10
click at [170, 241] on input "Complete - System is Compliant" at bounding box center [172, 238] width 5 height 5
radio input "true"
select select "10"
select select "2025"
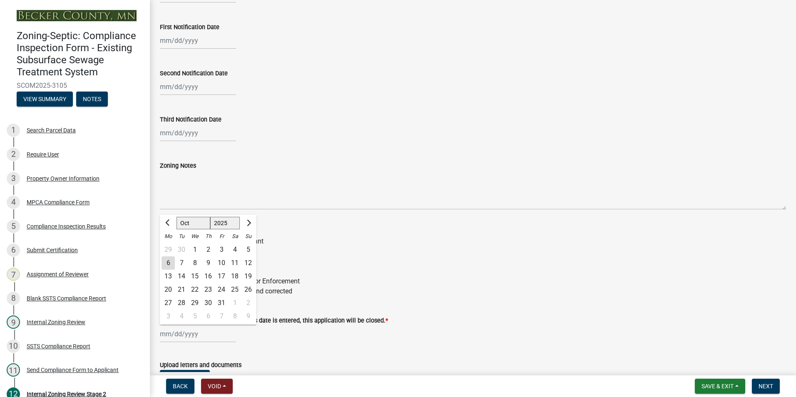
click at [171, 335] on input "Final System Status Date, Once this date is entered, this application will be c…" at bounding box center [198, 333] width 76 height 17
click at [168, 263] on div "6" at bounding box center [167, 262] width 13 height 13
type input "10/06/2025"
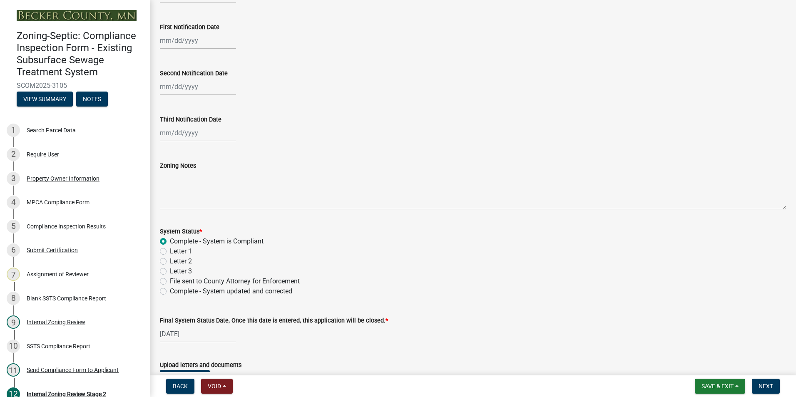
scroll to position [238, 0]
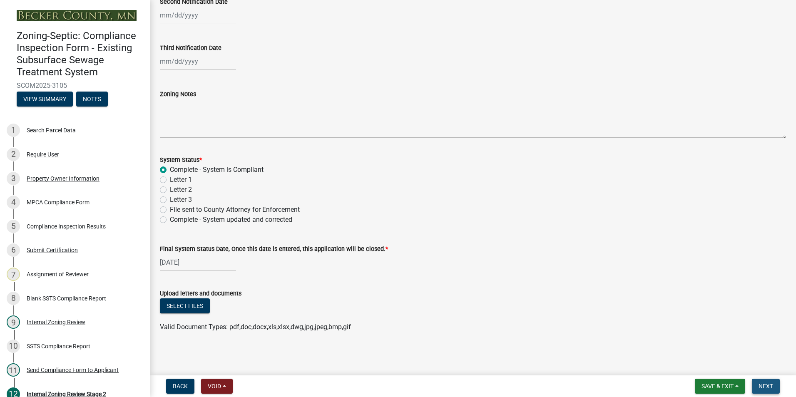
click at [764, 385] on span "Next" at bounding box center [765, 386] width 15 height 7
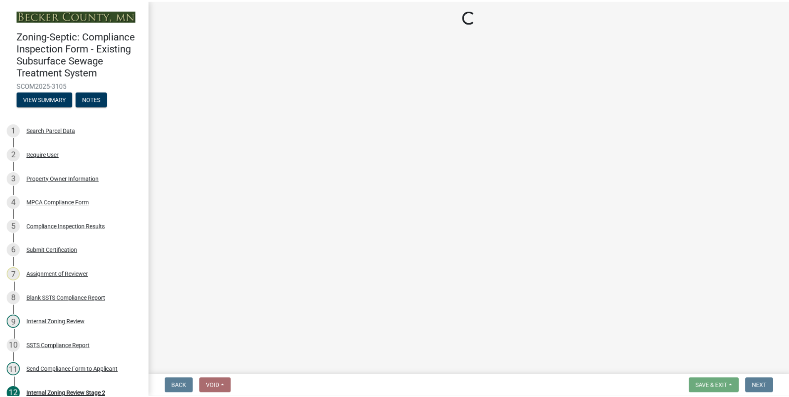
scroll to position [0, 0]
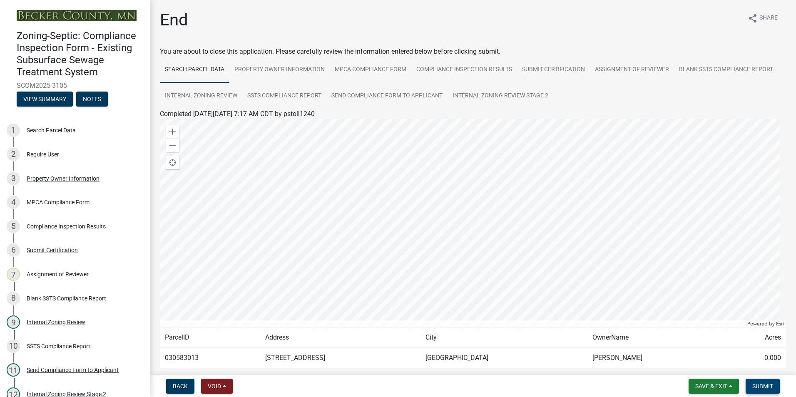
click at [764, 385] on span "Submit" at bounding box center [762, 386] width 21 height 7
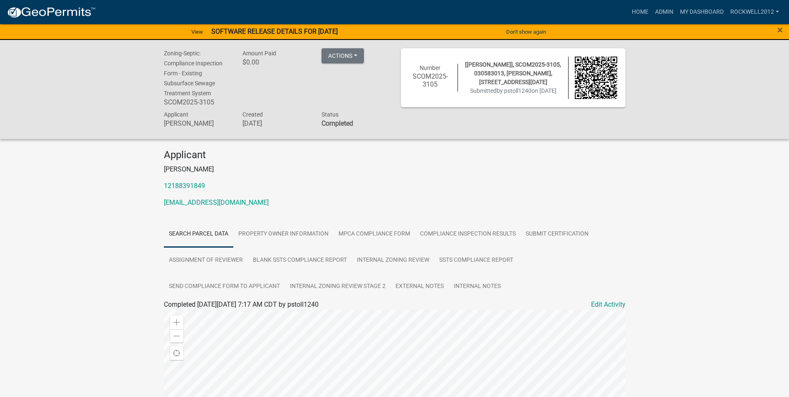
scroll to position [203, 0]
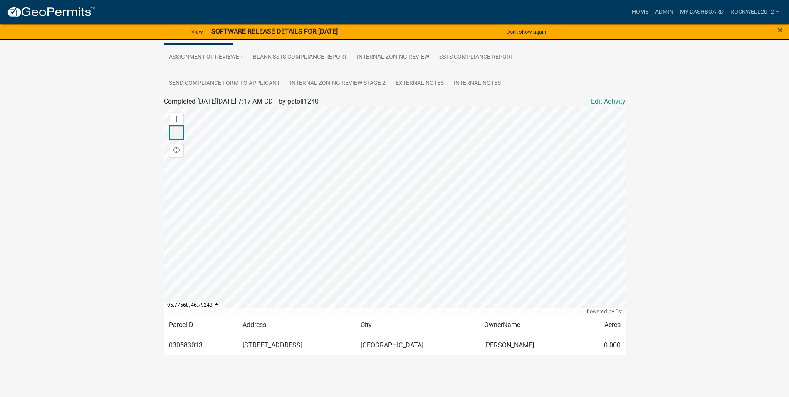
click at [174, 135] on span at bounding box center [177, 133] width 7 height 7
click at [179, 119] on span at bounding box center [177, 119] width 7 height 7
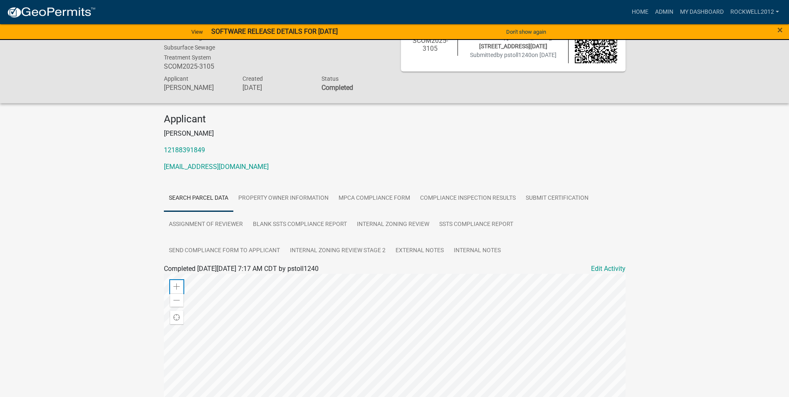
scroll to position [0, 0]
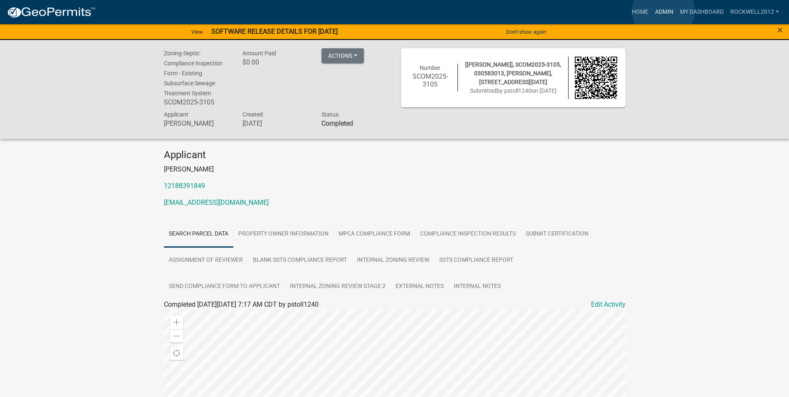
click at [664, 11] on link "Admin" at bounding box center [664, 12] width 25 height 16
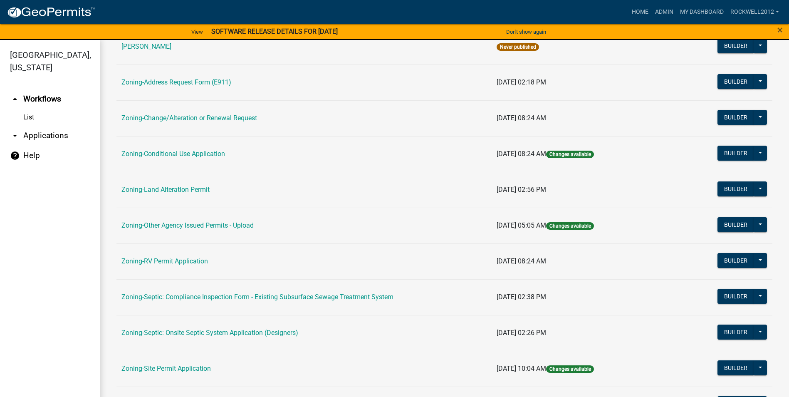
scroll to position [241, 0]
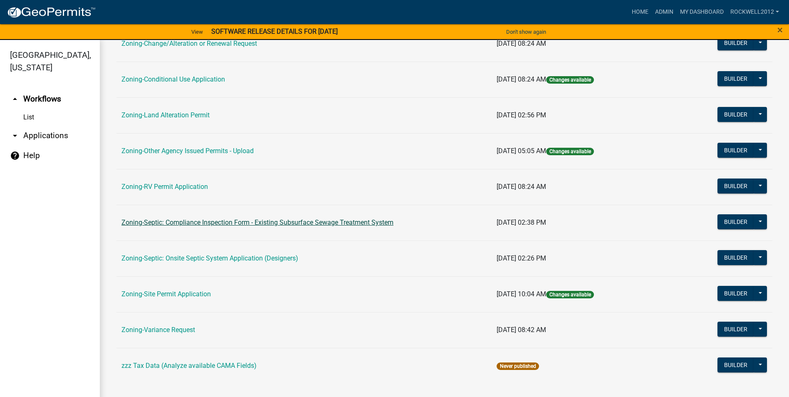
click at [329, 219] on link "Zoning-Septic: Compliance Inspection Form - Existing Subsurface Sewage Treatmen…" at bounding box center [258, 222] width 272 height 8
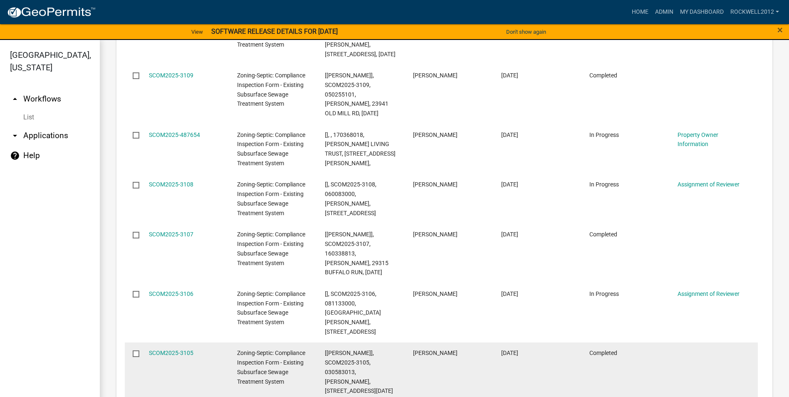
scroll to position [1290, 0]
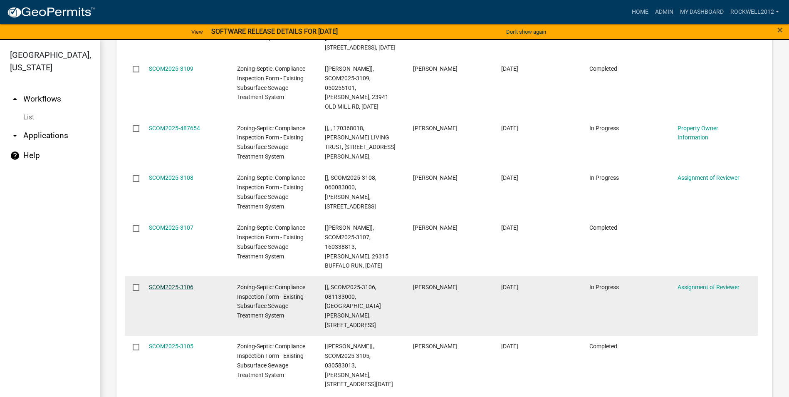
click at [167, 284] on link "SCOM2025-3106" at bounding box center [171, 287] width 45 height 7
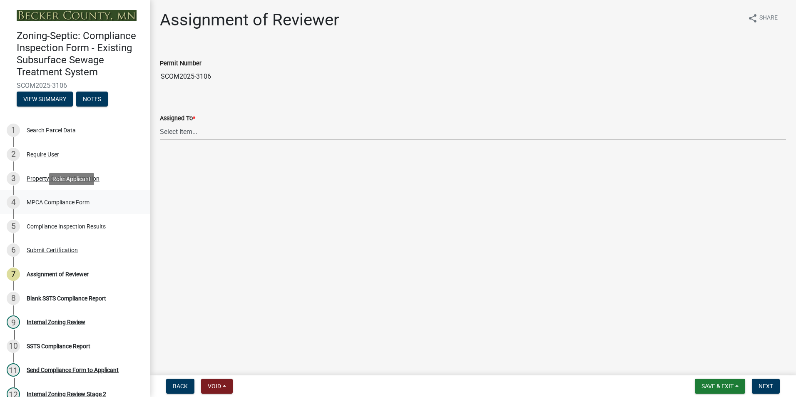
click at [60, 201] on div "MPCA Compliance Form" at bounding box center [58, 202] width 63 height 6
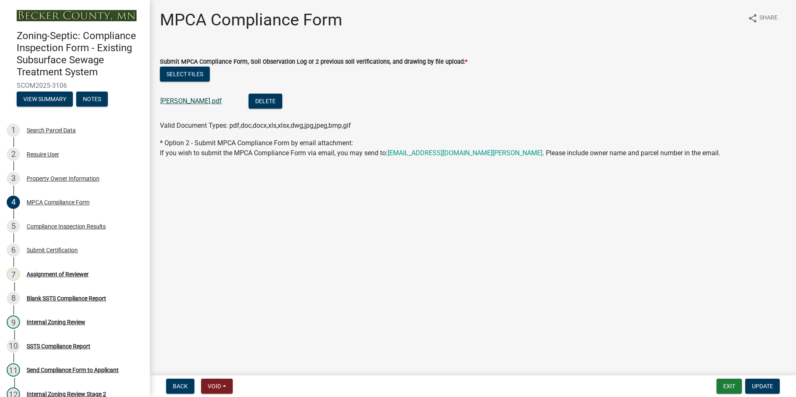
click at [190, 101] on link "Larson LaMae.pdf" at bounding box center [191, 101] width 62 height 8
click at [729, 386] on button "Exit" at bounding box center [728, 386] width 25 height 15
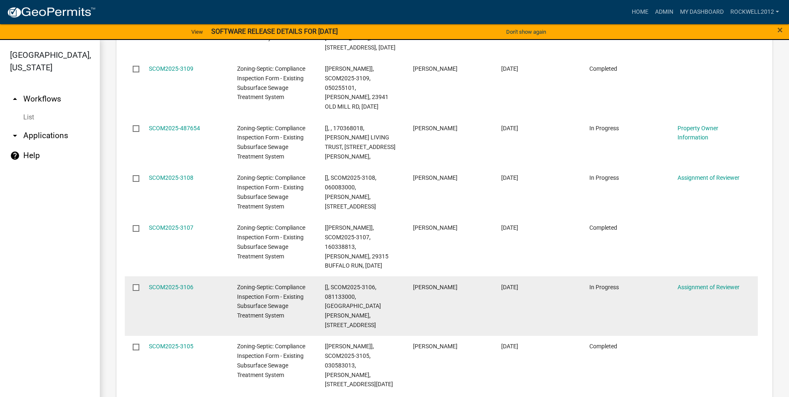
scroll to position [1305, 0]
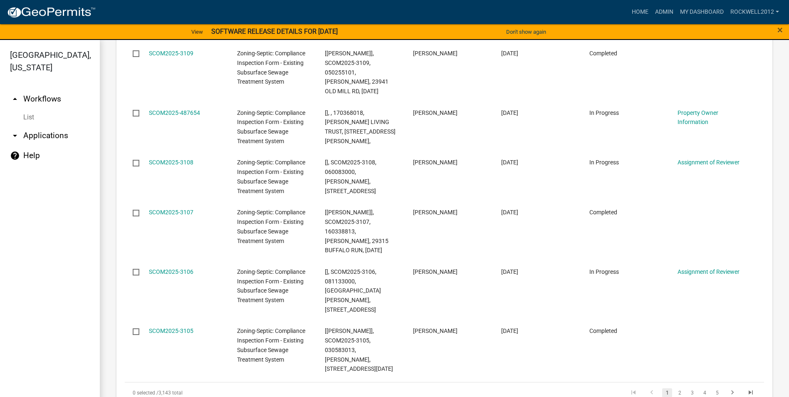
select select "1: 25"
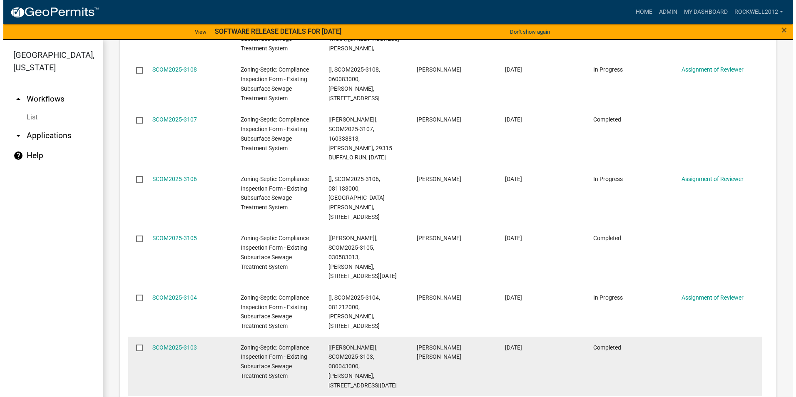
scroll to position [1430, 0]
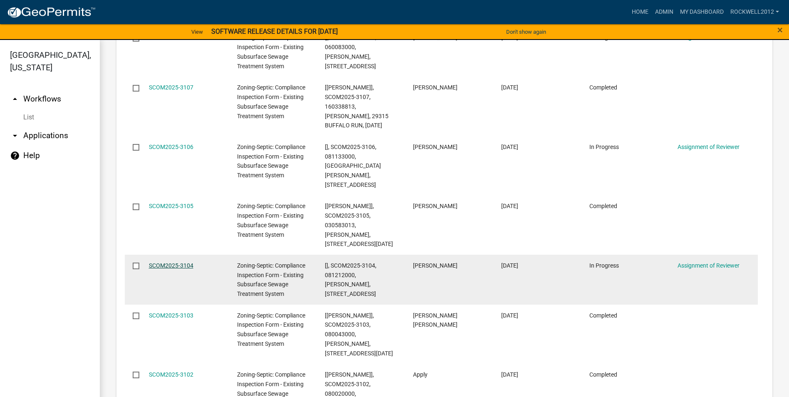
click at [159, 262] on link "SCOM2025-3104" at bounding box center [171, 265] width 45 height 7
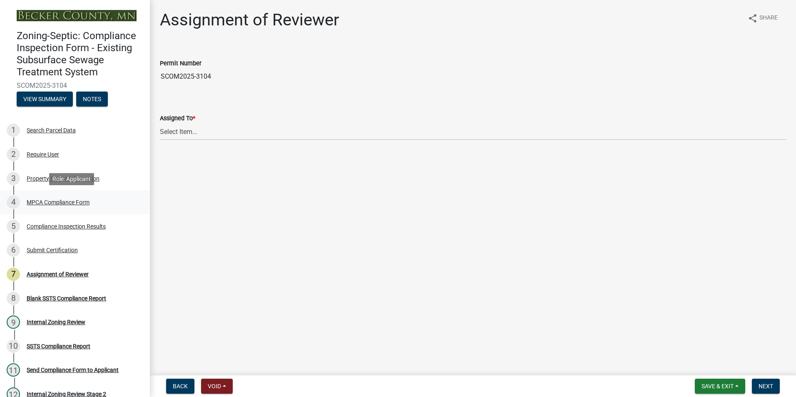
click at [61, 203] on div "MPCA Compliance Form" at bounding box center [58, 202] width 63 height 6
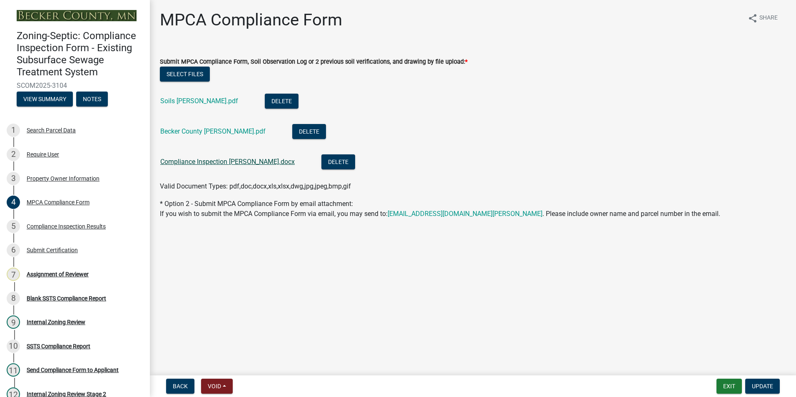
click at [223, 158] on link "Compliance Inspection Suzanne Johnson.docx" at bounding box center [227, 162] width 134 height 8
click at [191, 103] on link "Soils Suzanne Johnson.pdf" at bounding box center [199, 101] width 78 height 8
click at [221, 129] on link "Becker County Suzanne Johnson.pdf" at bounding box center [212, 131] width 105 height 8
click at [59, 275] on div "Assignment of Reviewer" at bounding box center [58, 274] width 62 height 6
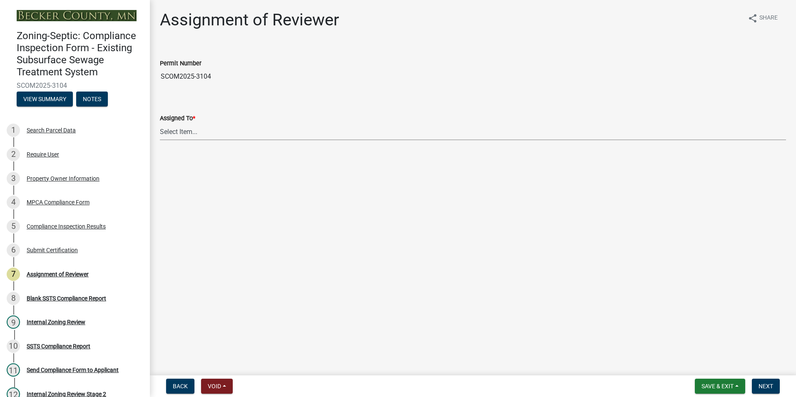
click at [177, 130] on select "Select Item... Jeff Rusness Kyle Vareberg Nicole Bradbury Susan Rockwell Tyler …" at bounding box center [473, 131] width 626 height 17
click at [160, 123] on select "Select Item... Jeff Rusness Kyle Vareberg Nicole Bradbury Susan Rockwell Tyler …" at bounding box center [473, 131] width 626 height 17
select select "0016247d-12af-40d0-8103-934796a3d230"
click at [766, 386] on span "Next" at bounding box center [765, 386] width 15 height 7
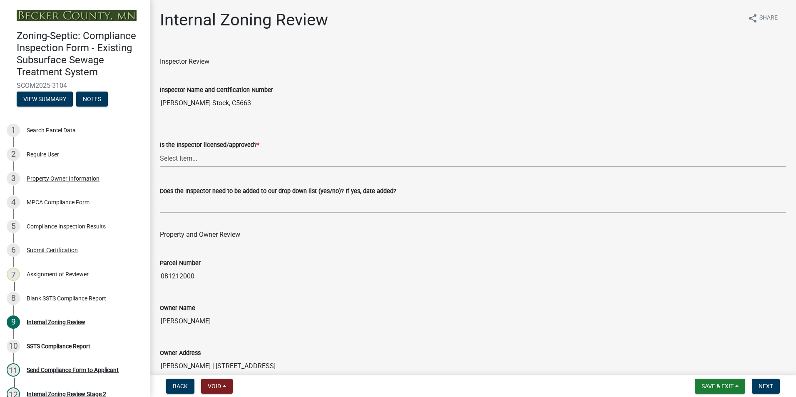
click at [169, 159] on select "Select Item... Yes No" at bounding box center [473, 158] width 626 height 17
click at [160, 150] on select "Select Item... Yes No" at bounding box center [473, 158] width 626 height 17
select select "7beb9ca5-c3cb-47d4-a805-1554d3173259"
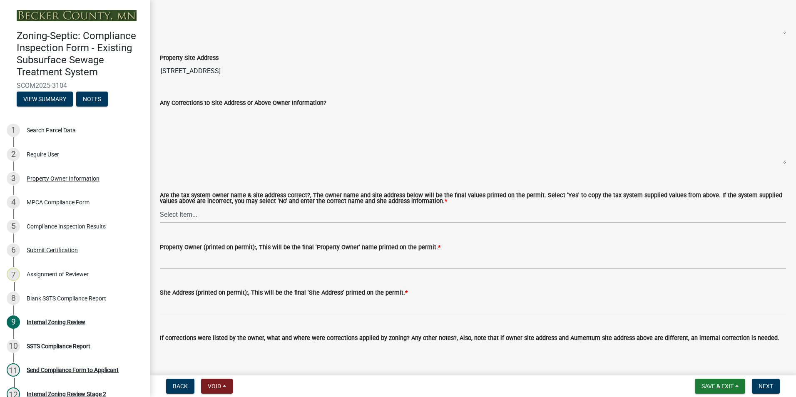
scroll to position [416, 0]
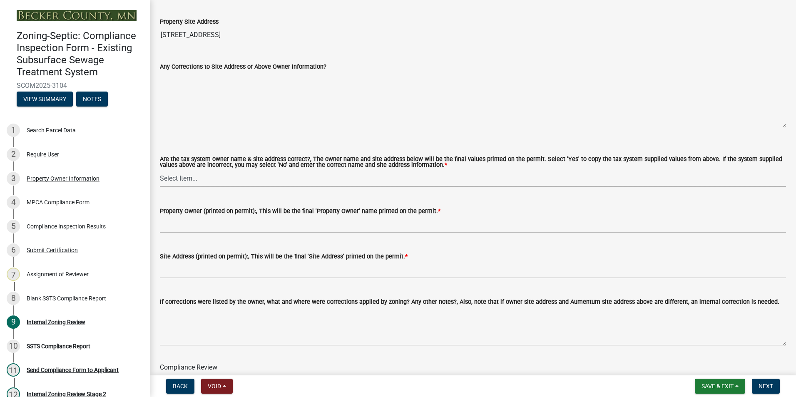
click at [176, 179] on select "Select Item... Yes No" at bounding box center [473, 178] width 626 height 17
click at [160, 170] on select "Select Item... Yes No" at bounding box center [473, 178] width 626 height 17
select select "f9f37200-9fc8-4e5e-9e7f-111cc9077d94"
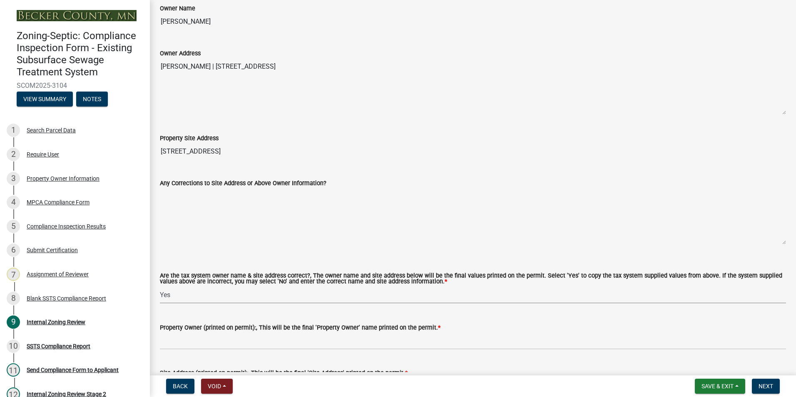
scroll to position [291, 0]
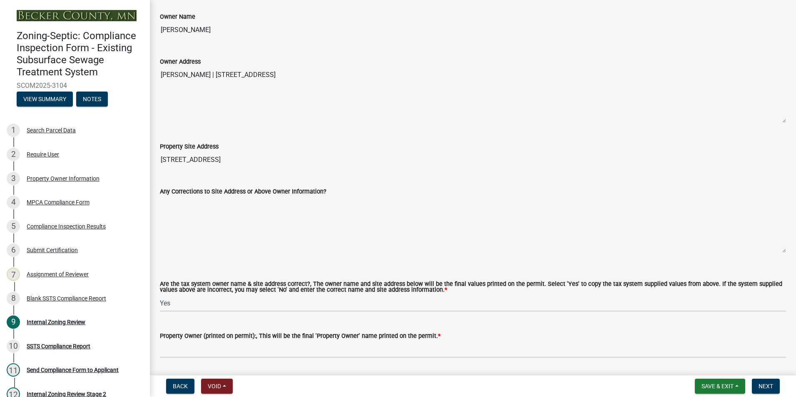
drag, startPoint x: 229, startPoint y: 32, endPoint x: 161, endPoint y: 38, distance: 68.9
click at [158, 40] on div "Internal Zoning Review share Share Inspector Review Inspector Name and Certific…" at bounding box center [473, 253] width 638 height 1068
drag, startPoint x: 189, startPoint y: 34, endPoint x: 185, endPoint y: 35, distance: 4.2
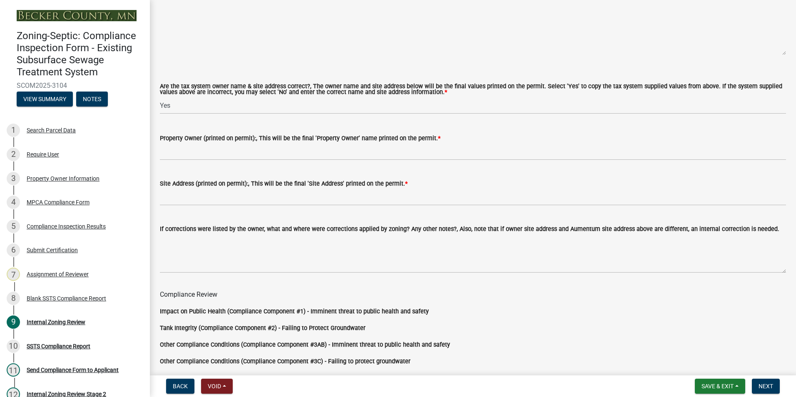
scroll to position [499, 0]
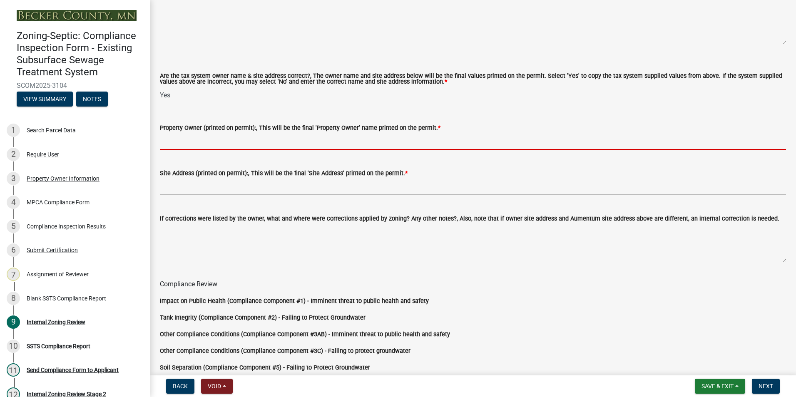
paste input "SUZANNE JOHNSON"
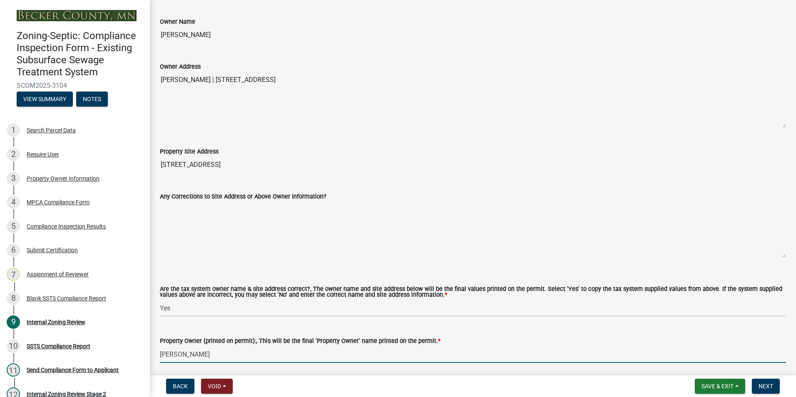
scroll to position [208, 0]
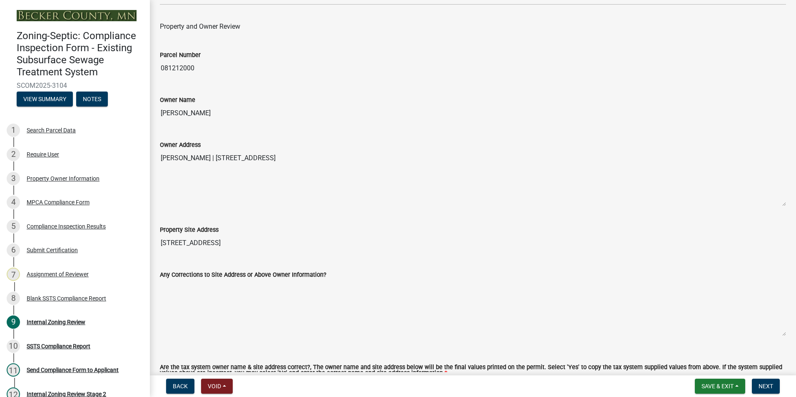
type input "SUZANNE JOHNSON"
drag, startPoint x: 244, startPoint y: 241, endPoint x: 161, endPoint y: 246, distance: 82.9
click at [161, 246] on input "26255 PARADISE POINT RD" at bounding box center [473, 243] width 626 height 17
drag, startPoint x: 161, startPoint y: 246, endPoint x: 183, endPoint y: 241, distance: 21.7
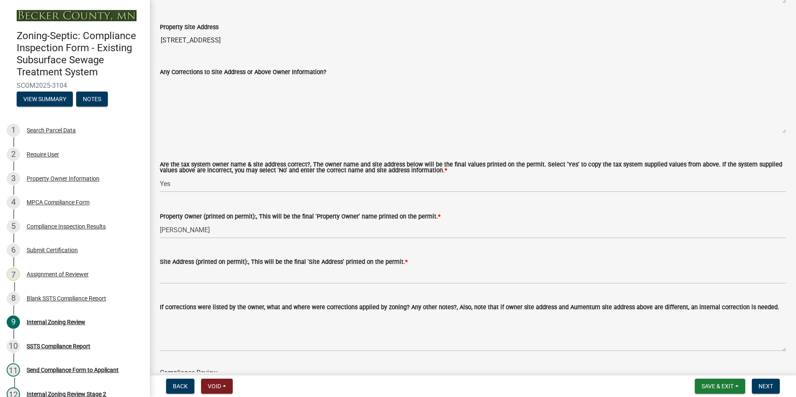
scroll to position [499, 0]
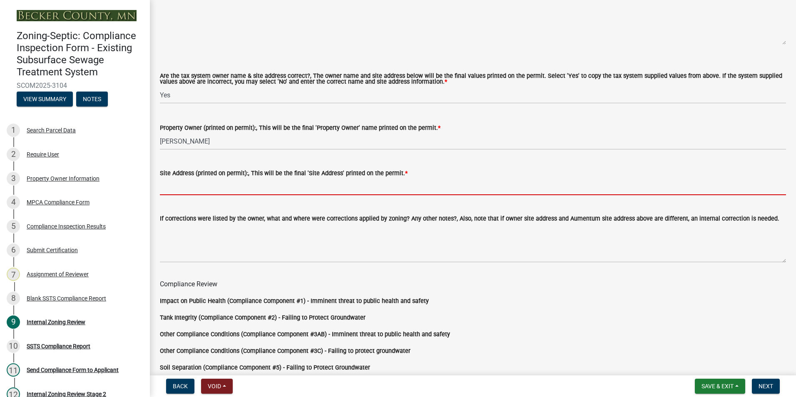
paste input "26255 PARADISE POINT RD"
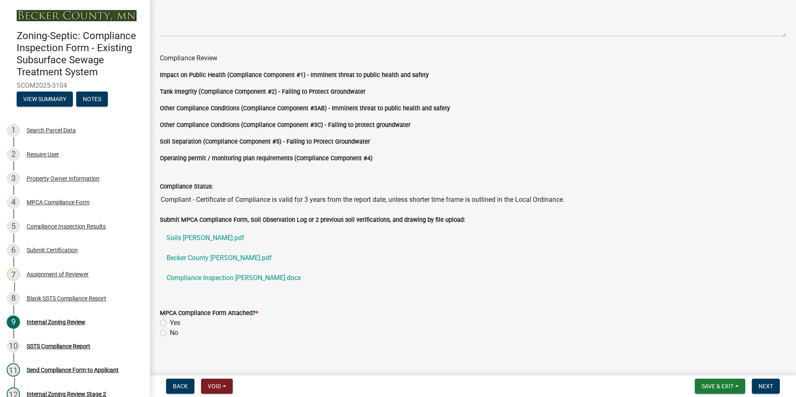
scroll to position [732, 0]
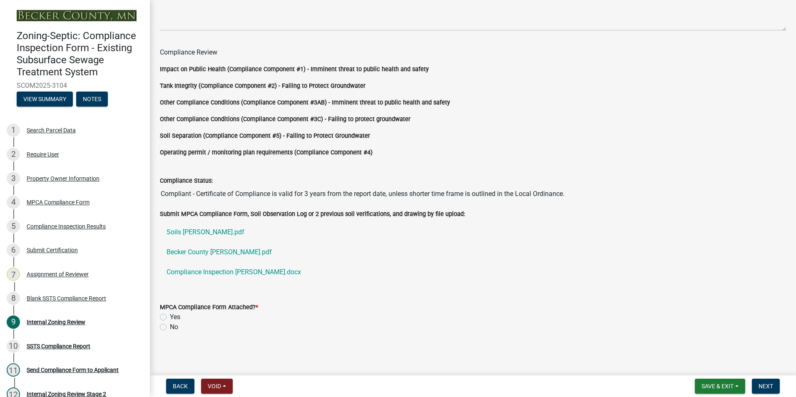
type input "26255 PARADISE POINT RD DETROIT LAKES MN"
click at [170, 316] on label "Yes" at bounding box center [175, 317] width 10 height 10
click at [170, 316] on input "Yes" at bounding box center [172, 314] width 5 height 5
radio input "true"
click at [764, 389] on span "Next" at bounding box center [765, 386] width 15 height 7
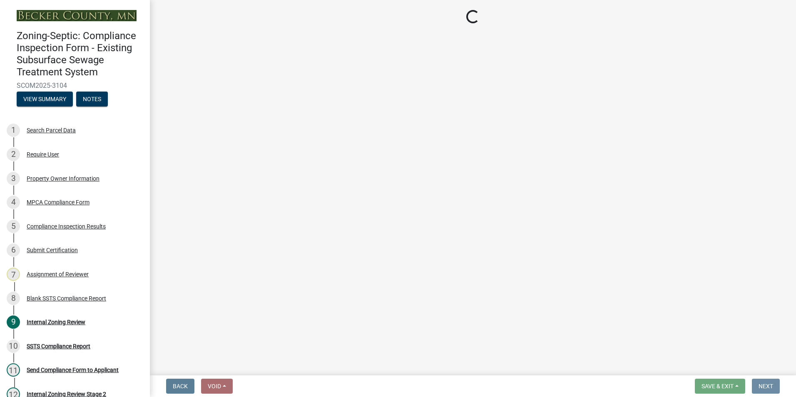
scroll to position [0, 0]
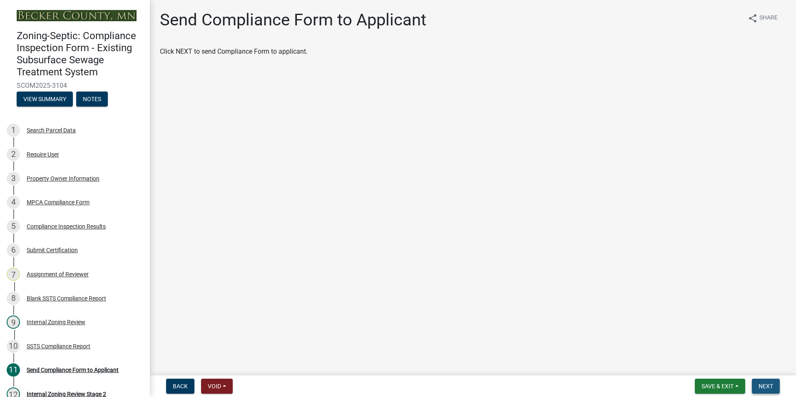
click at [760, 390] on span "Next" at bounding box center [765, 386] width 15 height 7
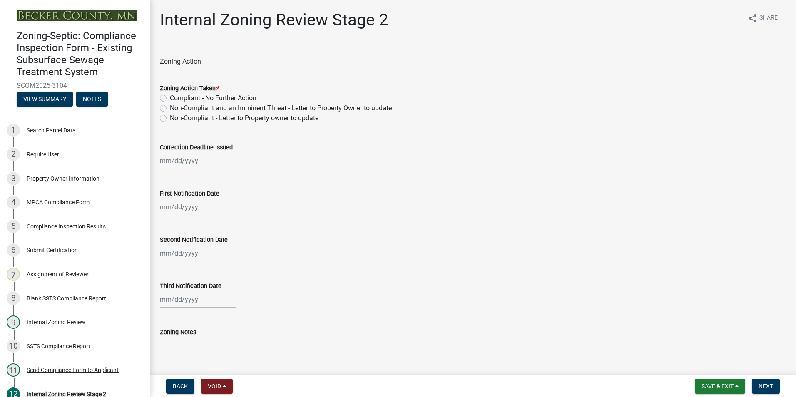
drag, startPoint x: 161, startPoint y: 96, endPoint x: 228, endPoint y: 114, distance: 68.5
click at [170, 96] on label "Compliant - No Further Action" at bounding box center [213, 98] width 87 height 10
click at [170, 96] on input "Compliant - No Further Action" at bounding box center [172, 95] width 5 height 5
radio input "true"
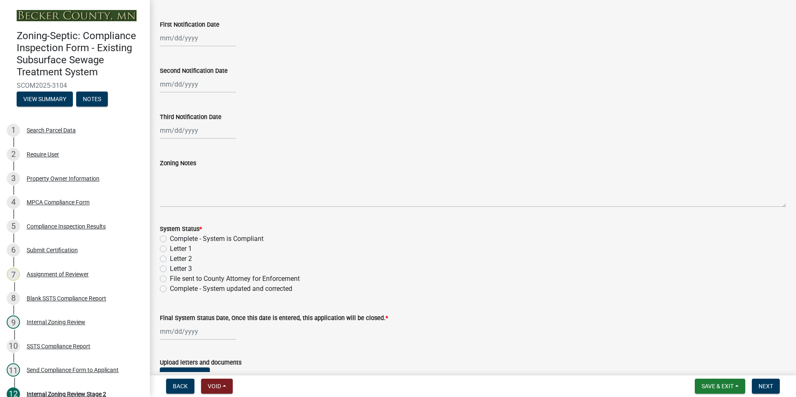
scroll to position [208, 0]
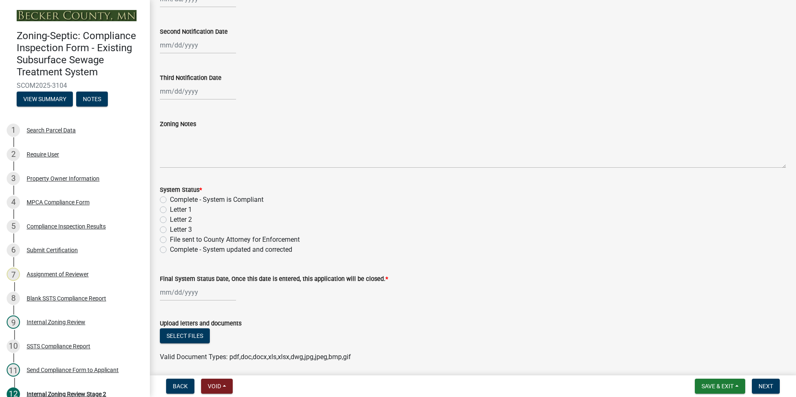
click at [166, 200] on div "Complete - System is Compliant" at bounding box center [473, 200] width 626 height 10
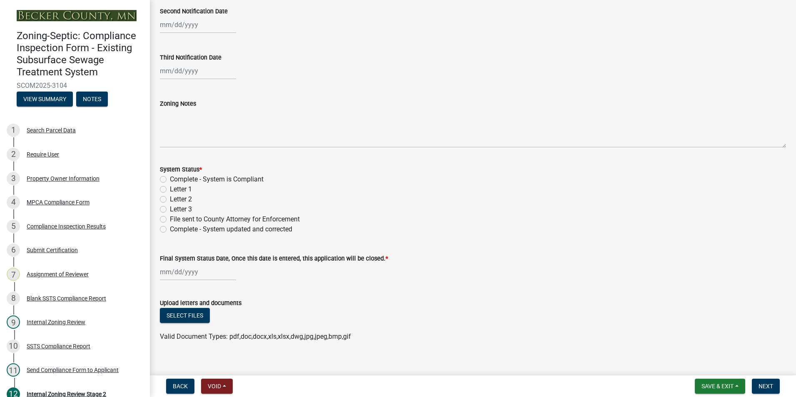
scroll to position [238, 0]
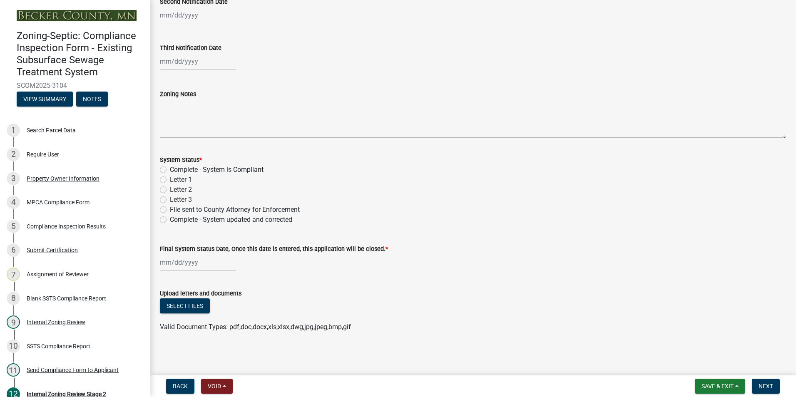
select select "10"
select select "2025"
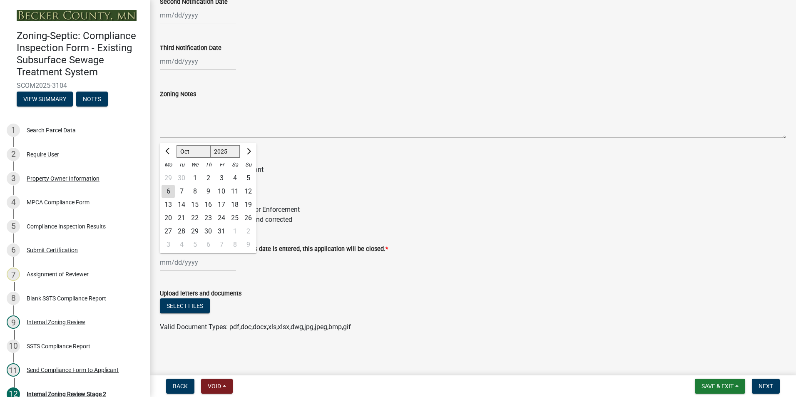
click at [171, 261] on div "Jan Feb Mar Apr May Jun Jul Aug Sep Oct Nov Dec 1525 1526 1527 1528 1529 1530 1…" at bounding box center [198, 262] width 76 height 17
drag, startPoint x: 168, startPoint y: 189, endPoint x: 188, endPoint y: 192, distance: 20.3
click at [171, 189] on div "6" at bounding box center [167, 191] width 13 height 13
type input "10/06/2025"
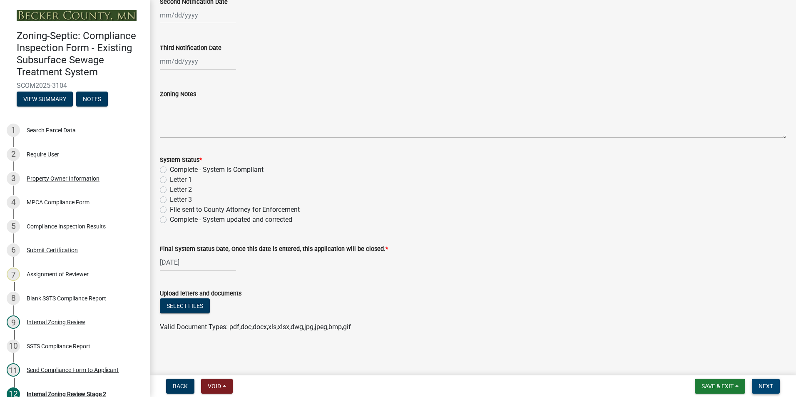
click at [767, 387] on span "Next" at bounding box center [765, 386] width 15 height 7
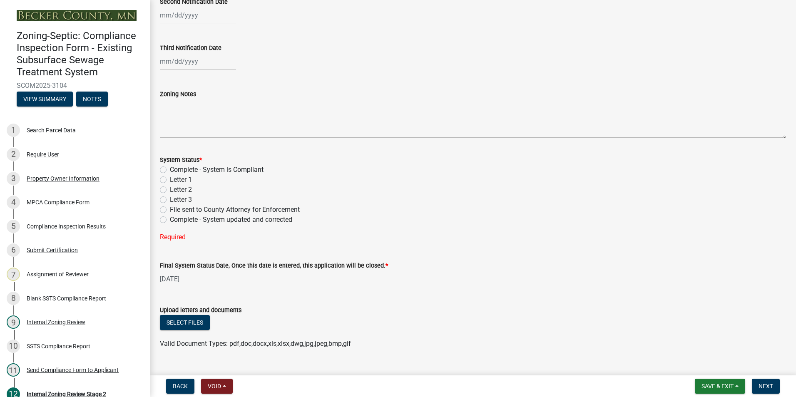
click at [170, 169] on label "Complete - System is Compliant" at bounding box center [217, 170] width 94 height 10
click at [170, 169] on input "Complete - System is Compliant" at bounding box center [172, 167] width 5 height 5
radio input "true"
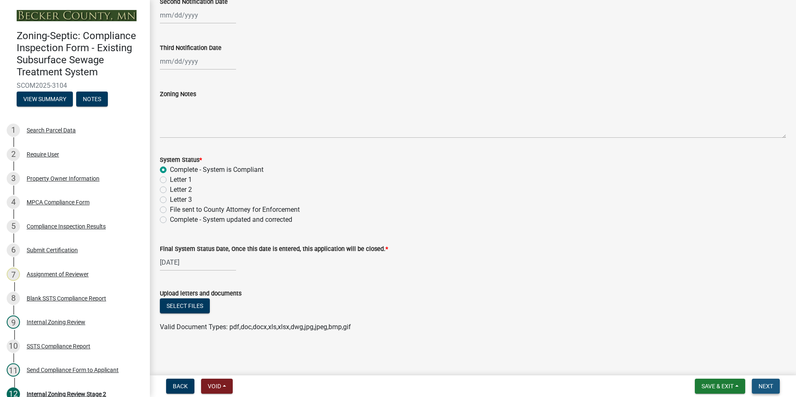
click at [764, 385] on span "Next" at bounding box center [765, 386] width 15 height 7
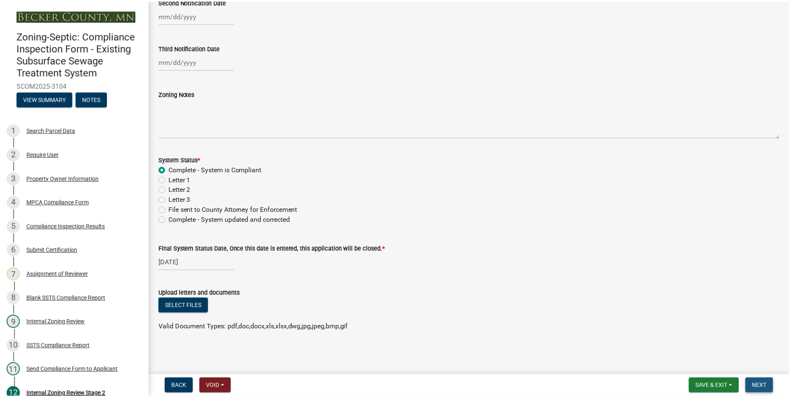
scroll to position [0, 0]
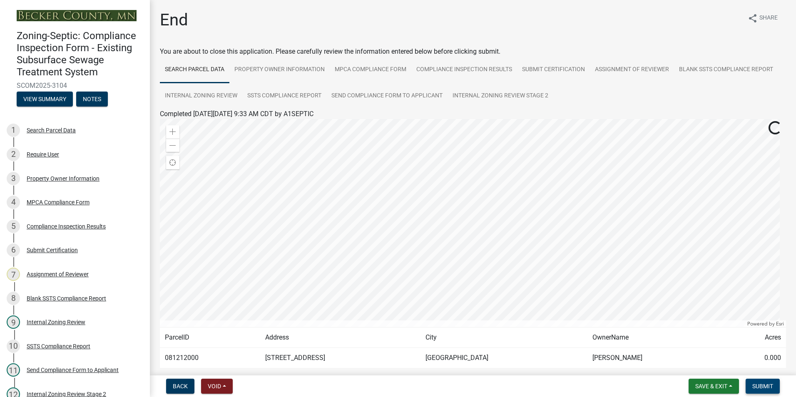
click at [764, 385] on span "Submit" at bounding box center [762, 386] width 21 height 7
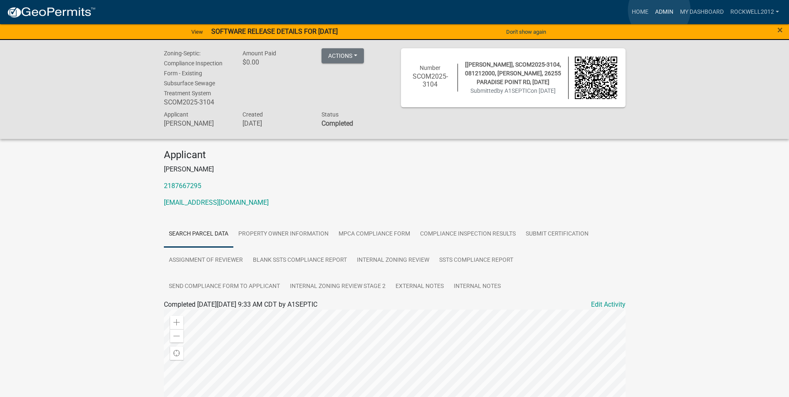
click at [660, 10] on link "Admin" at bounding box center [664, 12] width 25 height 16
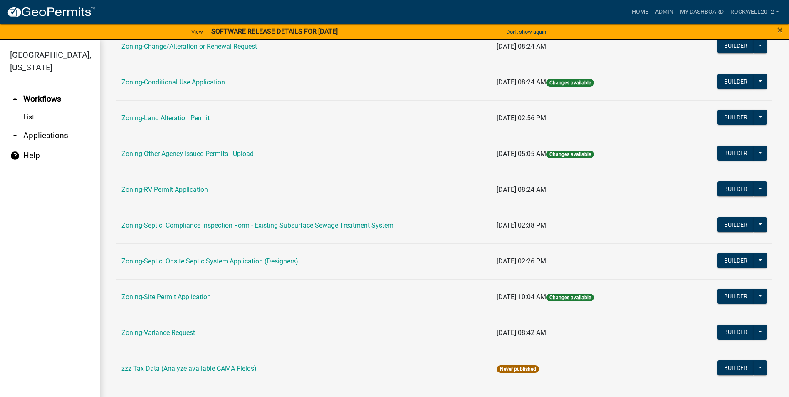
scroll to position [241, 0]
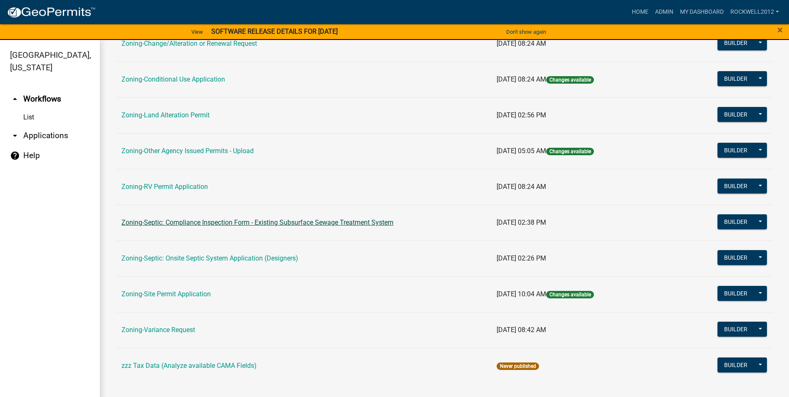
click at [337, 222] on link "Zoning-Septic: Compliance Inspection Form - Existing Subsurface Sewage Treatmen…" at bounding box center [258, 222] width 272 height 8
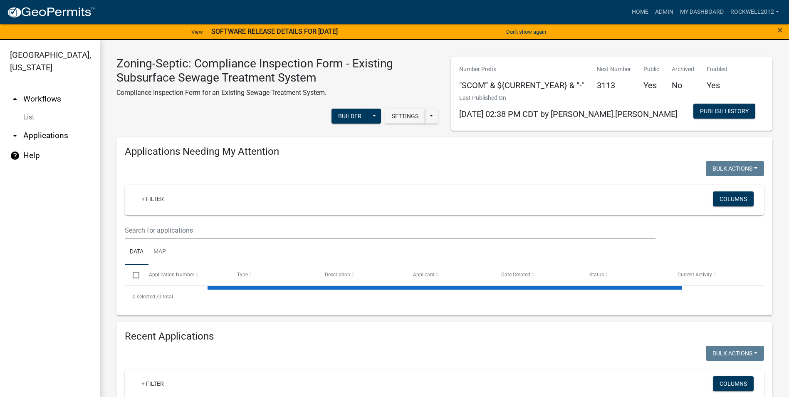
select select "1: 25"
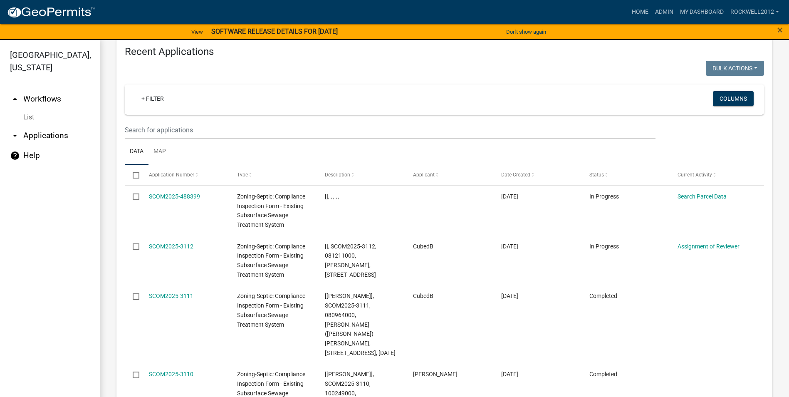
scroll to position [894, 0]
